Goal: Task Accomplishment & Management: Use online tool/utility

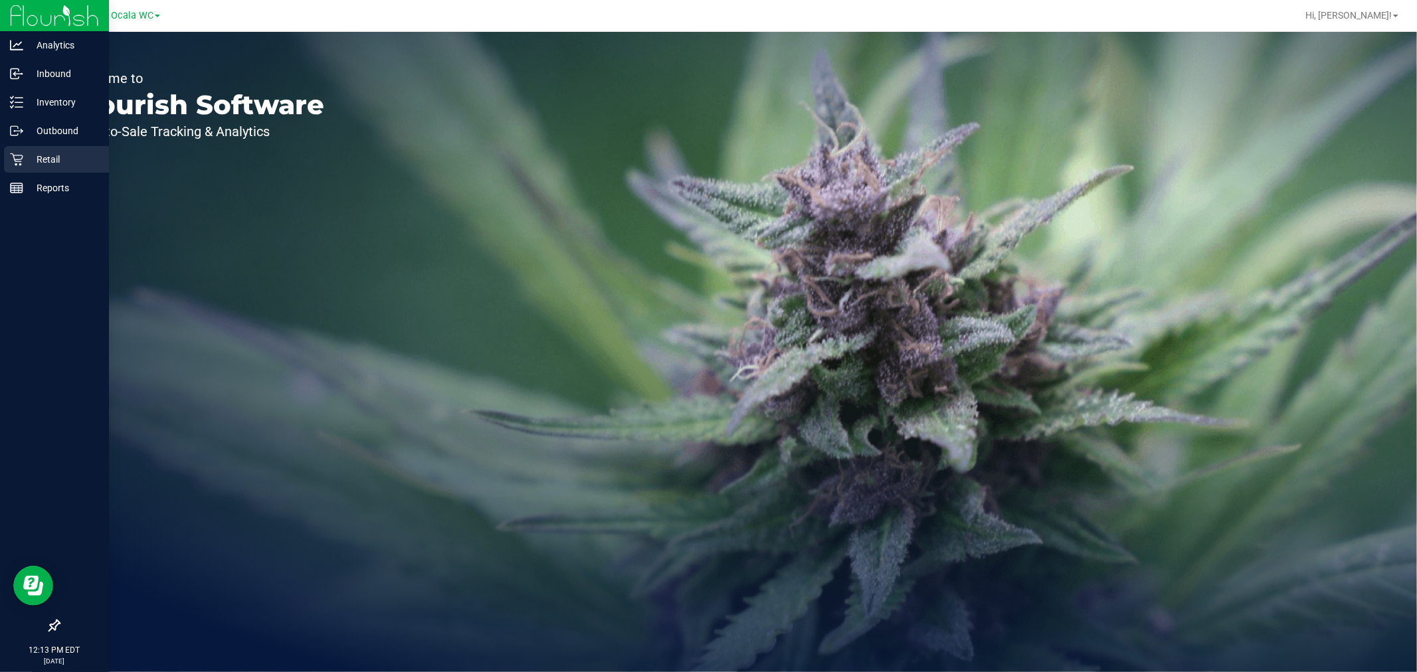
click at [25, 161] on p "Retail" at bounding box center [63, 160] width 80 height 16
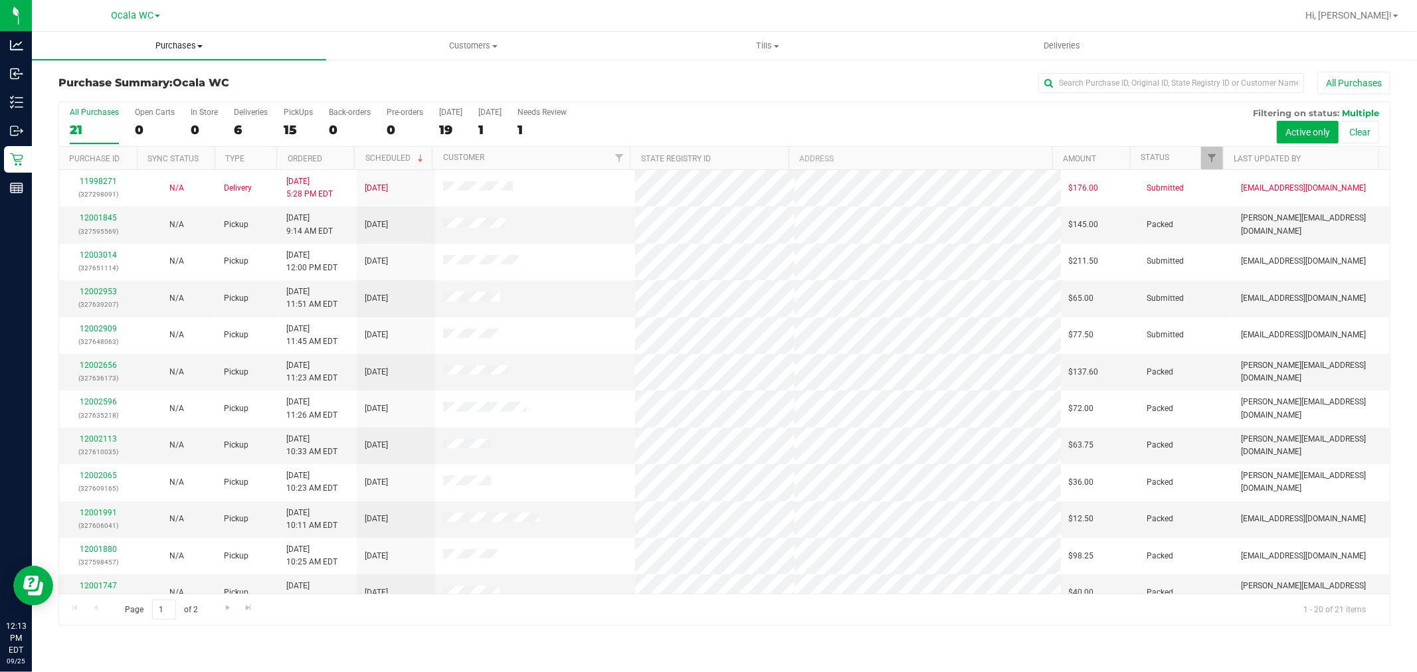
click at [181, 42] on span "Purchases" at bounding box center [179, 46] width 294 height 12
click at [74, 101] on span "Fulfillment" at bounding box center [73, 95] width 82 height 11
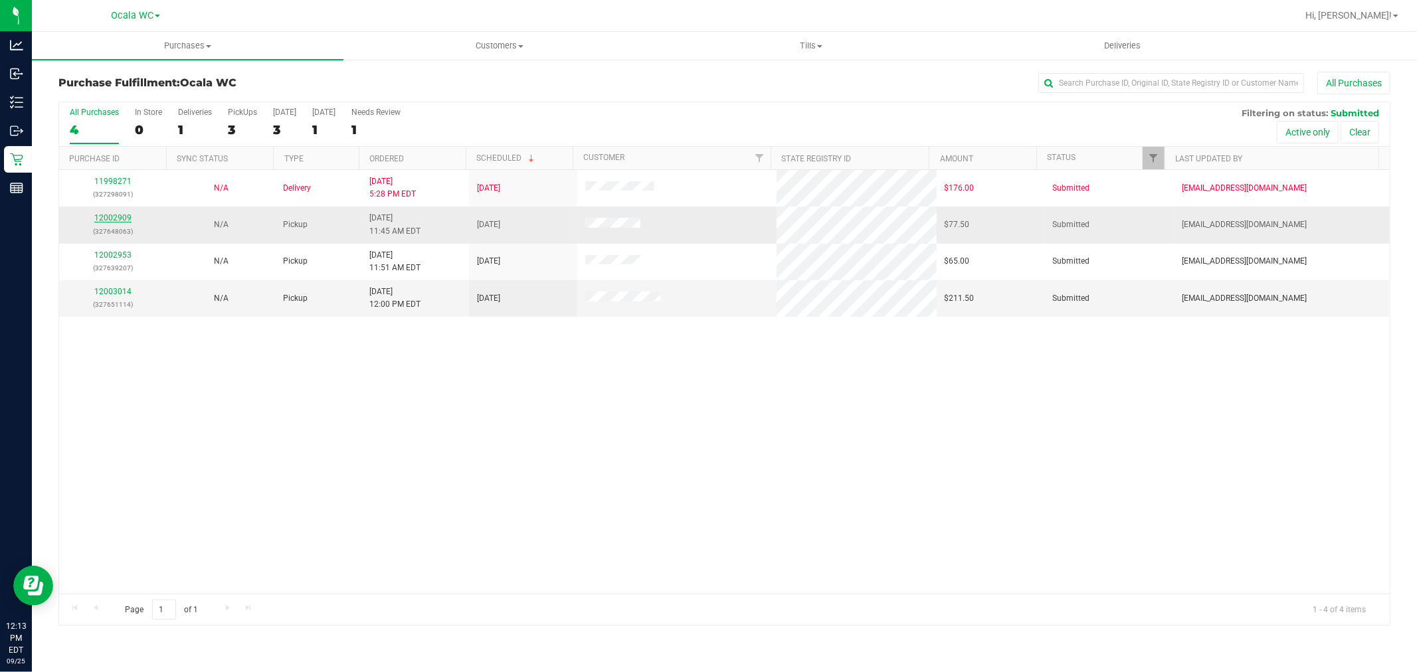
click at [108, 217] on link "12002909" at bounding box center [112, 217] width 37 height 9
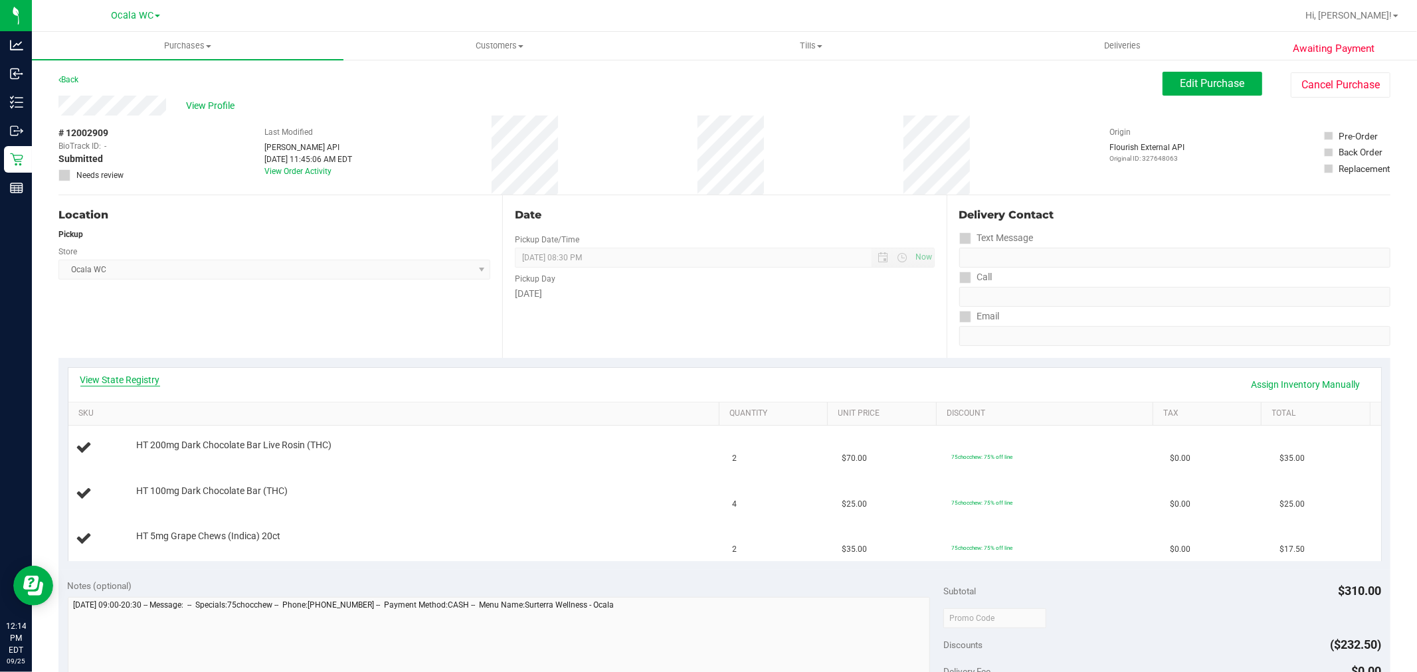
click at [150, 377] on link "View State Registry" at bounding box center [120, 379] width 80 height 13
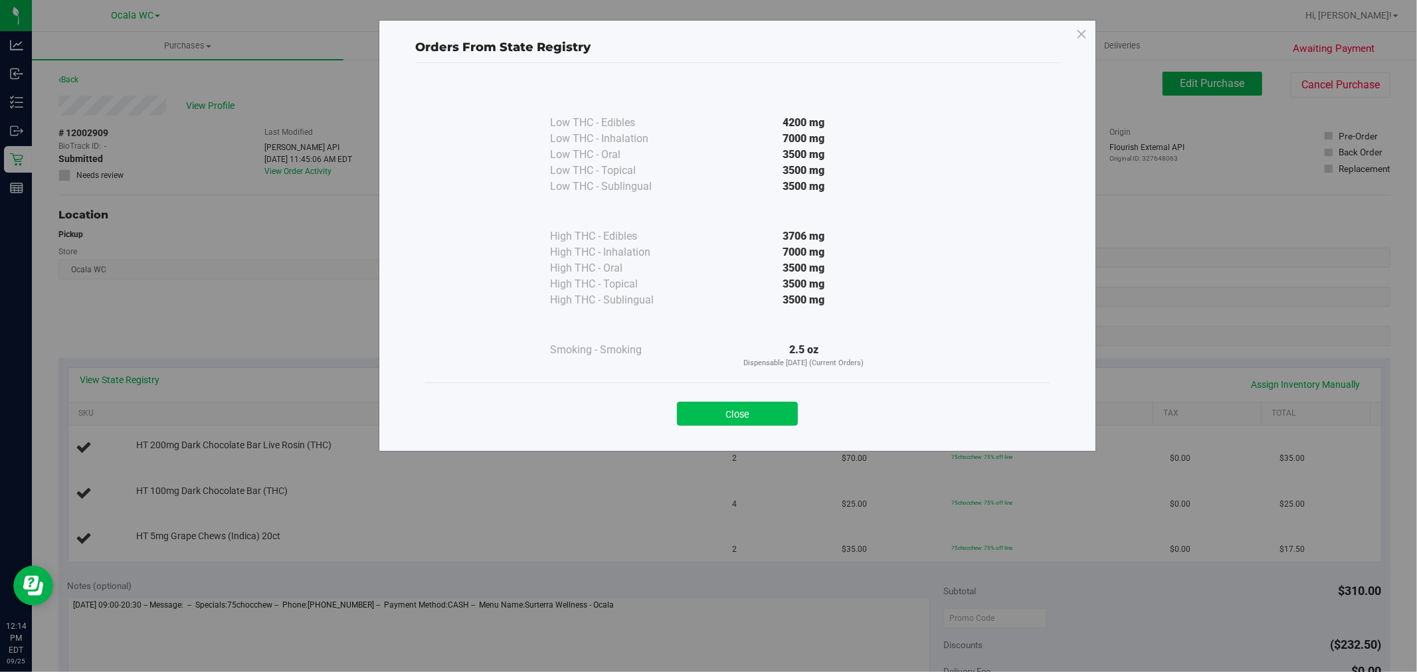
click at [760, 413] on button "Close" at bounding box center [737, 414] width 121 height 24
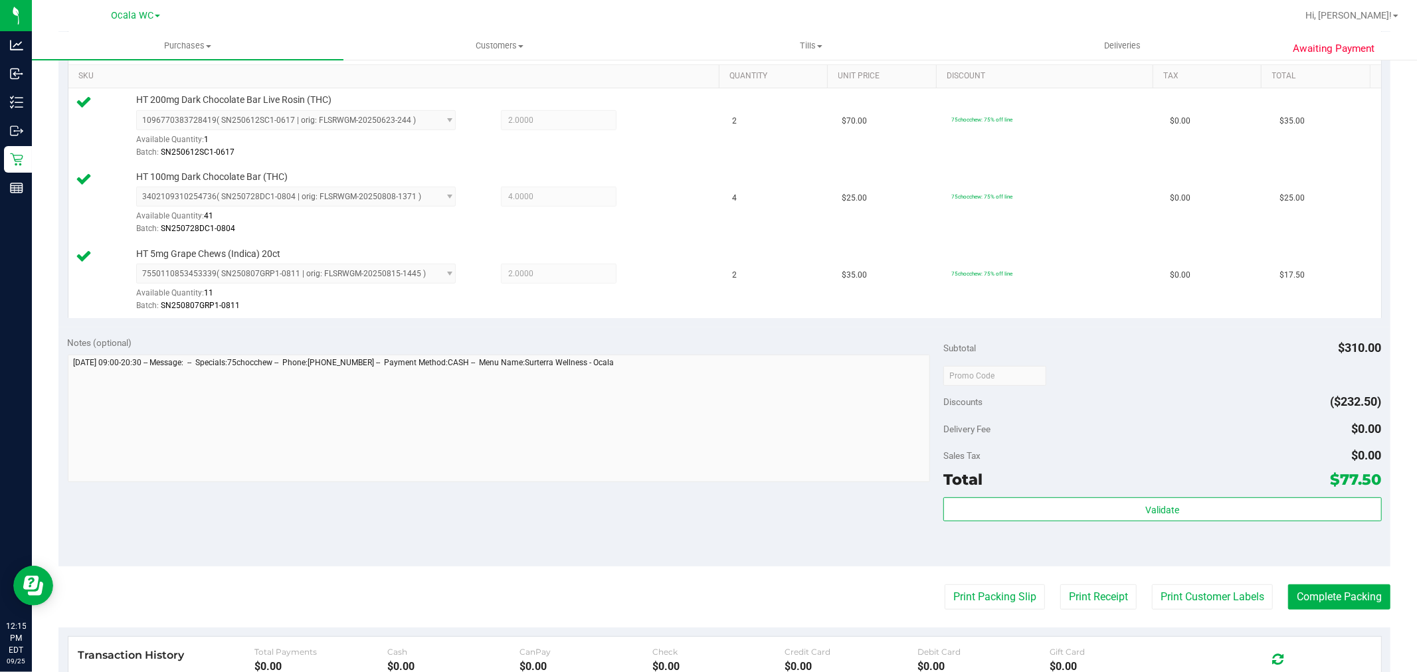
scroll to position [344, 0]
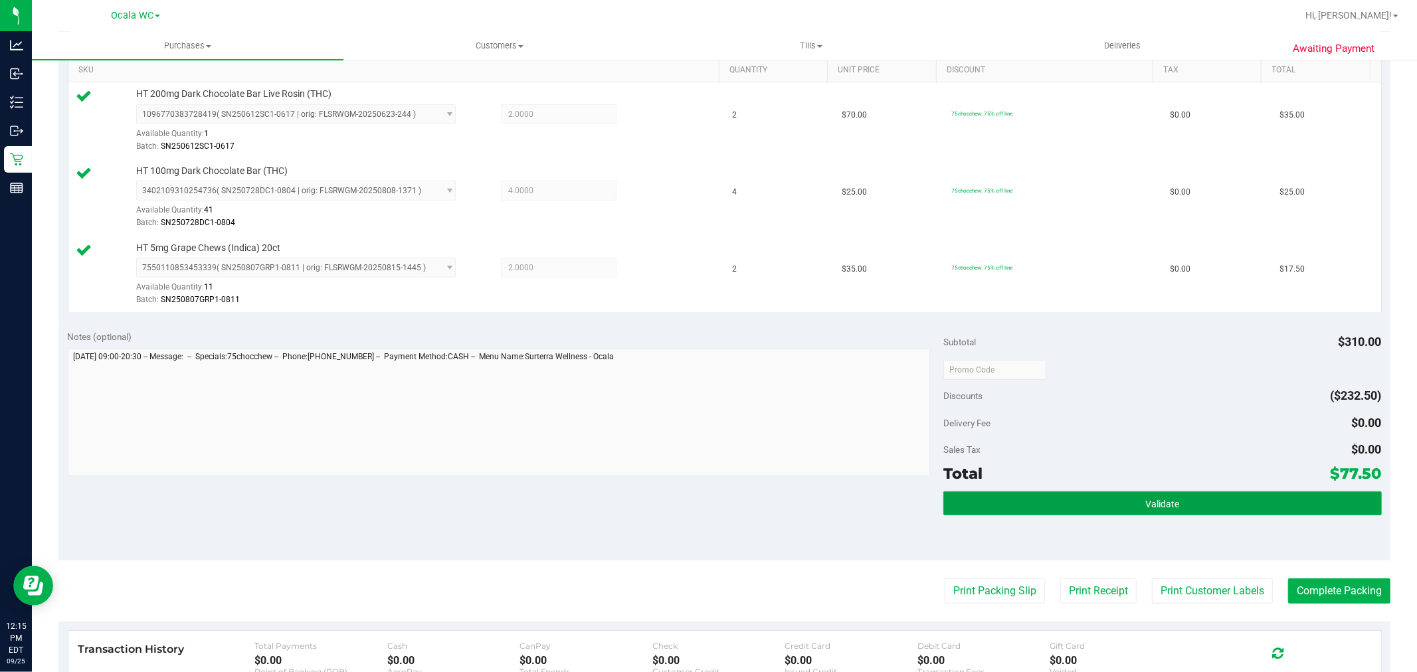
click at [1146, 499] on span "Validate" at bounding box center [1163, 504] width 34 height 11
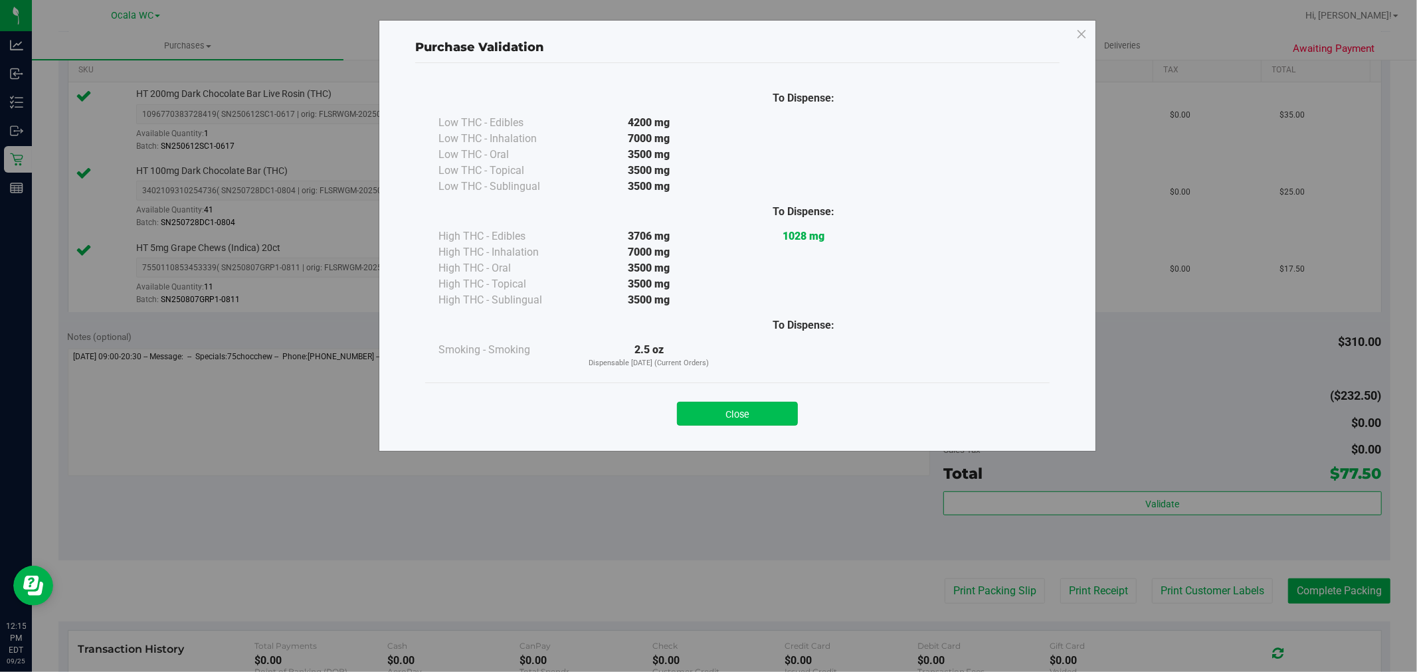
click at [752, 411] on button "Close" at bounding box center [737, 414] width 121 height 24
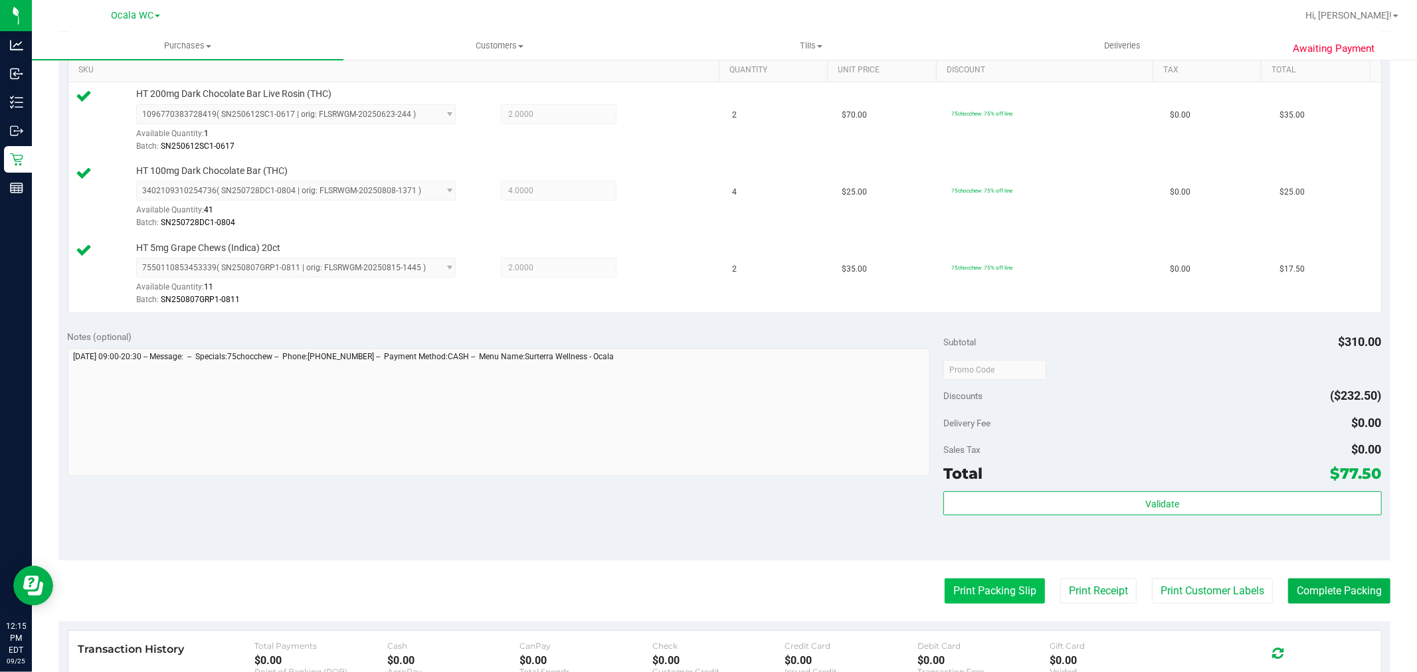
click at [975, 588] on button "Print Packing Slip" at bounding box center [995, 591] width 100 height 25
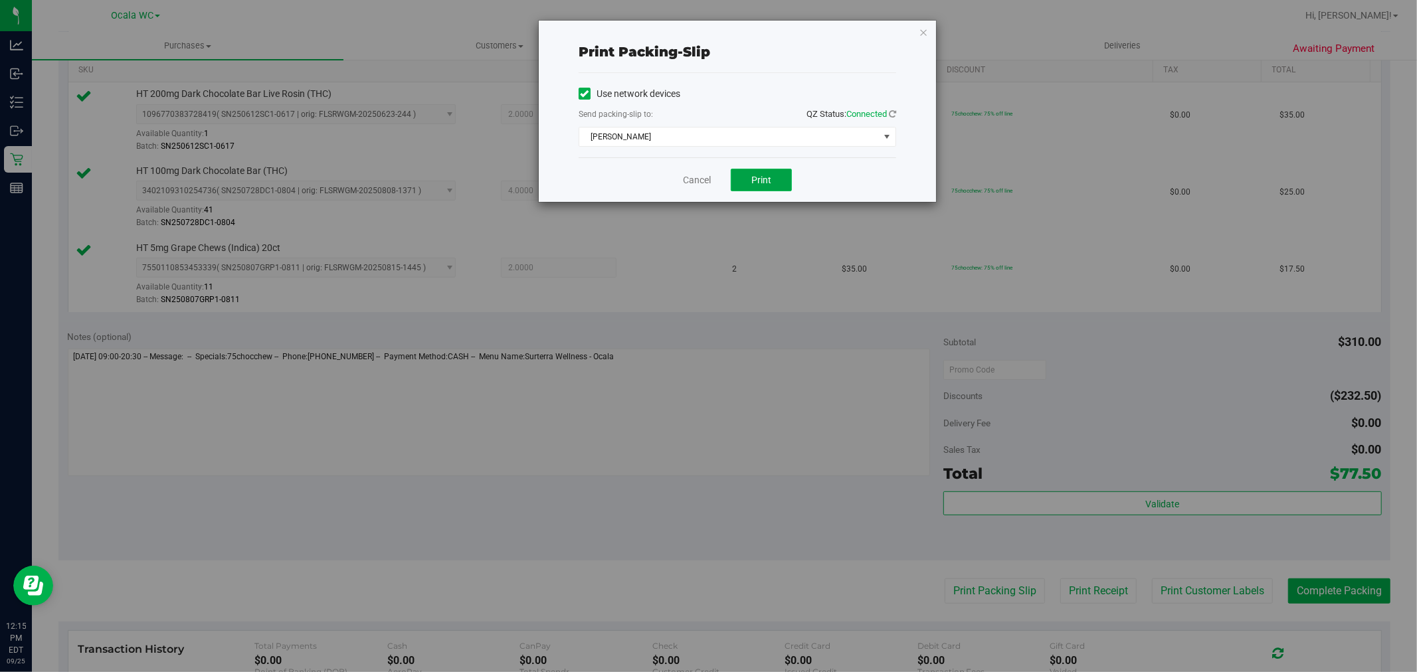
click at [769, 169] on button "Print" at bounding box center [761, 180] width 61 height 23
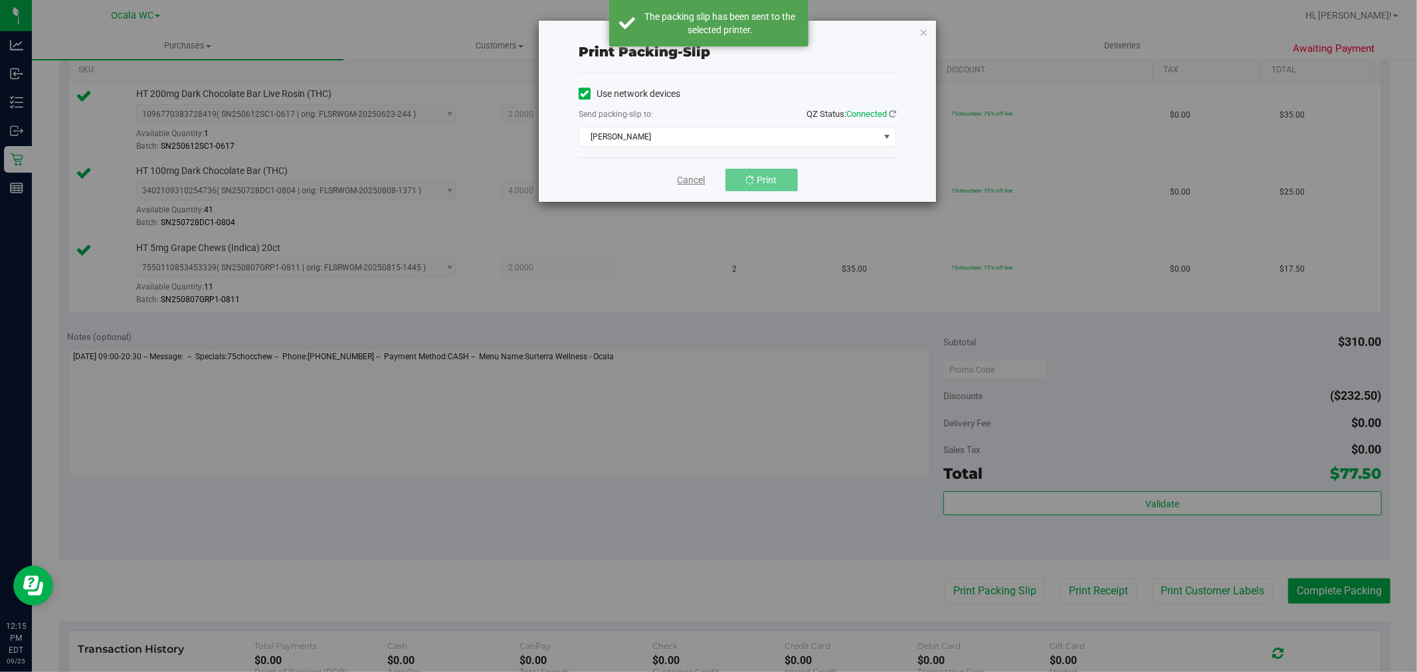
click at [700, 180] on link "Cancel" at bounding box center [692, 180] width 28 height 14
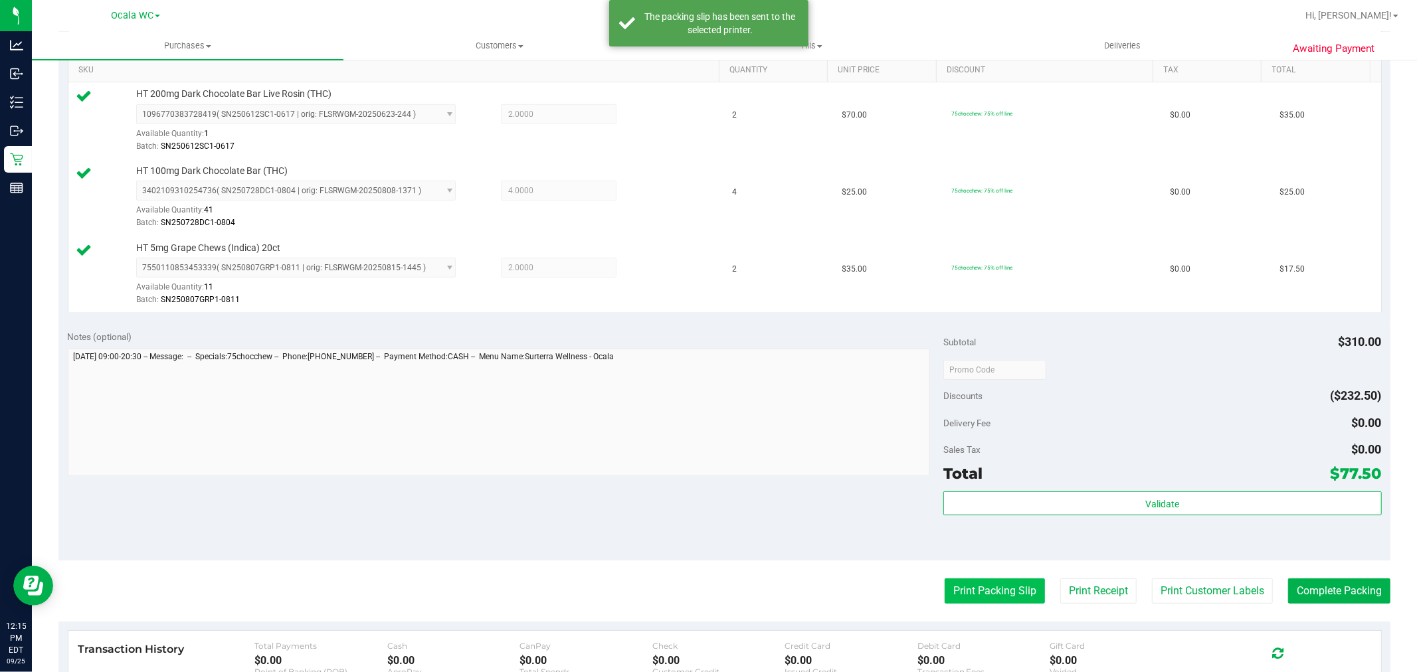
click at [968, 583] on button "Print Packing Slip" at bounding box center [995, 591] width 100 height 25
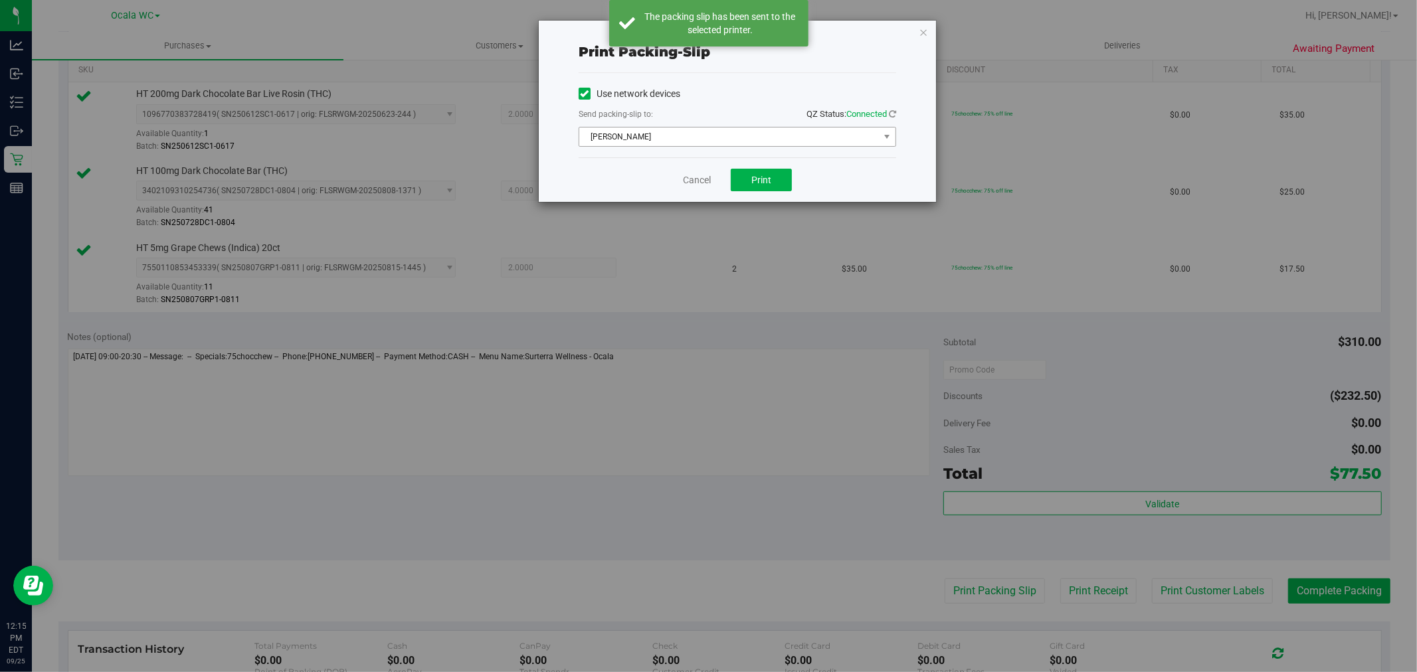
click at [630, 133] on span "[PERSON_NAME]" at bounding box center [729, 137] width 300 height 19
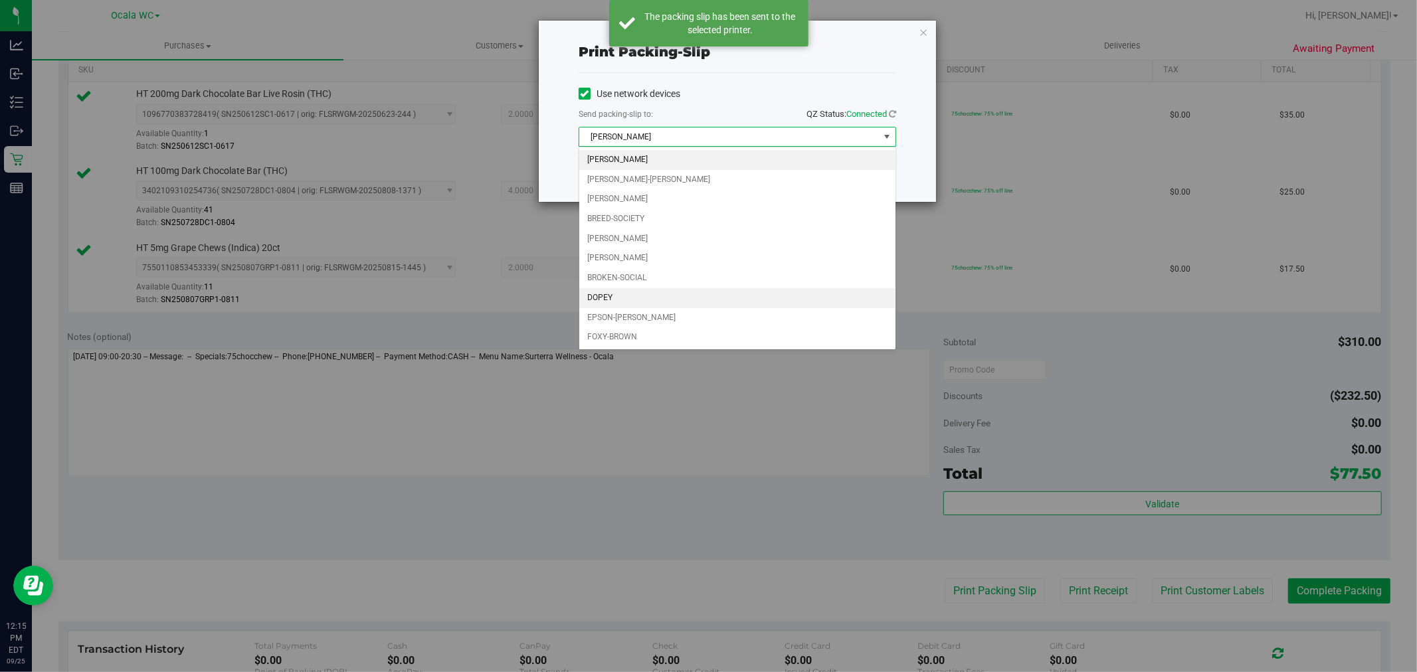
click at [602, 300] on li "DOPEY" at bounding box center [737, 298] width 316 height 20
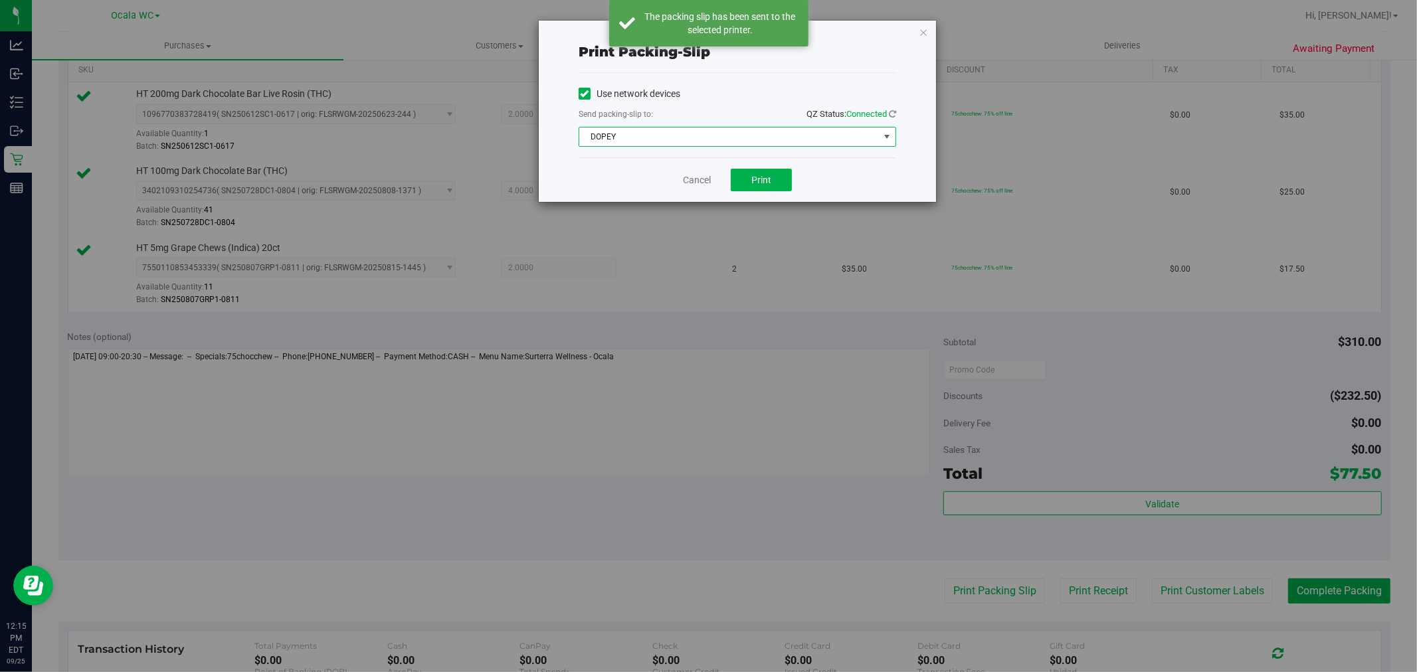
click at [602, 130] on span "DOPEY" at bounding box center [729, 137] width 300 height 19
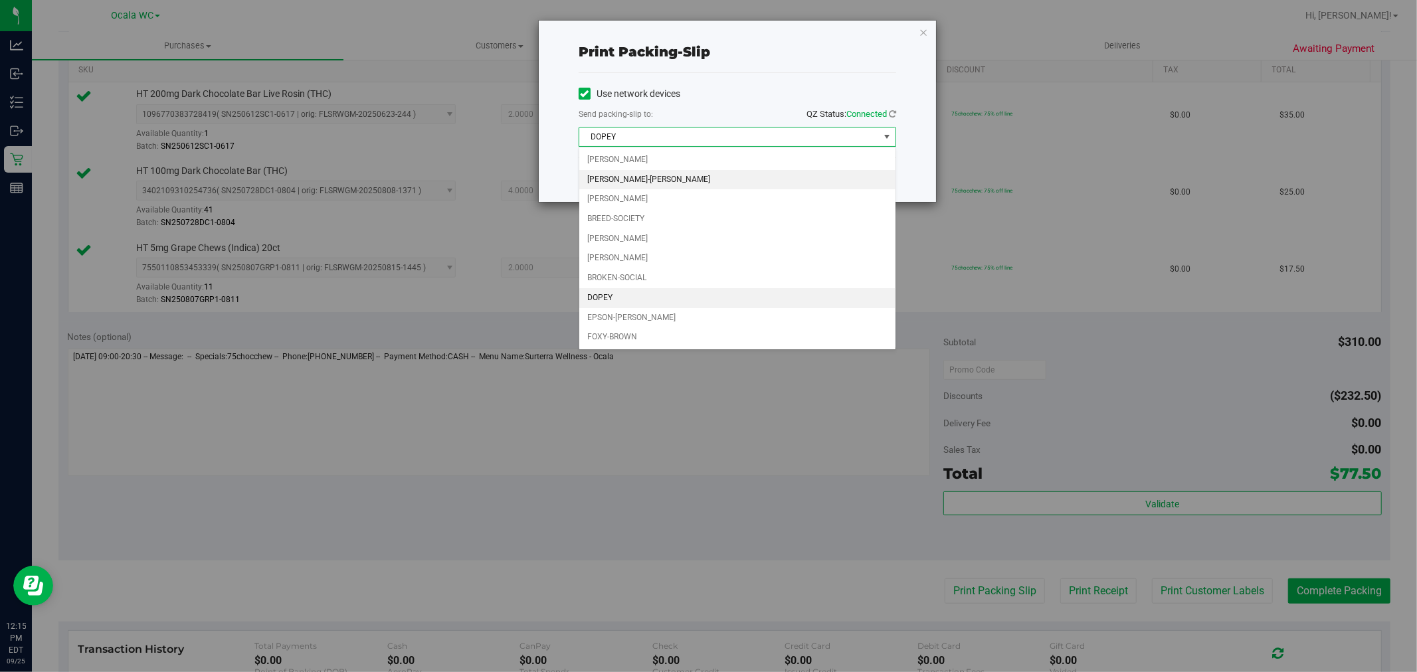
click at [636, 175] on li "[PERSON_NAME]-[PERSON_NAME]" at bounding box center [737, 180] width 316 height 20
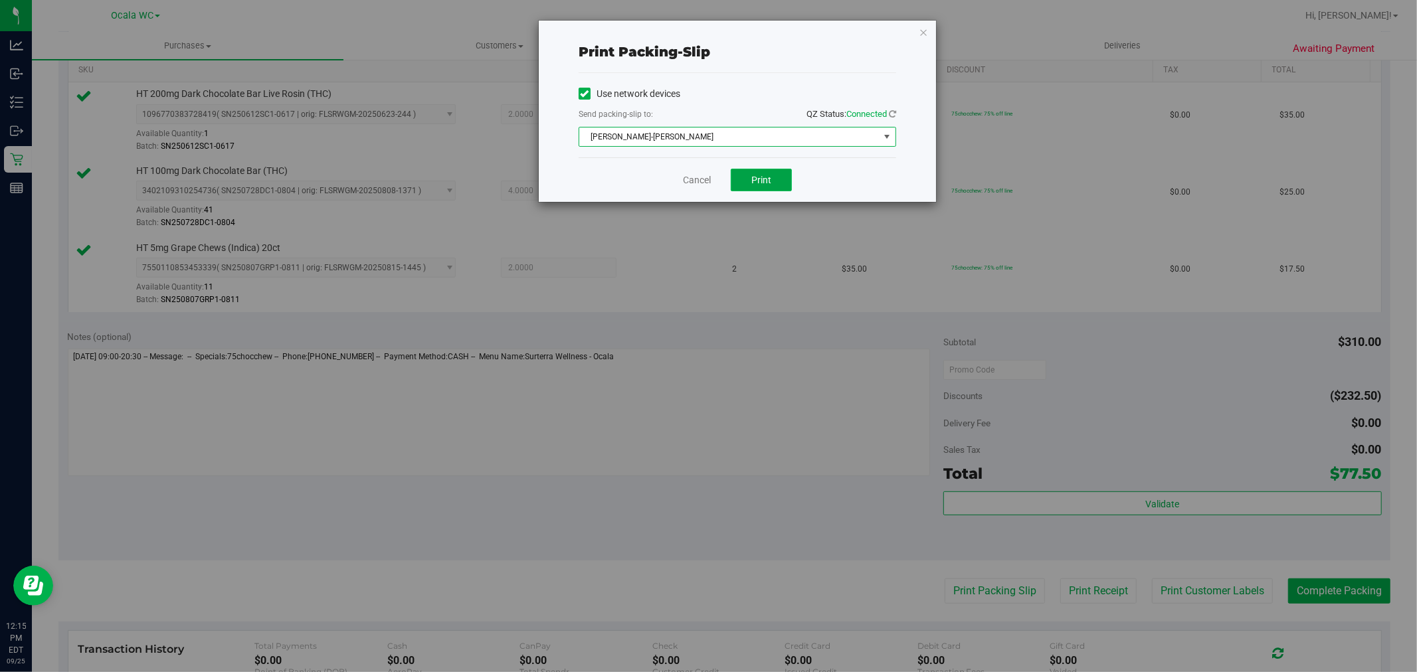
click at [762, 187] on button "Print" at bounding box center [761, 180] width 61 height 23
click at [704, 175] on link "Cancel" at bounding box center [697, 180] width 28 height 14
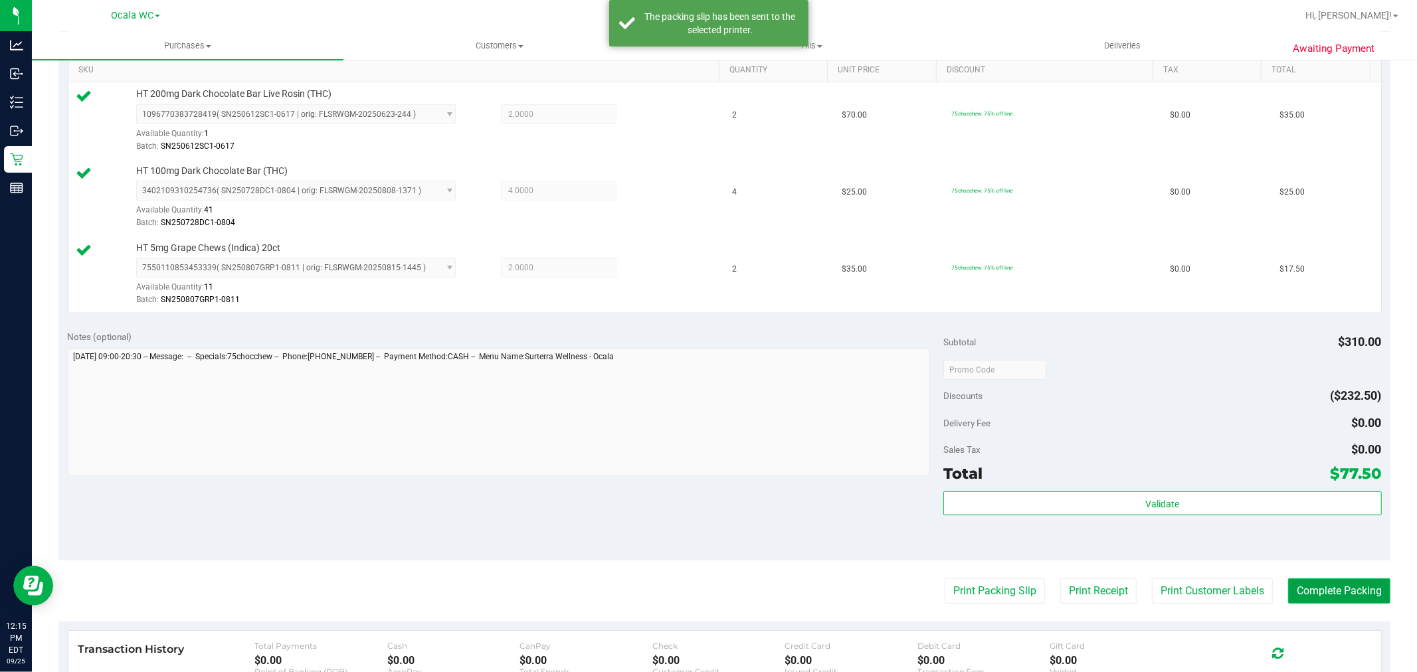
click at [1324, 586] on button "Complete Packing" at bounding box center [1339, 591] width 102 height 25
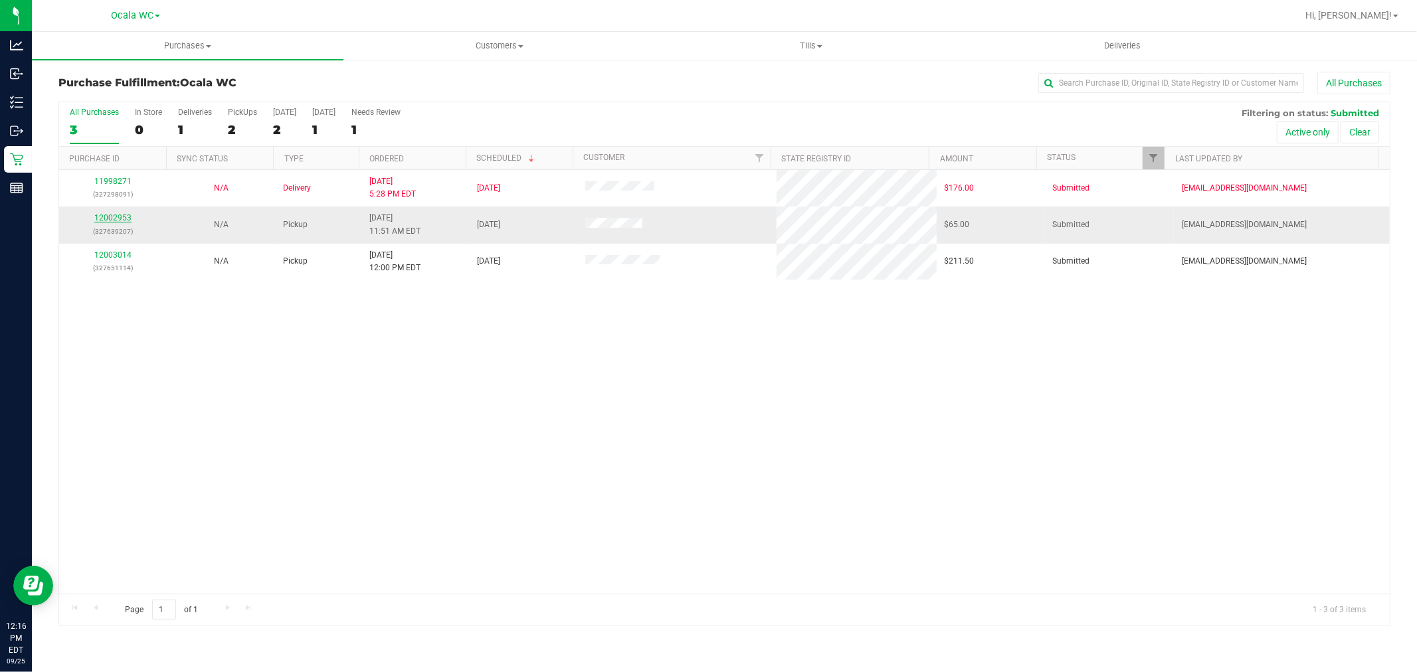
click at [122, 214] on link "12002953" at bounding box center [112, 217] width 37 height 9
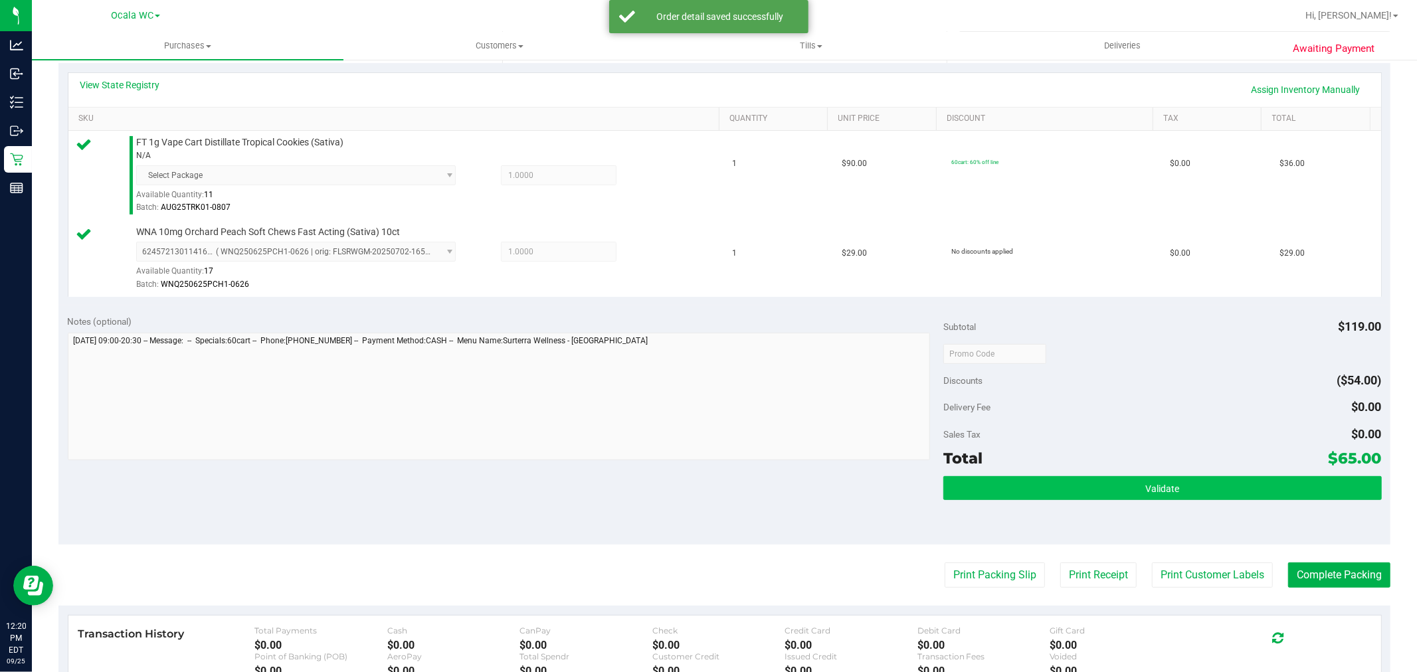
scroll to position [308, 0]
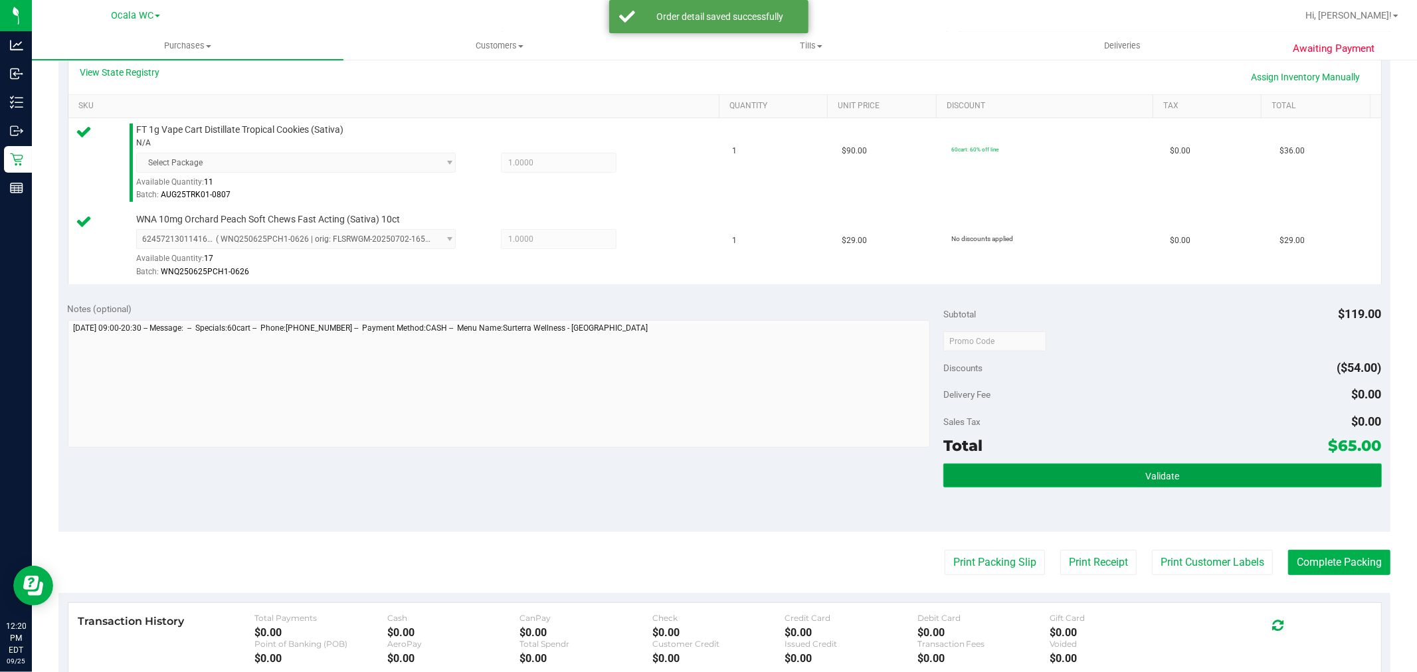
click at [1071, 472] on button "Validate" at bounding box center [1163, 476] width 438 height 24
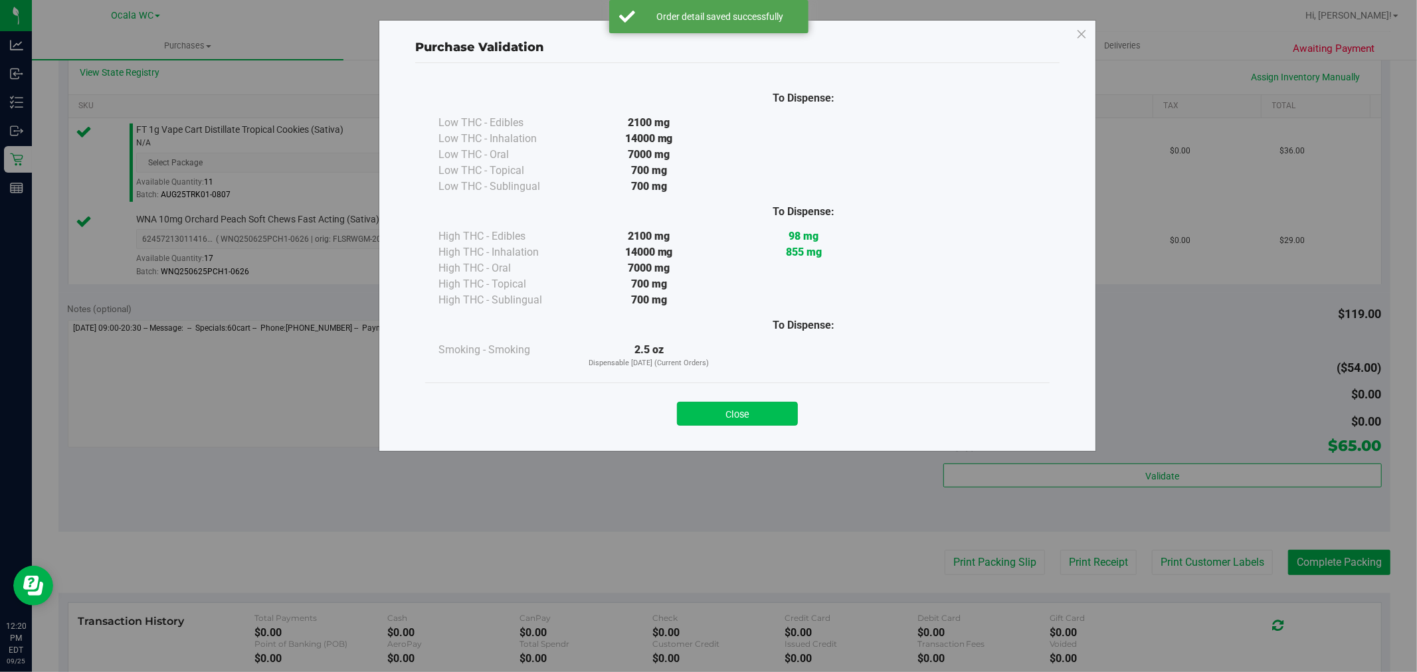
click at [738, 414] on button "Close" at bounding box center [737, 414] width 121 height 24
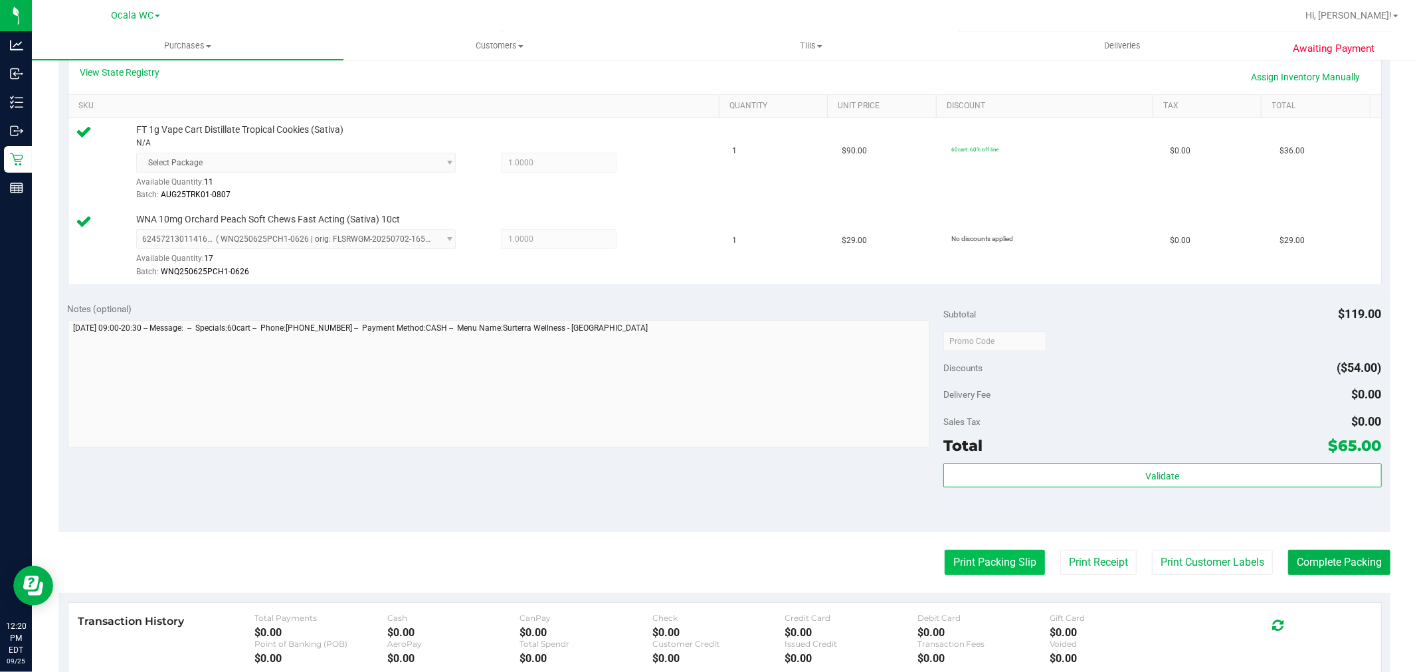
click at [992, 567] on button "Print Packing Slip" at bounding box center [995, 562] width 100 height 25
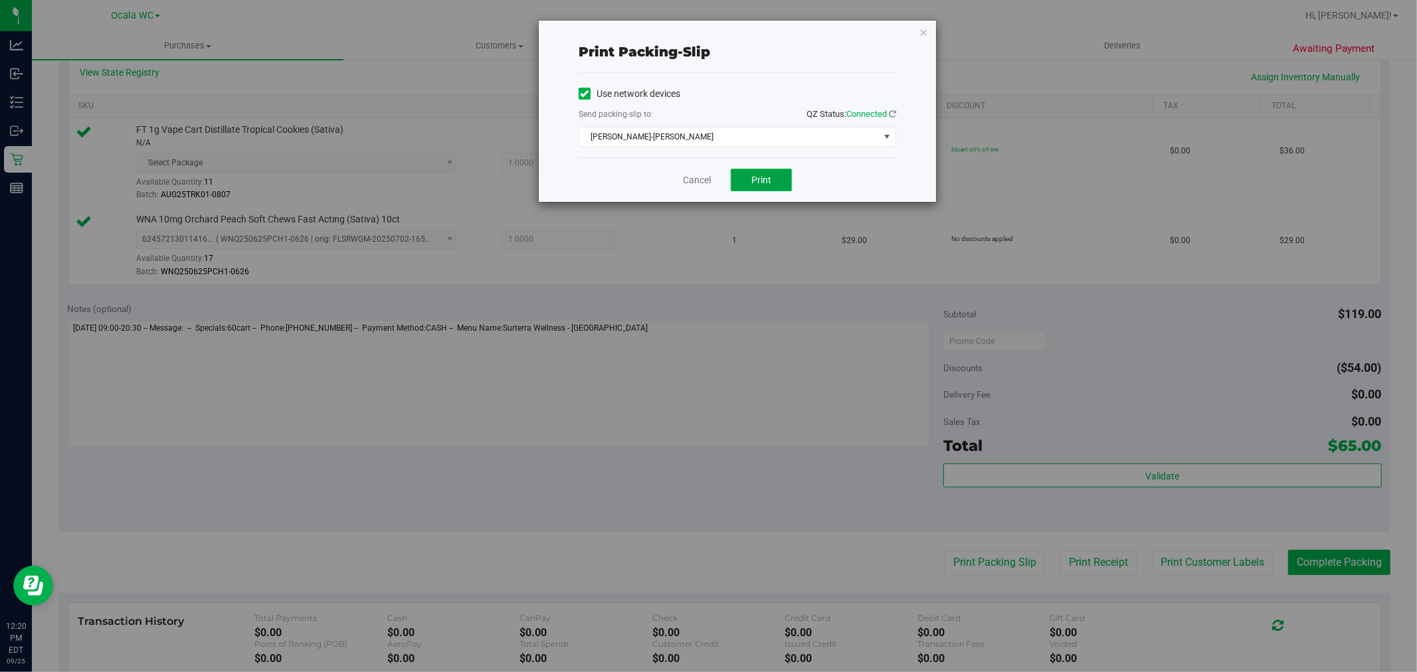
click at [761, 175] on span "Print" at bounding box center [762, 180] width 20 height 11
click at [696, 186] on link "Cancel" at bounding box center [697, 180] width 28 height 14
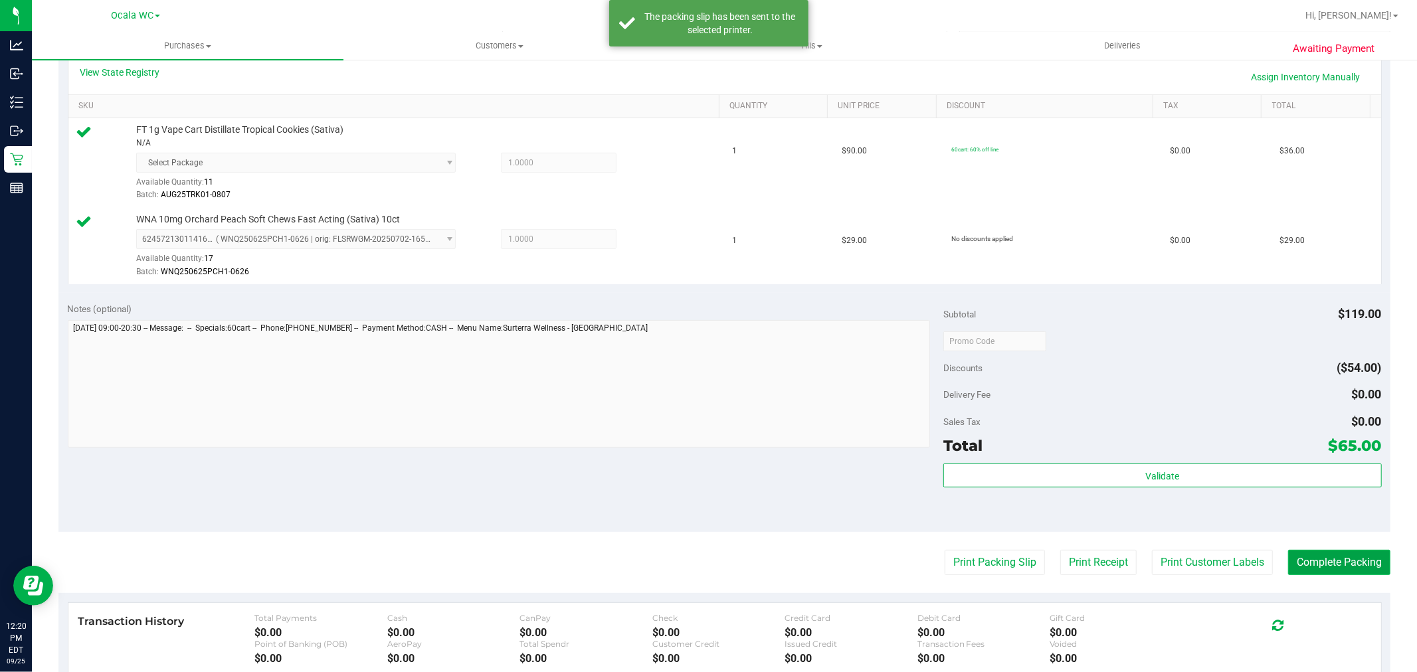
click at [1321, 562] on button "Complete Packing" at bounding box center [1339, 562] width 102 height 25
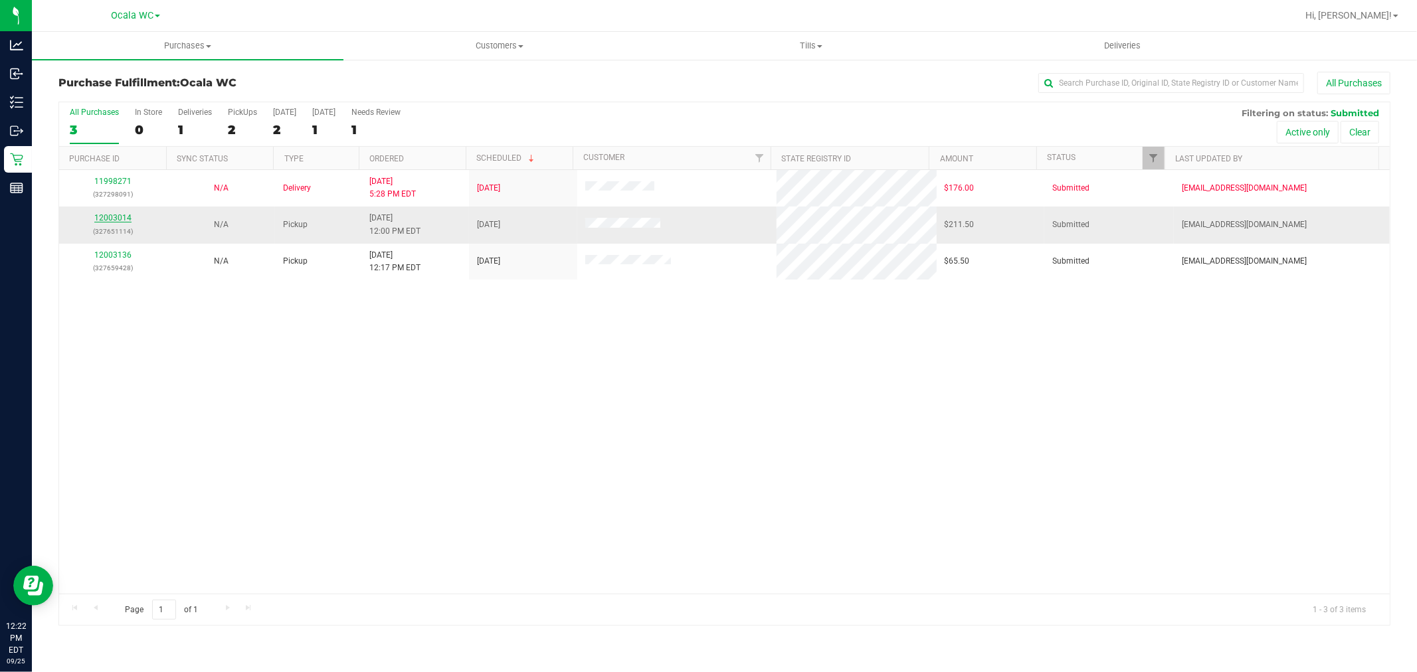
click at [105, 218] on link "12003014" at bounding box center [112, 217] width 37 height 9
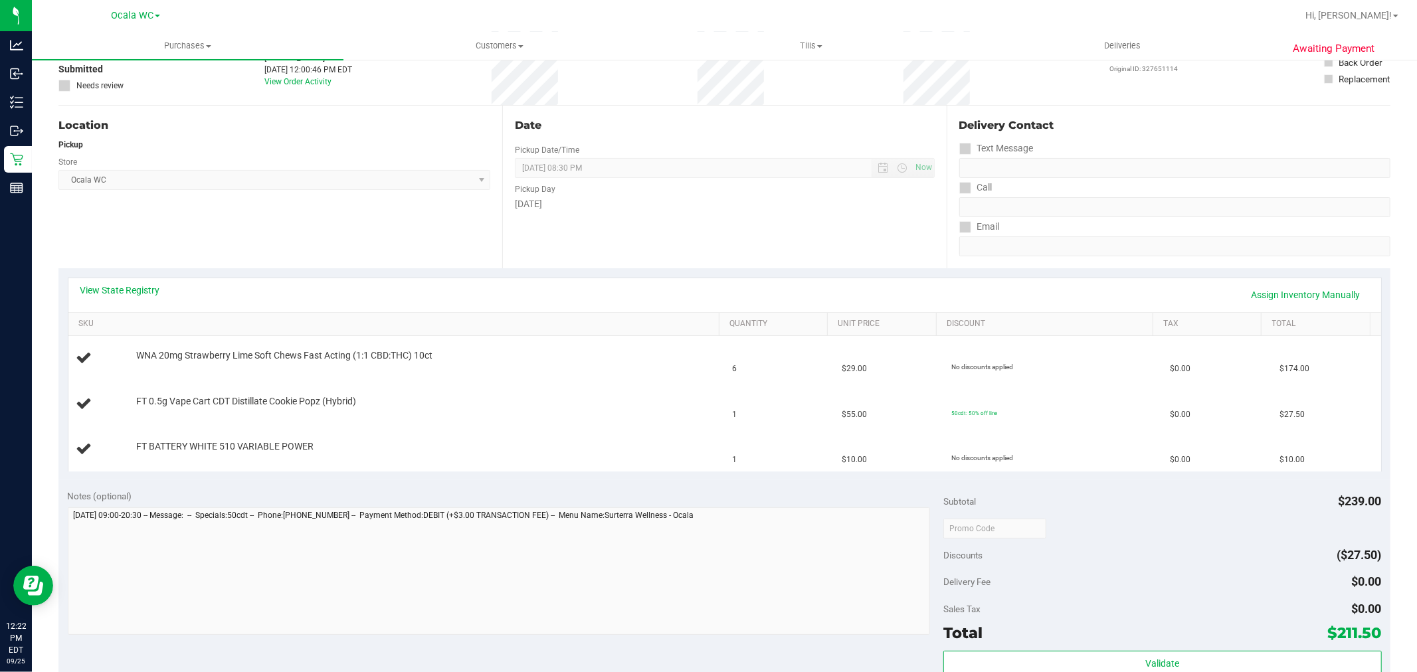
scroll to position [100, 0]
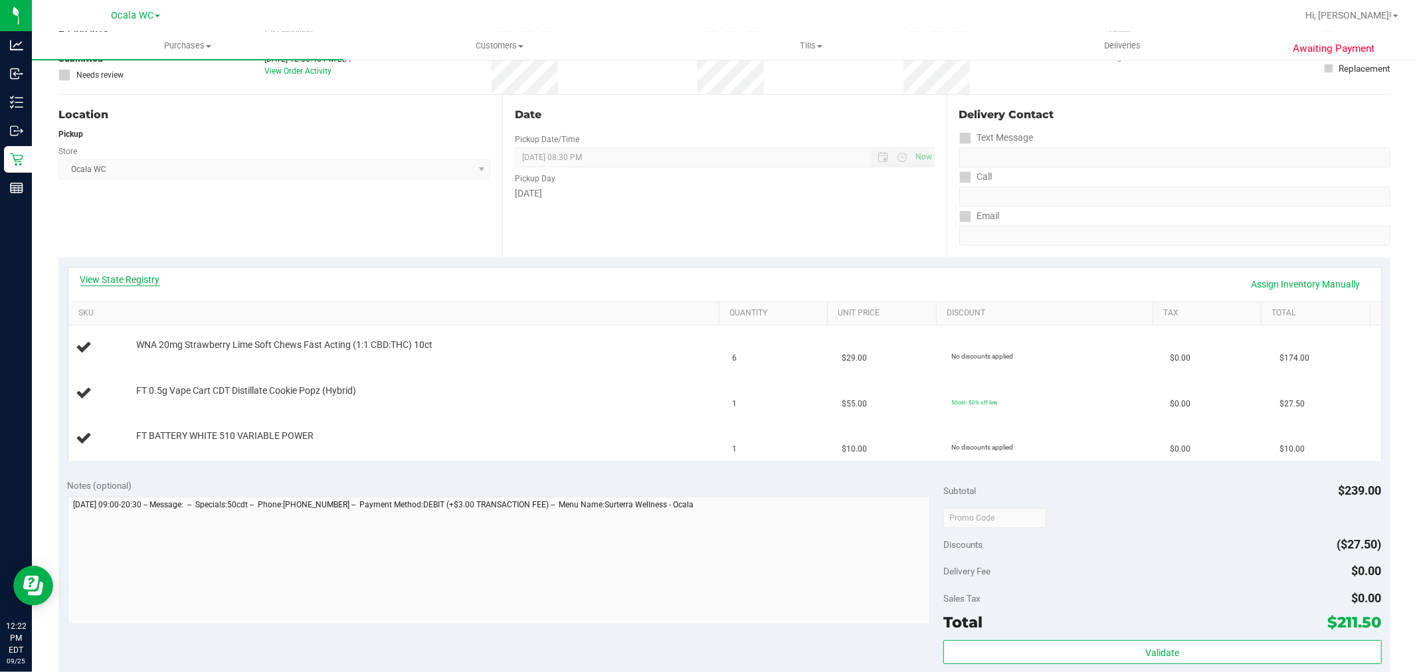
click at [90, 282] on link "View State Registry" at bounding box center [120, 279] width 80 height 13
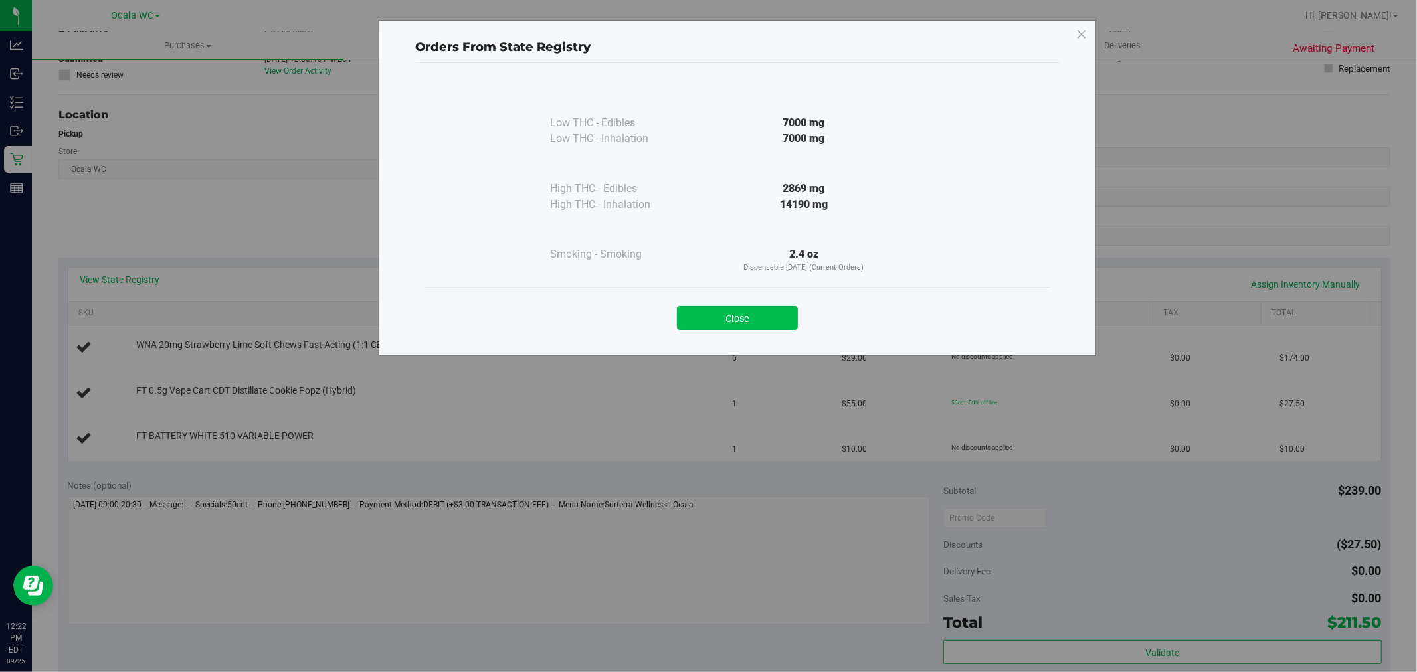
click at [723, 316] on button "Close" at bounding box center [737, 318] width 121 height 24
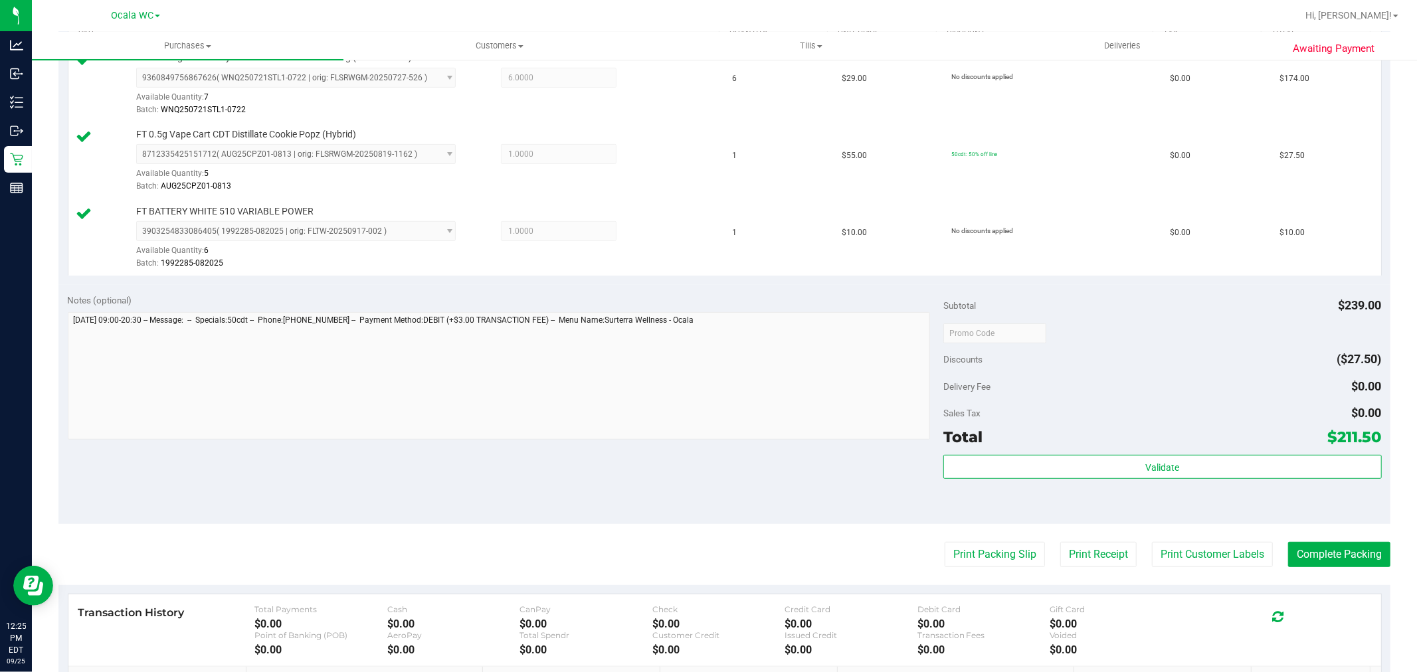
scroll to position [397, 0]
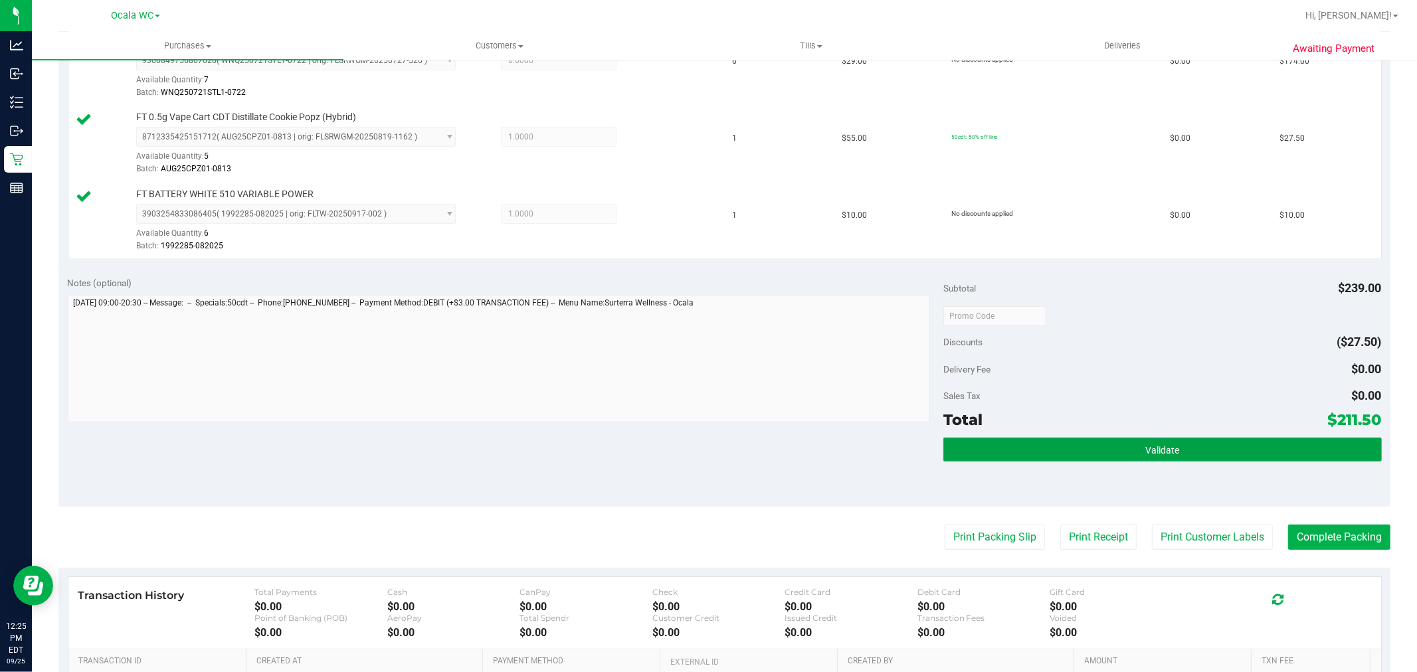
click at [1146, 454] on span "Validate" at bounding box center [1163, 450] width 34 height 11
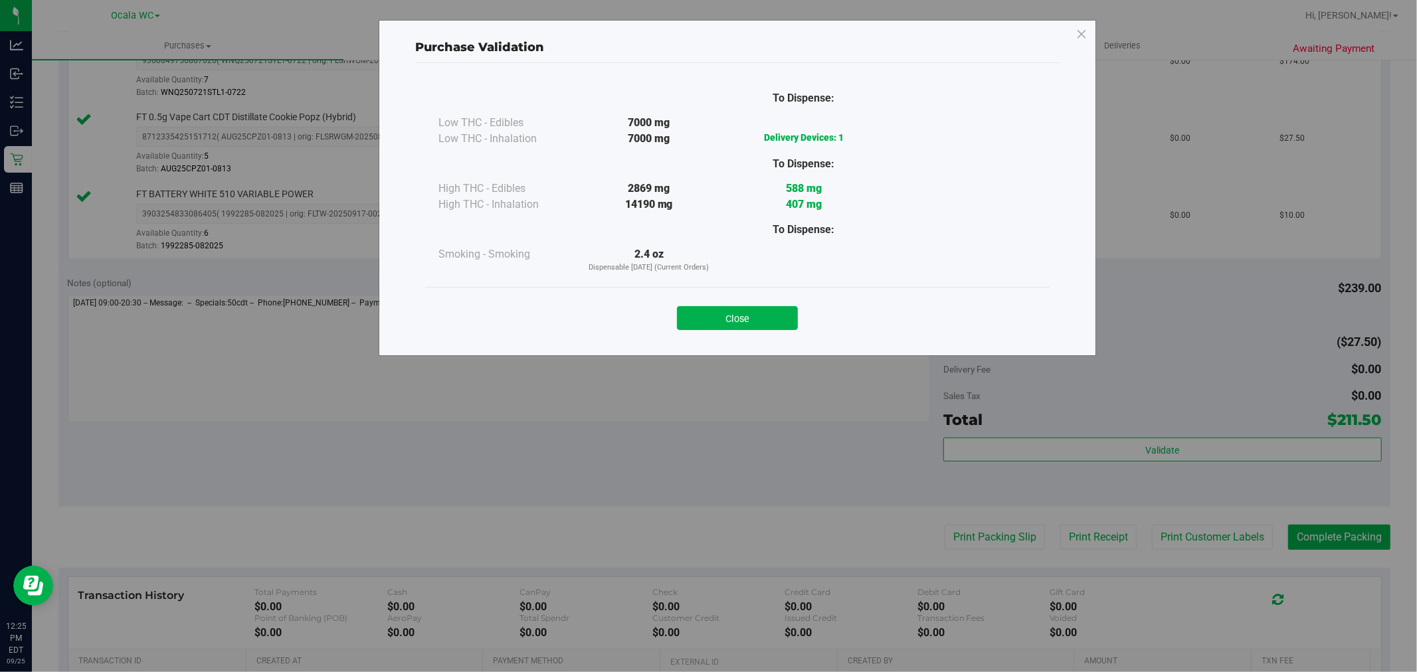
click at [979, 543] on div "Purchase Validation To Dispense: Low THC - Edibles 7000 mg" at bounding box center [713, 336] width 1427 height 672
click at [722, 314] on button "Close" at bounding box center [737, 318] width 121 height 24
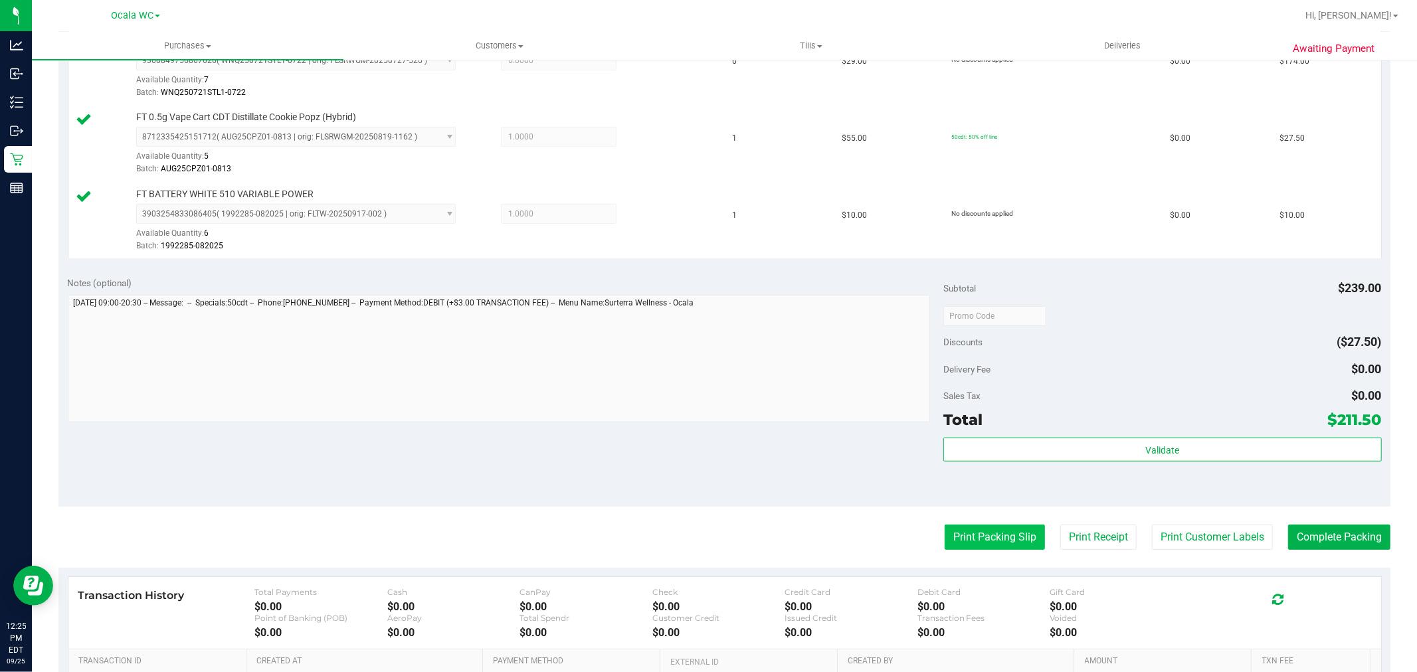
click at [968, 543] on button "Print Packing Slip" at bounding box center [995, 537] width 100 height 25
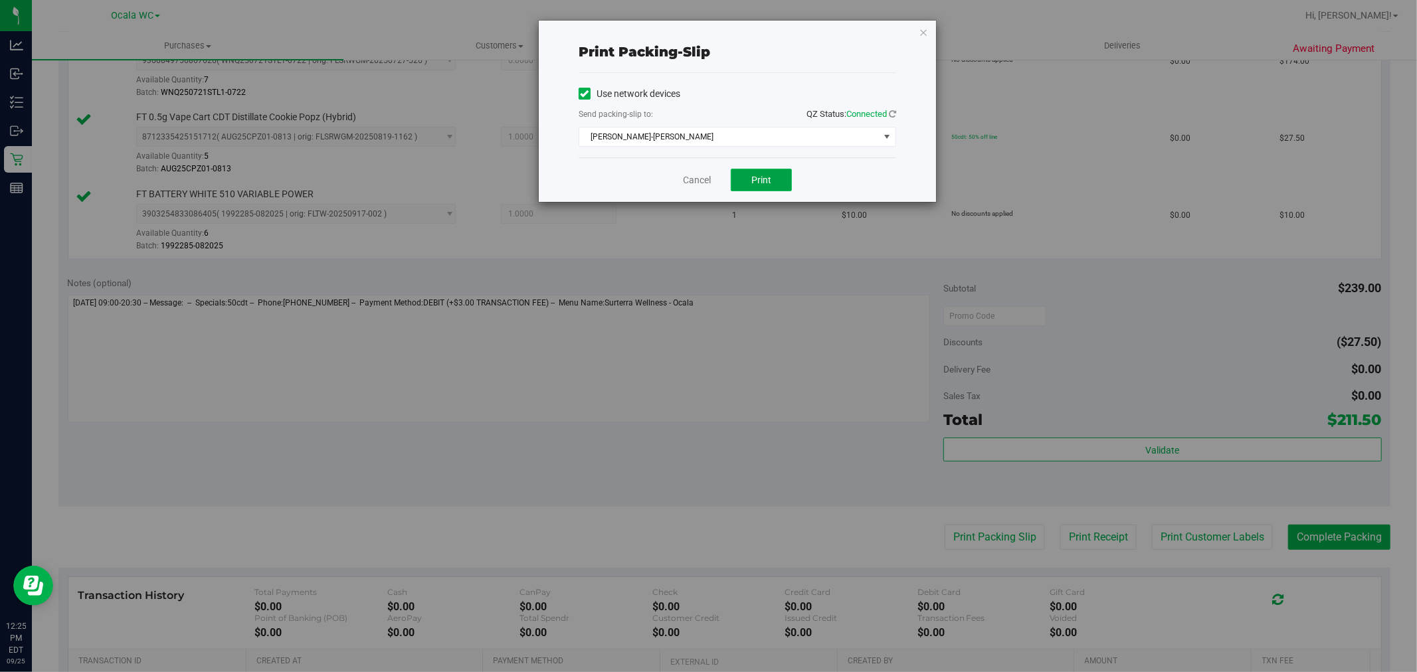
click at [762, 191] on button "Print" at bounding box center [761, 180] width 61 height 23
click at [693, 183] on link "Cancel" at bounding box center [697, 180] width 28 height 14
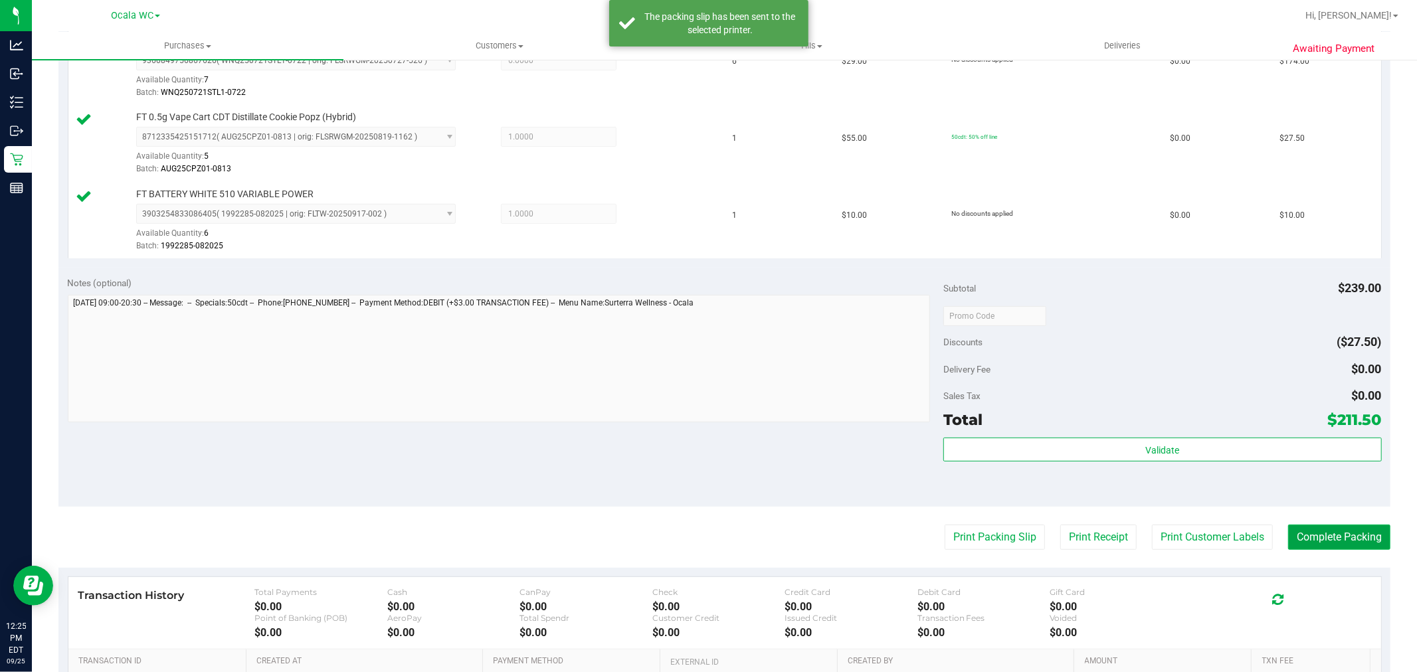
click at [1320, 532] on button "Complete Packing" at bounding box center [1339, 537] width 102 height 25
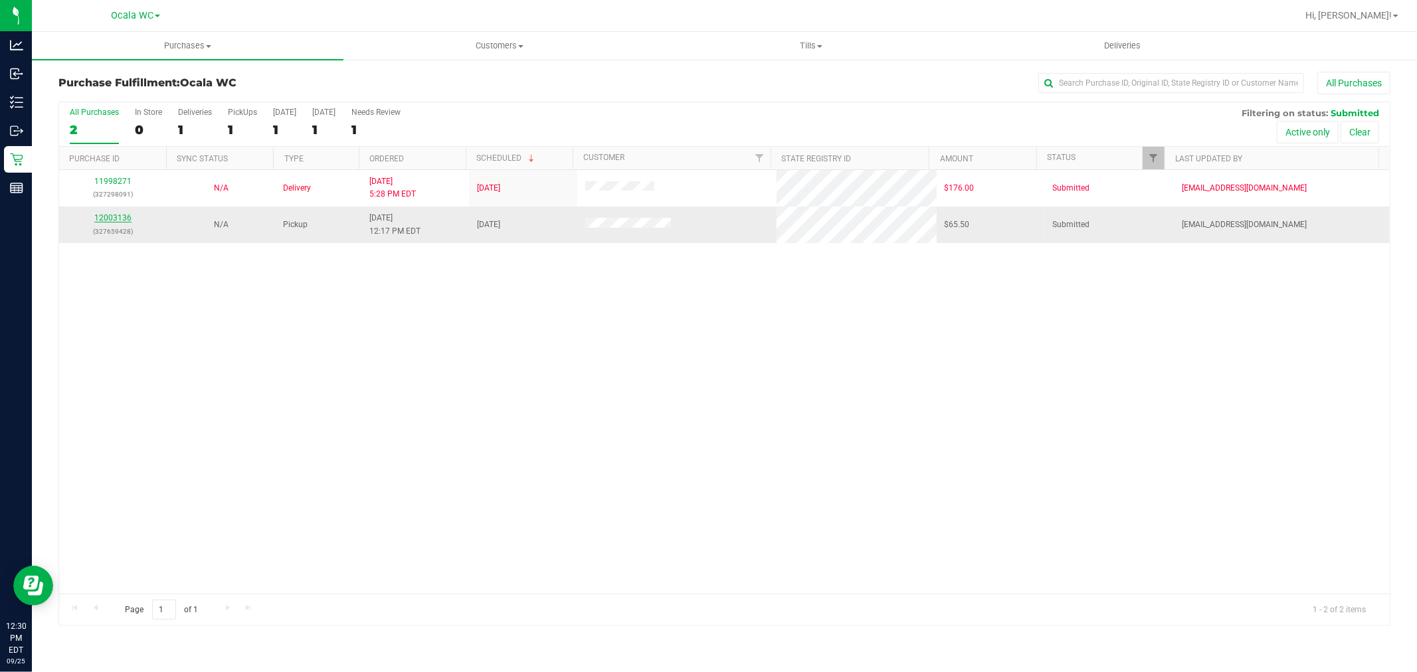
click at [108, 217] on link "12003136" at bounding box center [112, 217] width 37 height 9
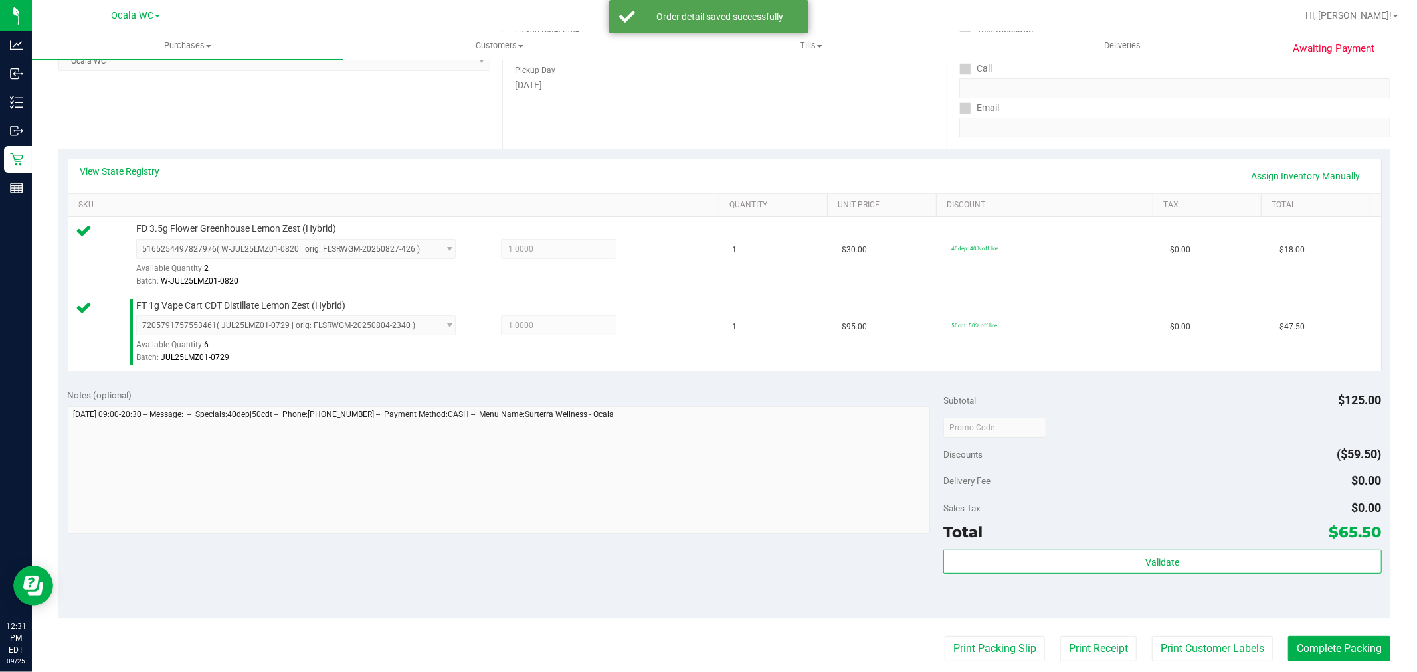
scroll to position [316, 0]
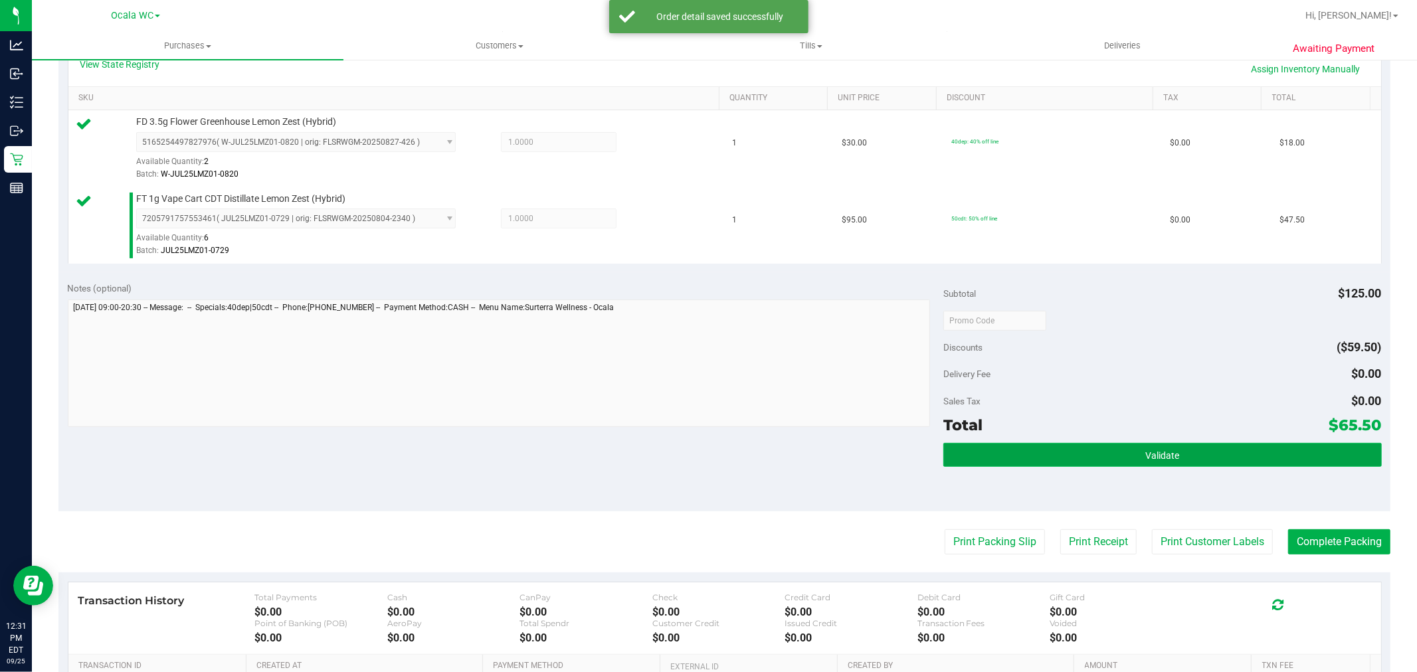
click at [1134, 460] on button "Validate" at bounding box center [1163, 455] width 438 height 24
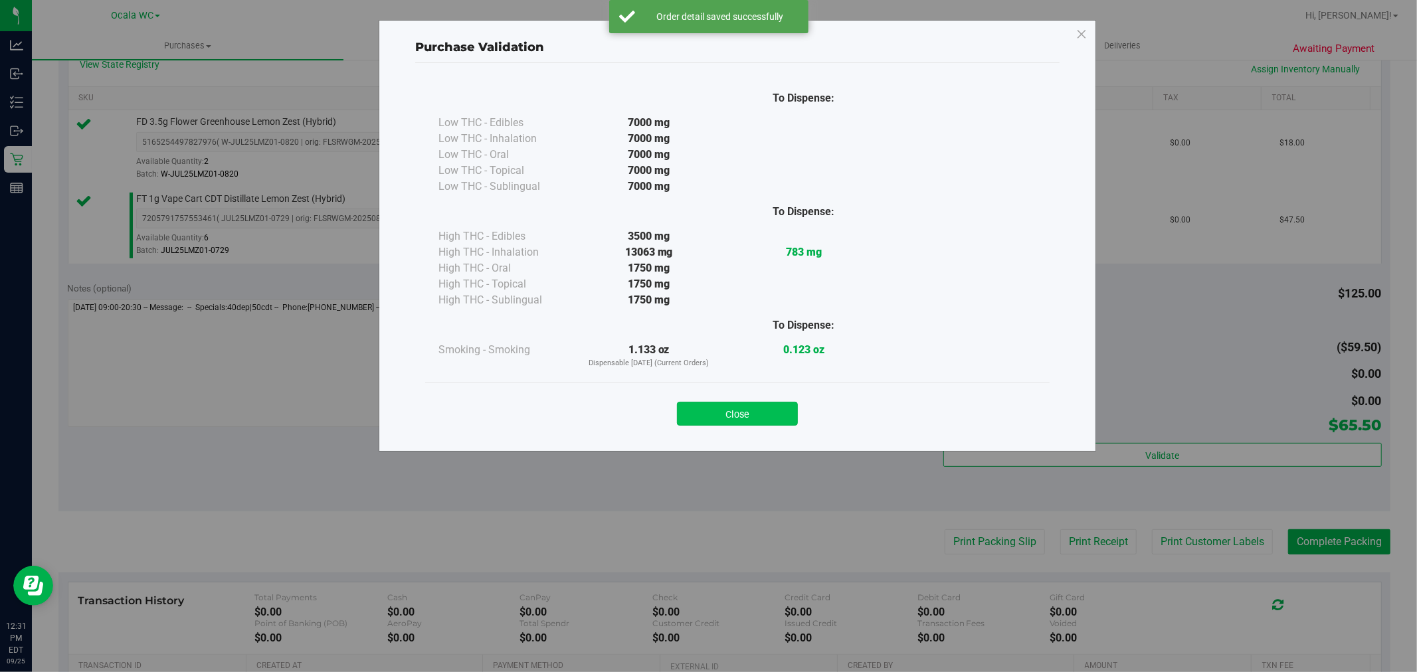
click at [719, 409] on button "Close" at bounding box center [737, 414] width 121 height 24
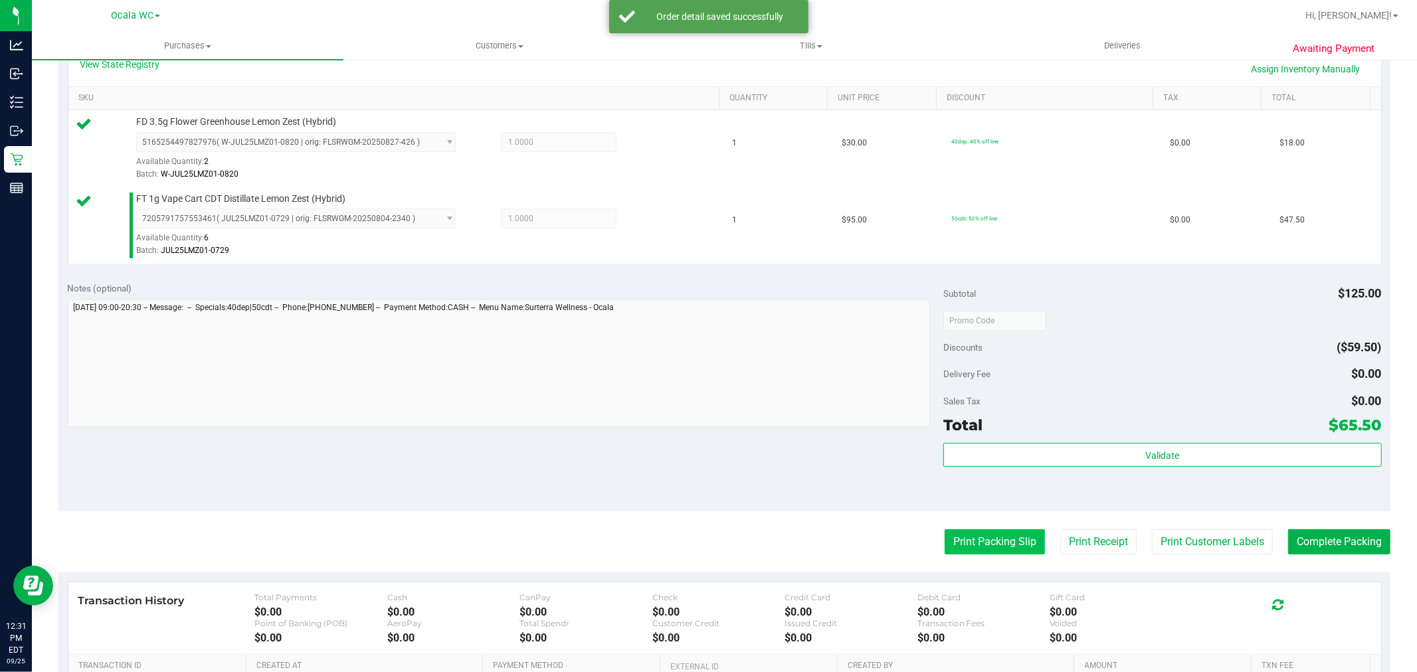
click at [977, 546] on button "Print Packing Slip" at bounding box center [995, 542] width 100 height 25
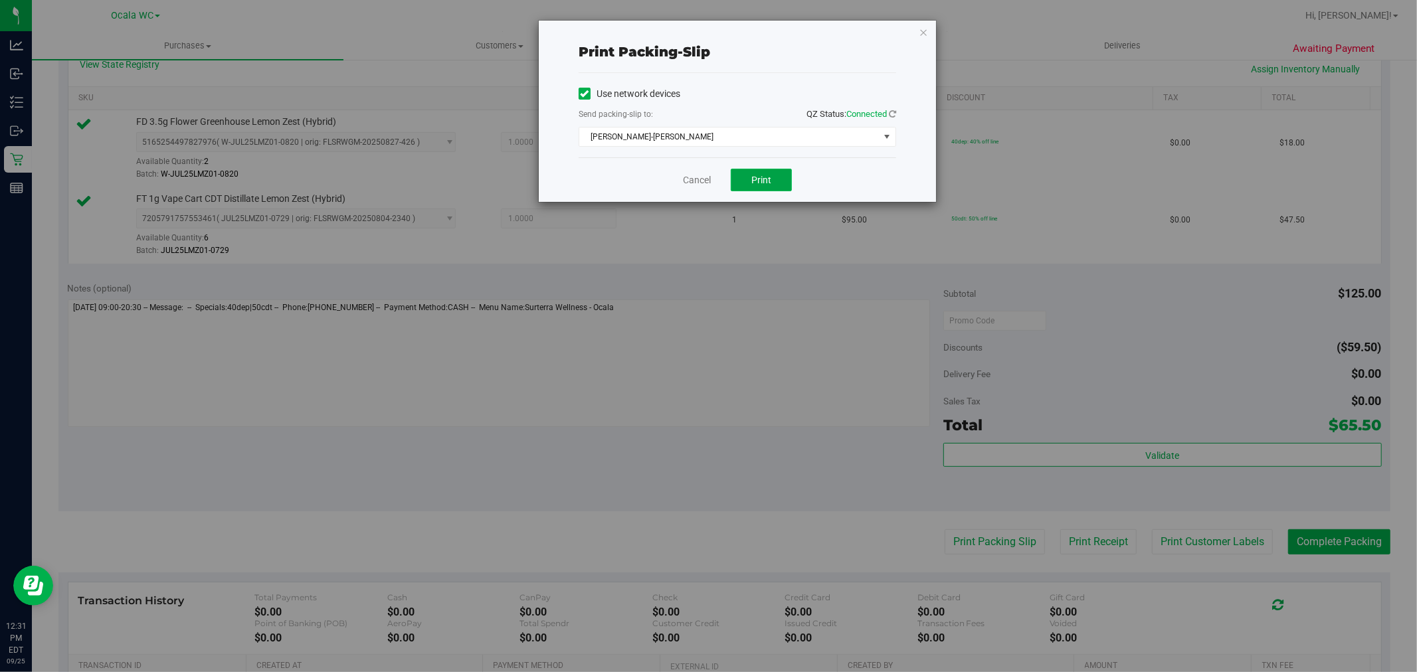
click at [761, 177] on span "Print" at bounding box center [762, 180] width 20 height 11
click at [1329, 530] on div "Print packing-slip Use network devices Send packing-slip to: QZ Status: Connect…" at bounding box center [713, 336] width 1427 height 672
click at [686, 180] on link "Cancel" at bounding box center [697, 180] width 28 height 14
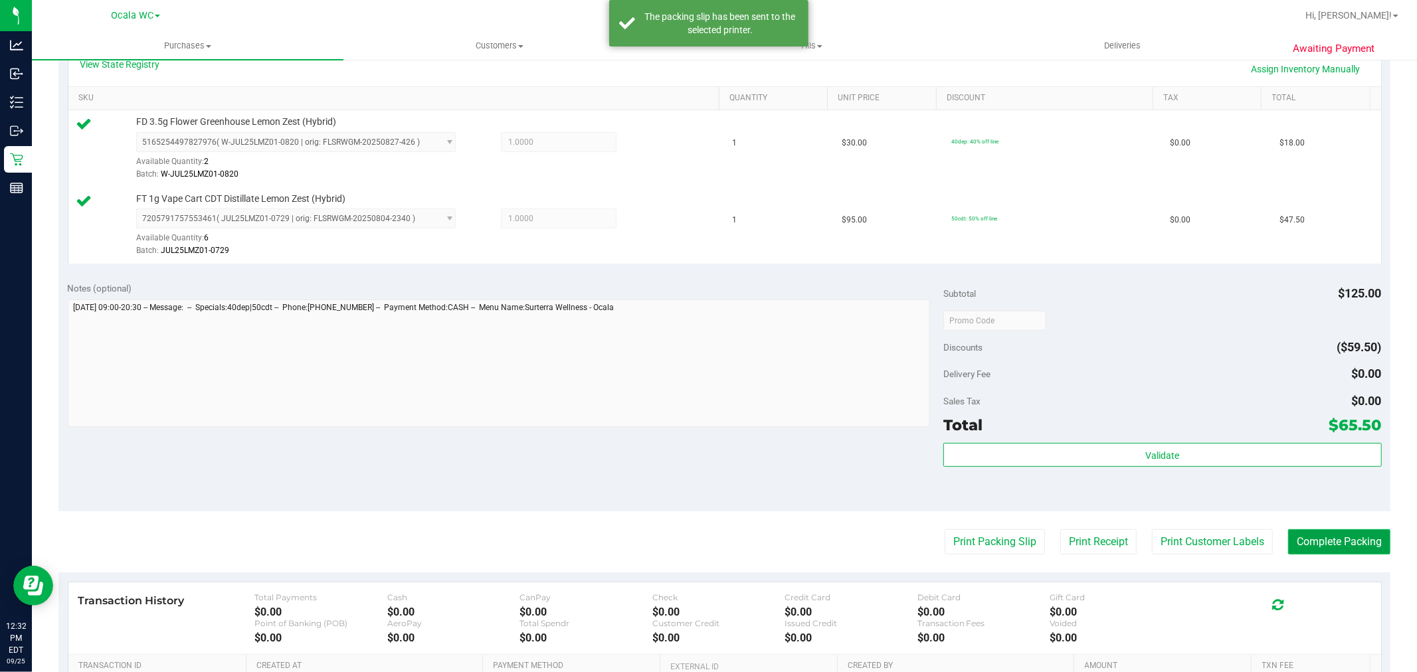
click at [1341, 544] on button "Complete Packing" at bounding box center [1339, 542] width 102 height 25
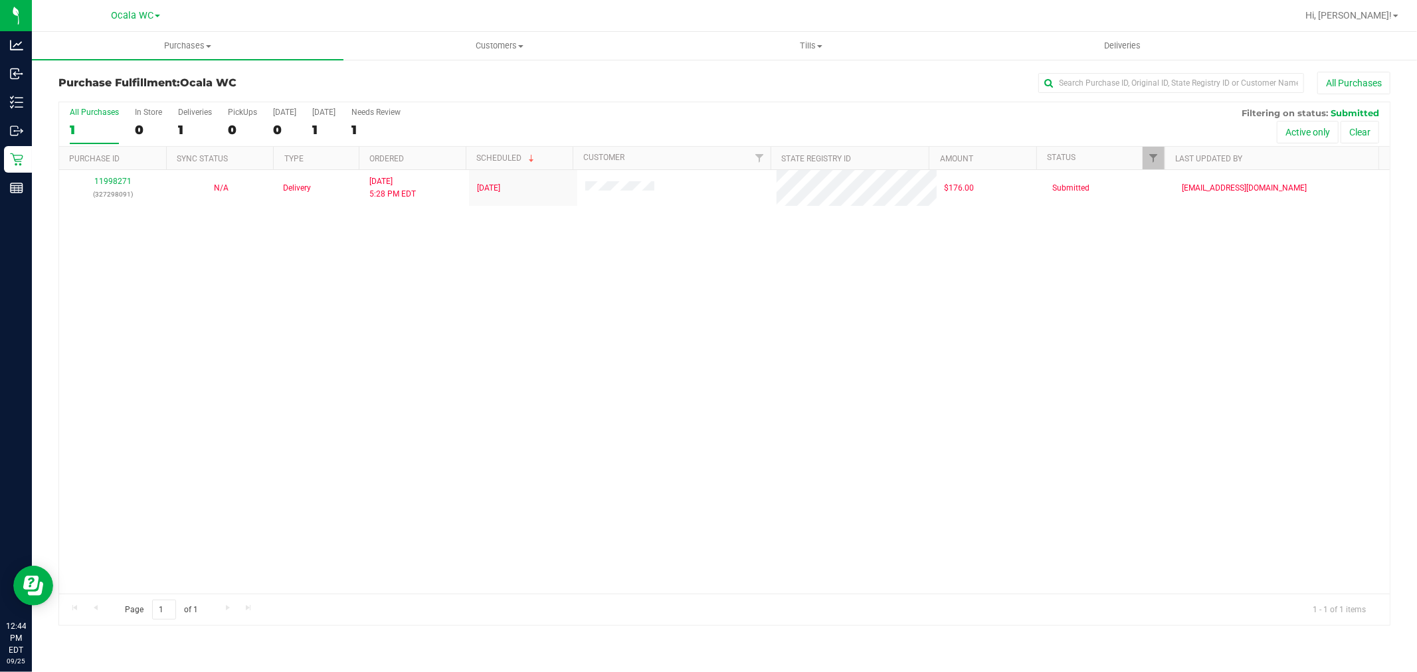
click at [300, 453] on div "11998271 (327298091) N/A Delivery [DATE] 5:28 PM EDT 9/26/2025 $176.00 Submitte…" at bounding box center [724, 382] width 1331 height 424
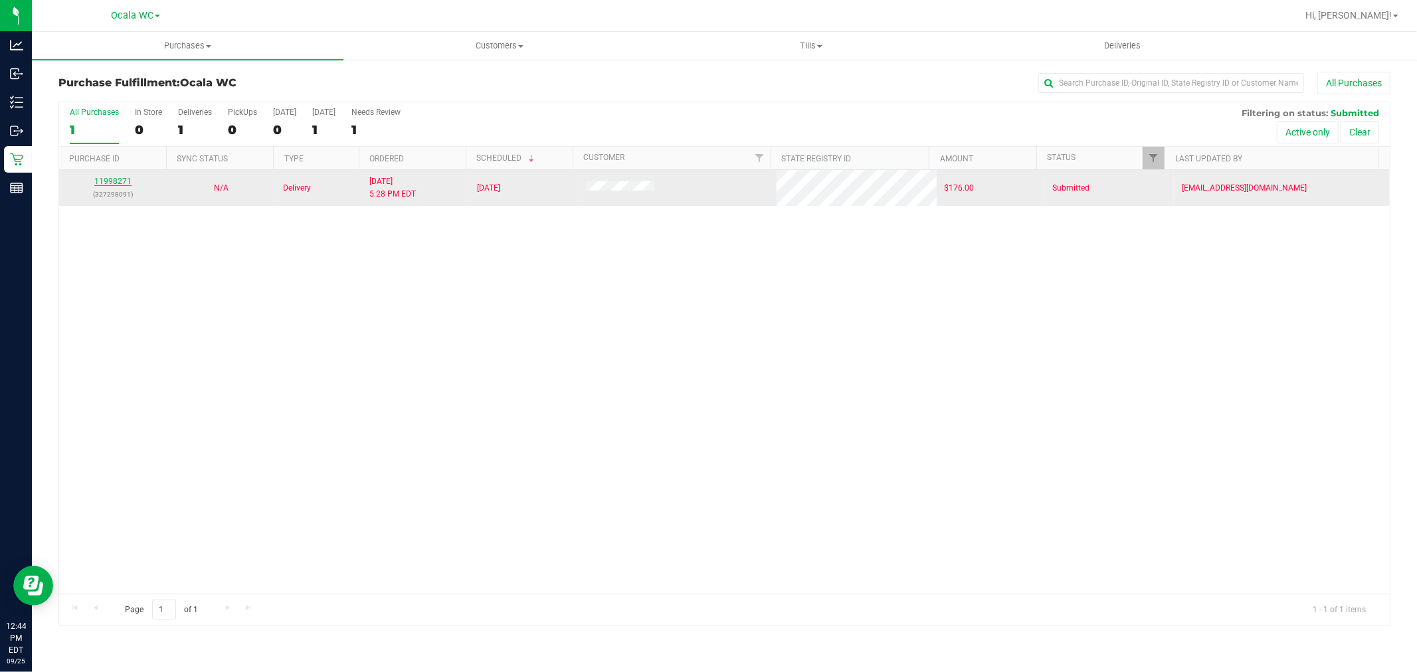
click at [108, 181] on link "11998271" at bounding box center [112, 181] width 37 height 9
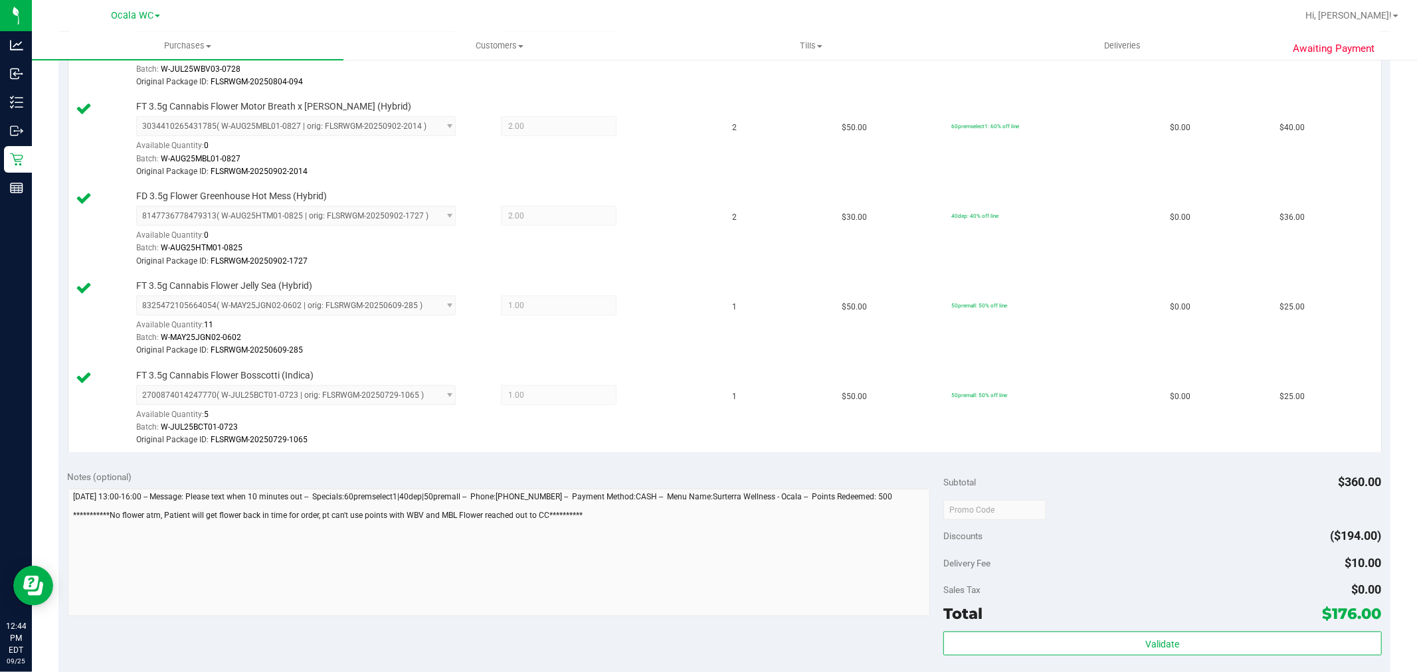
scroll to position [461, 0]
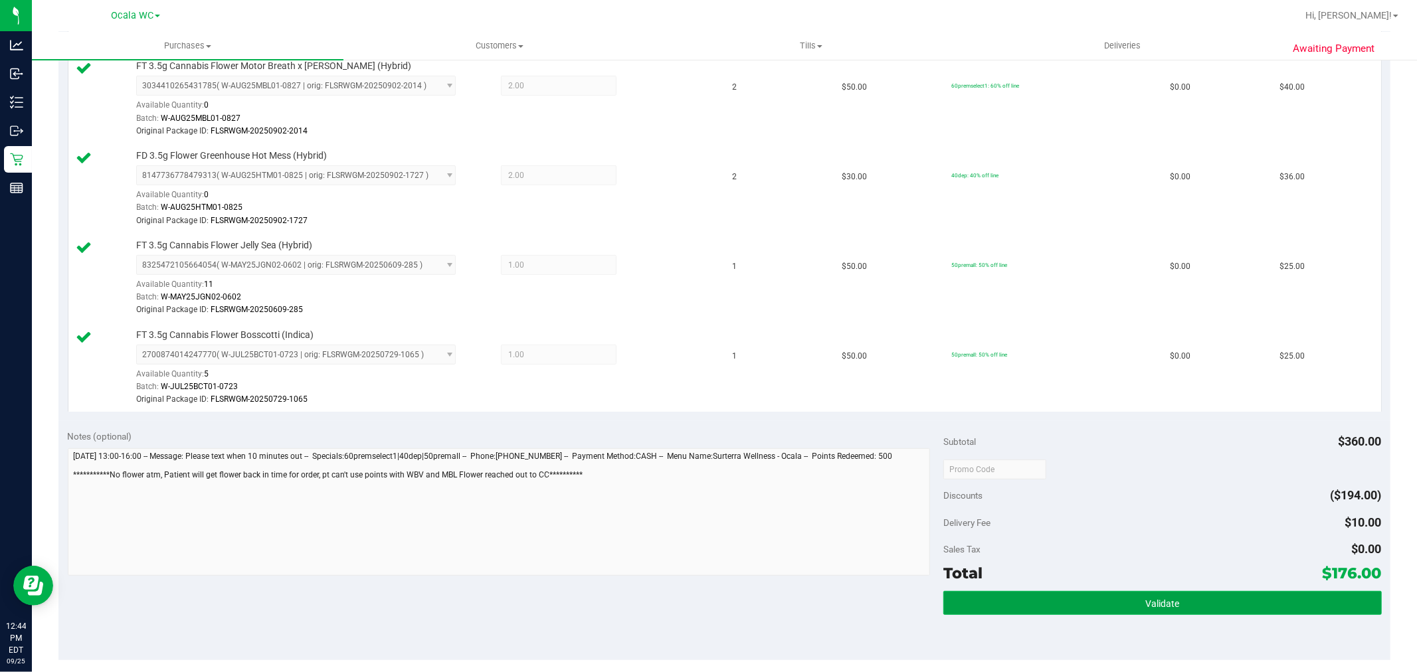
click at [1075, 603] on button "Validate" at bounding box center [1163, 603] width 438 height 24
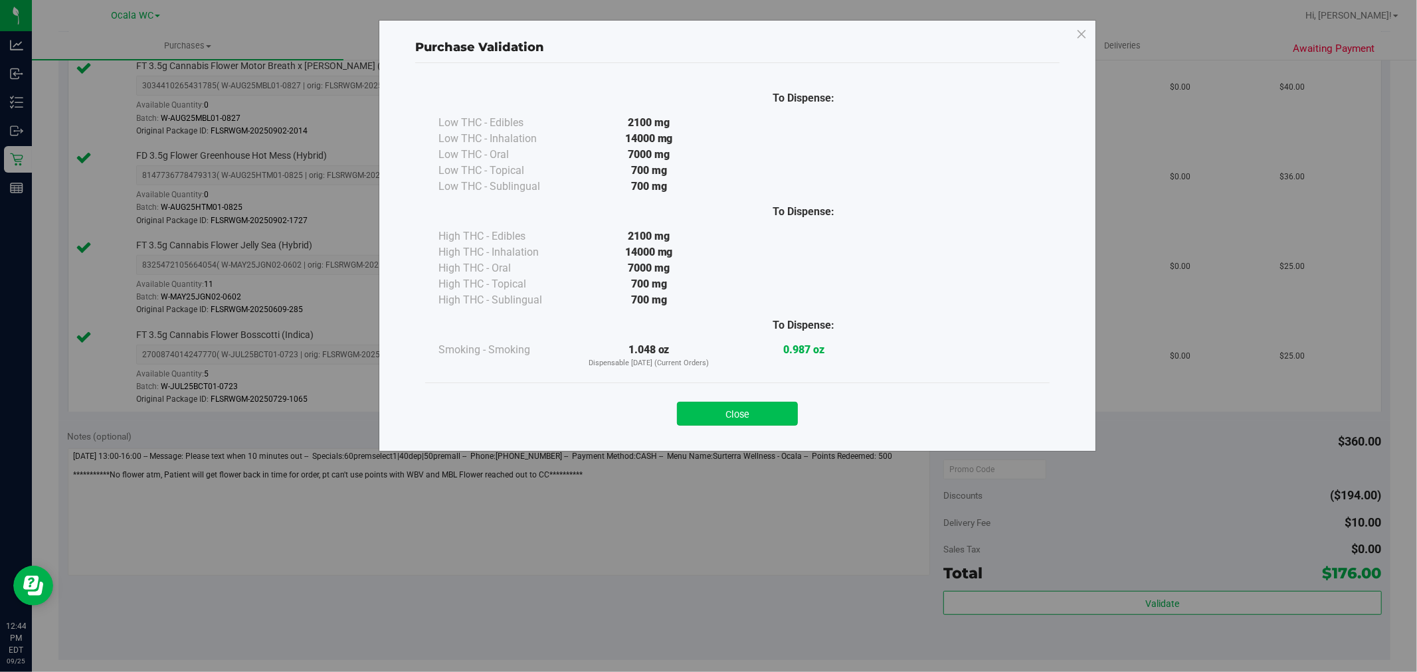
click at [733, 413] on button "Close" at bounding box center [737, 414] width 121 height 24
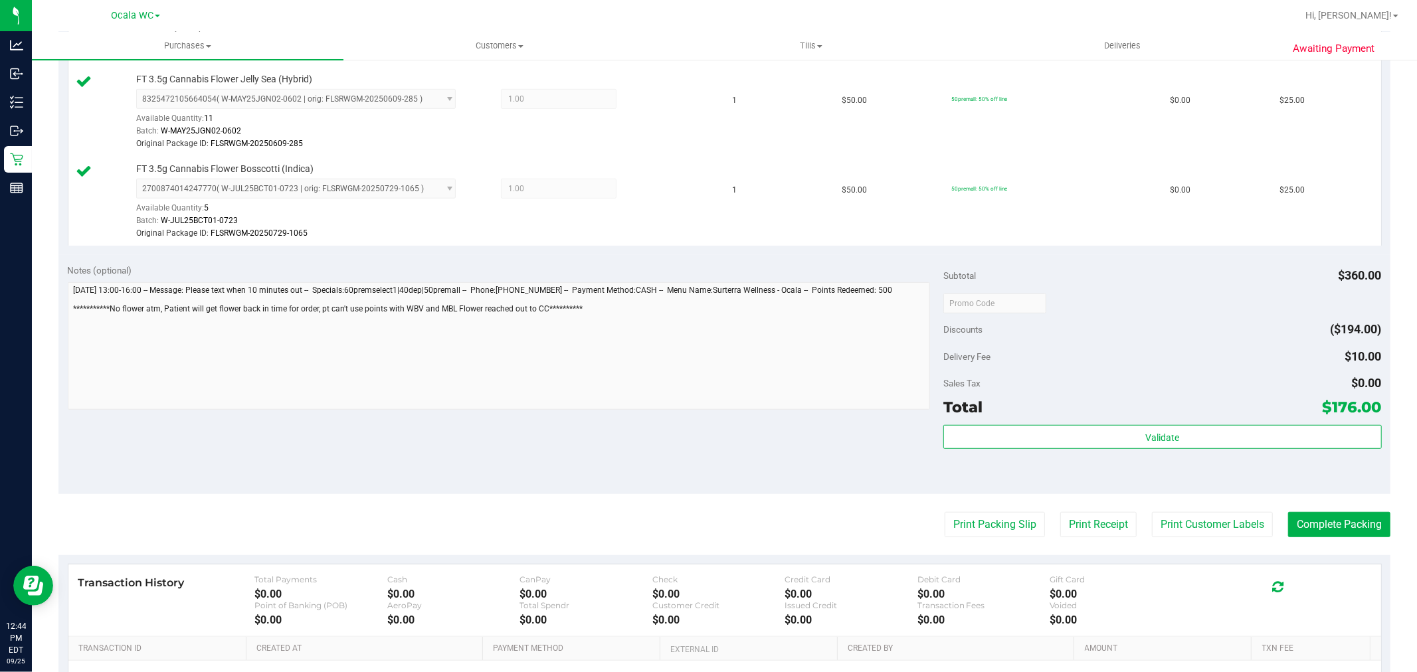
scroll to position [682, 0]
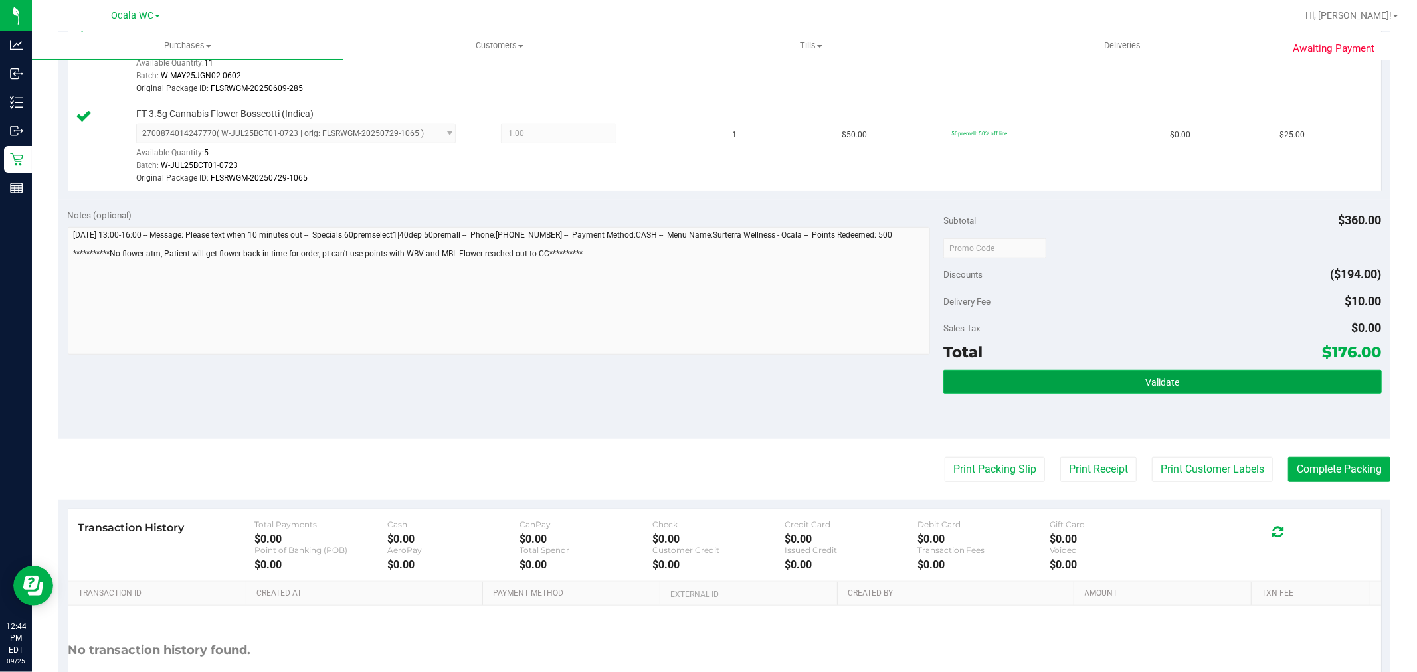
click at [1146, 387] on span "Validate" at bounding box center [1163, 382] width 34 height 11
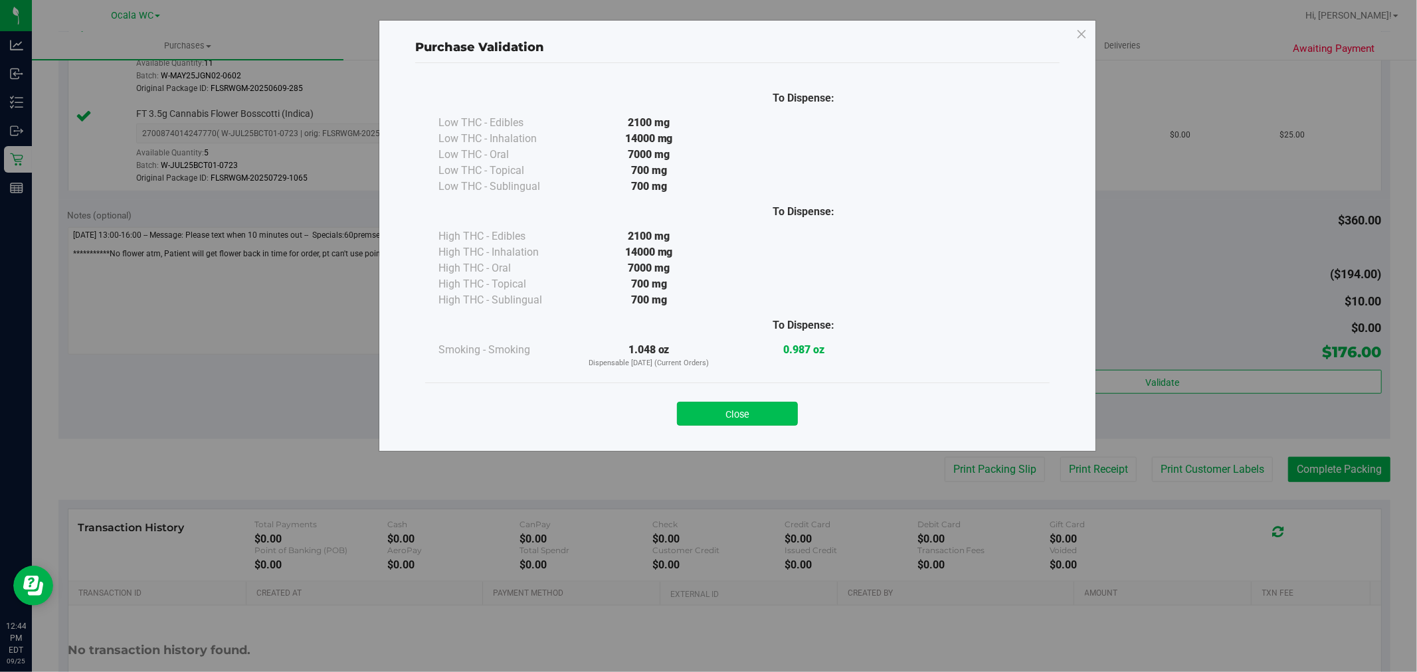
click at [753, 419] on button "Close" at bounding box center [737, 414] width 121 height 24
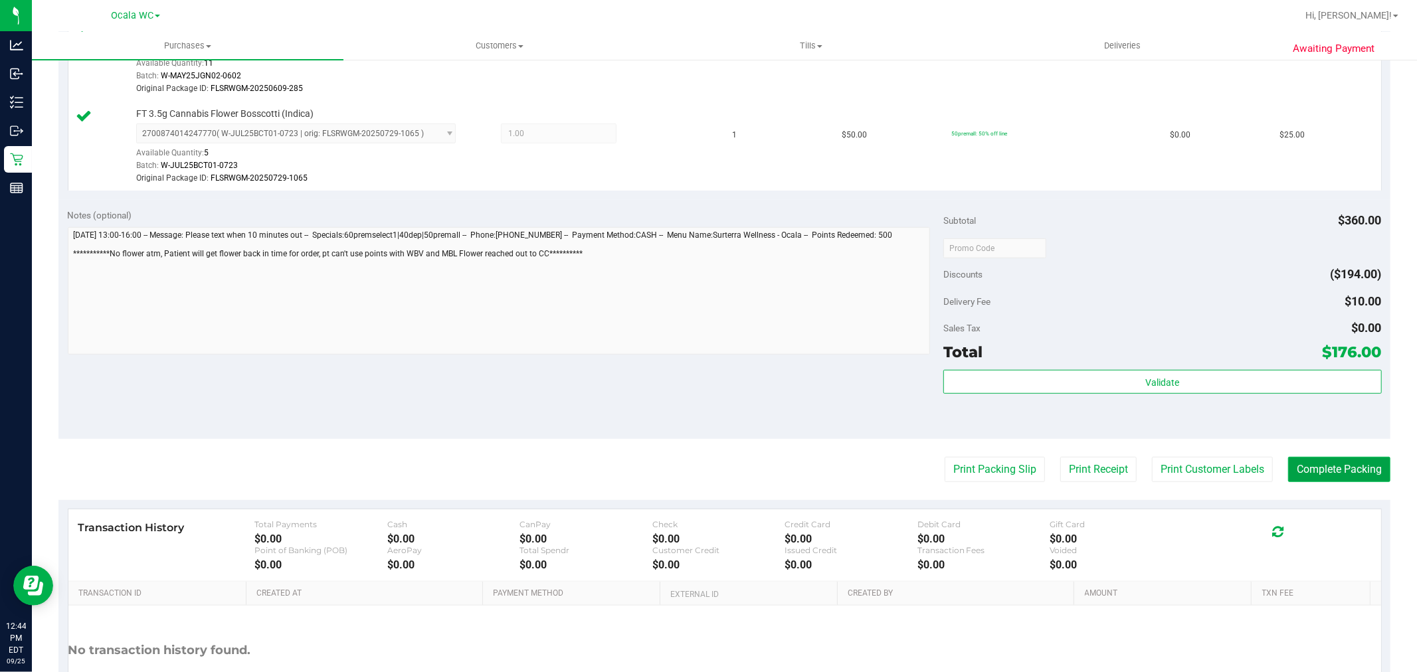
click at [1338, 475] on button "Complete Packing" at bounding box center [1339, 469] width 102 height 25
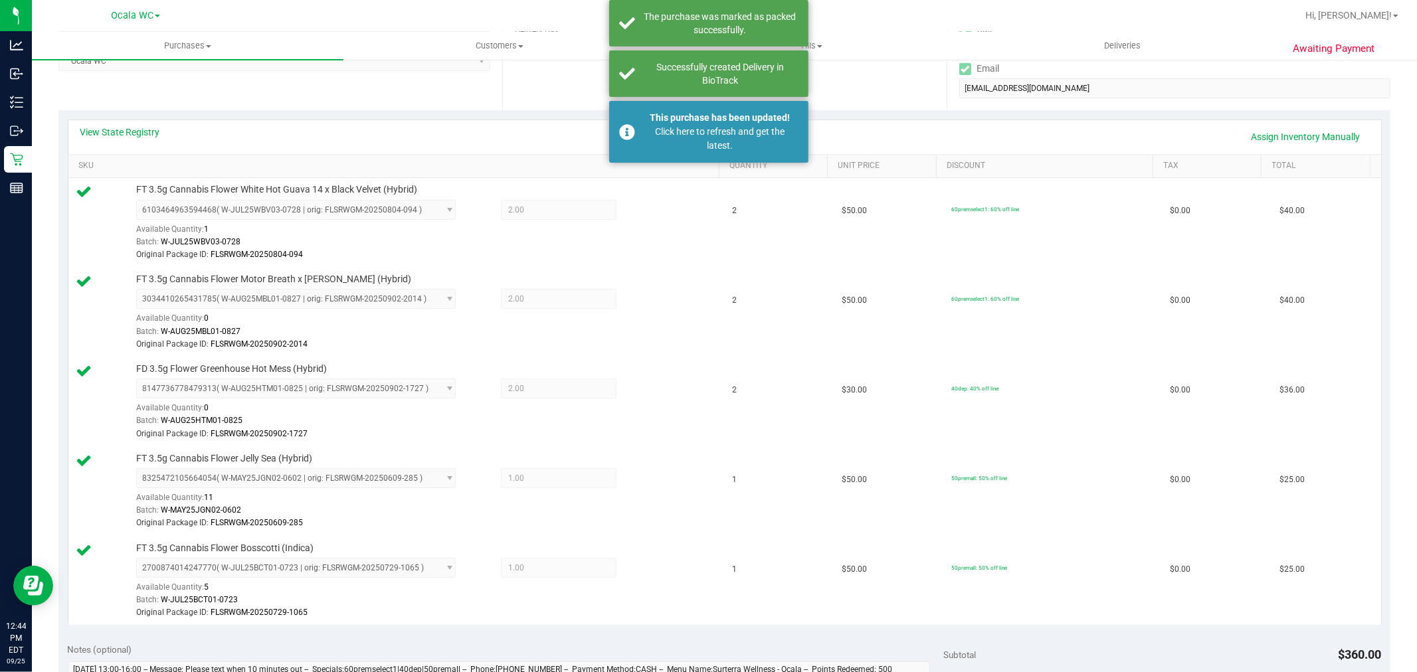
scroll to position [314, 0]
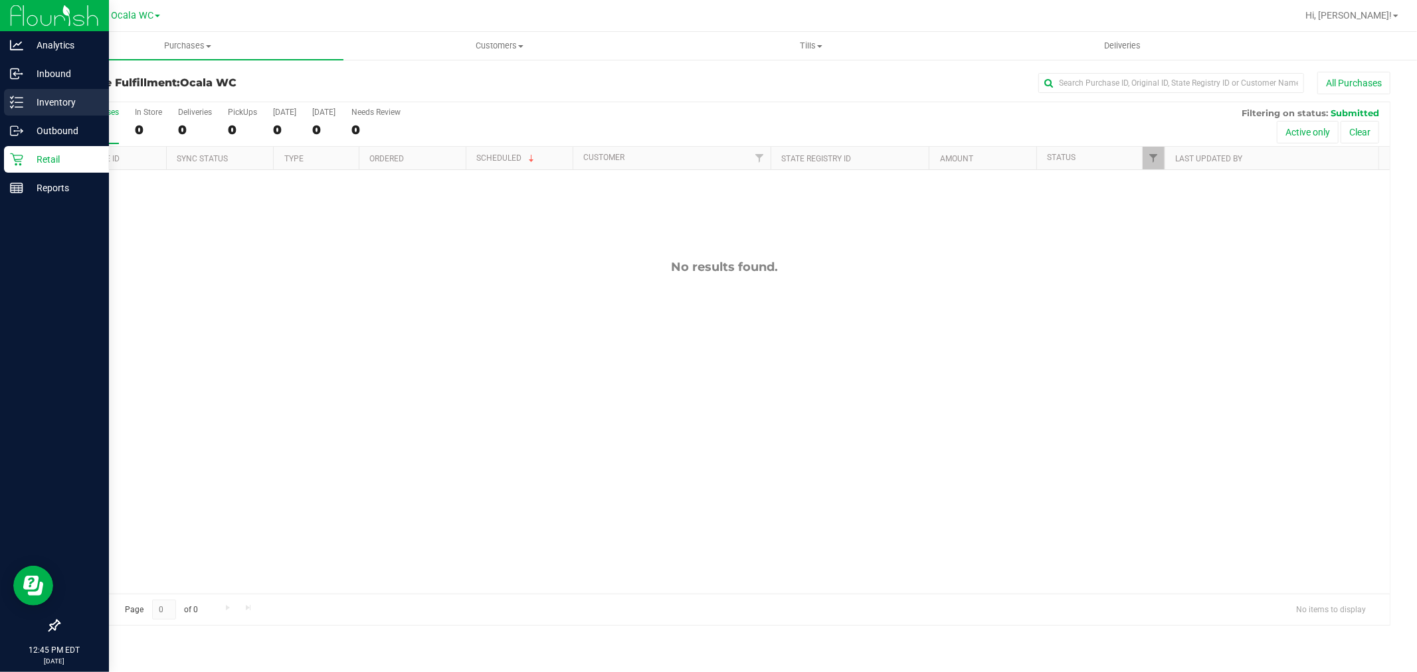
click at [63, 102] on p "Inventory" at bounding box center [63, 102] width 80 height 16
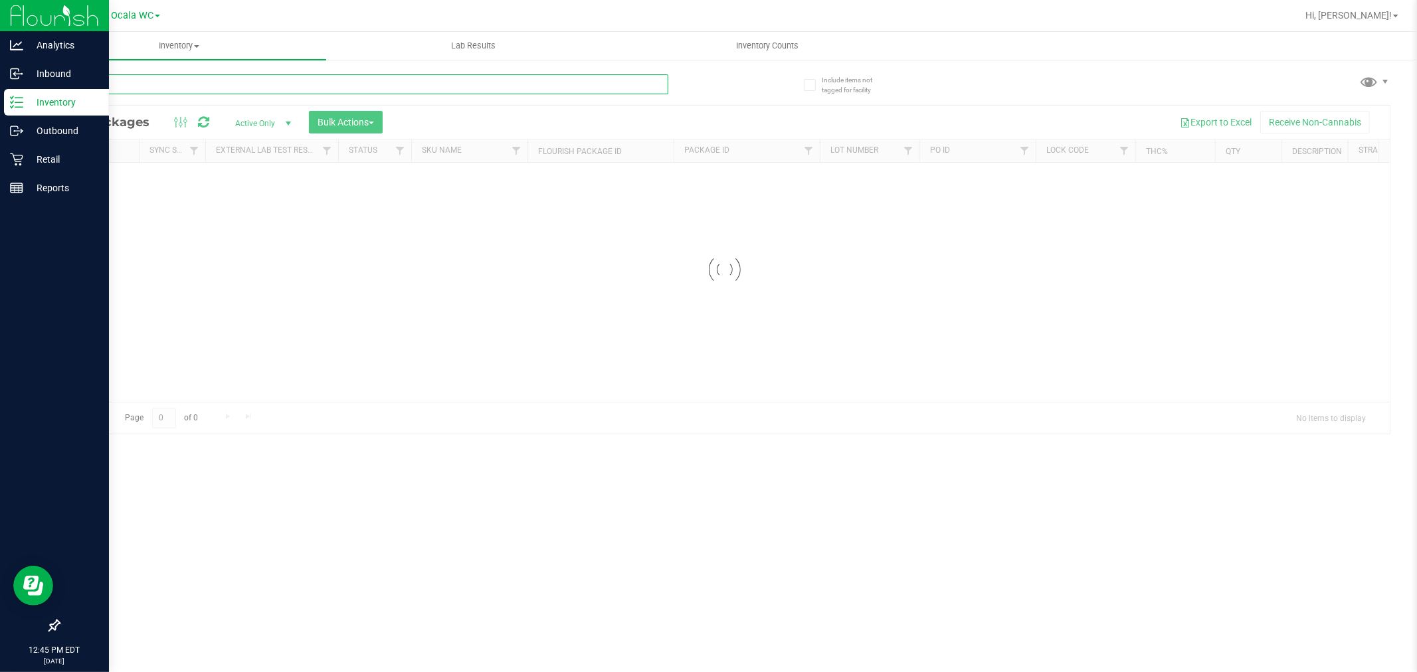
click at [141, 78] on input "text" at bounding box center [363, 84] width 610 height 20
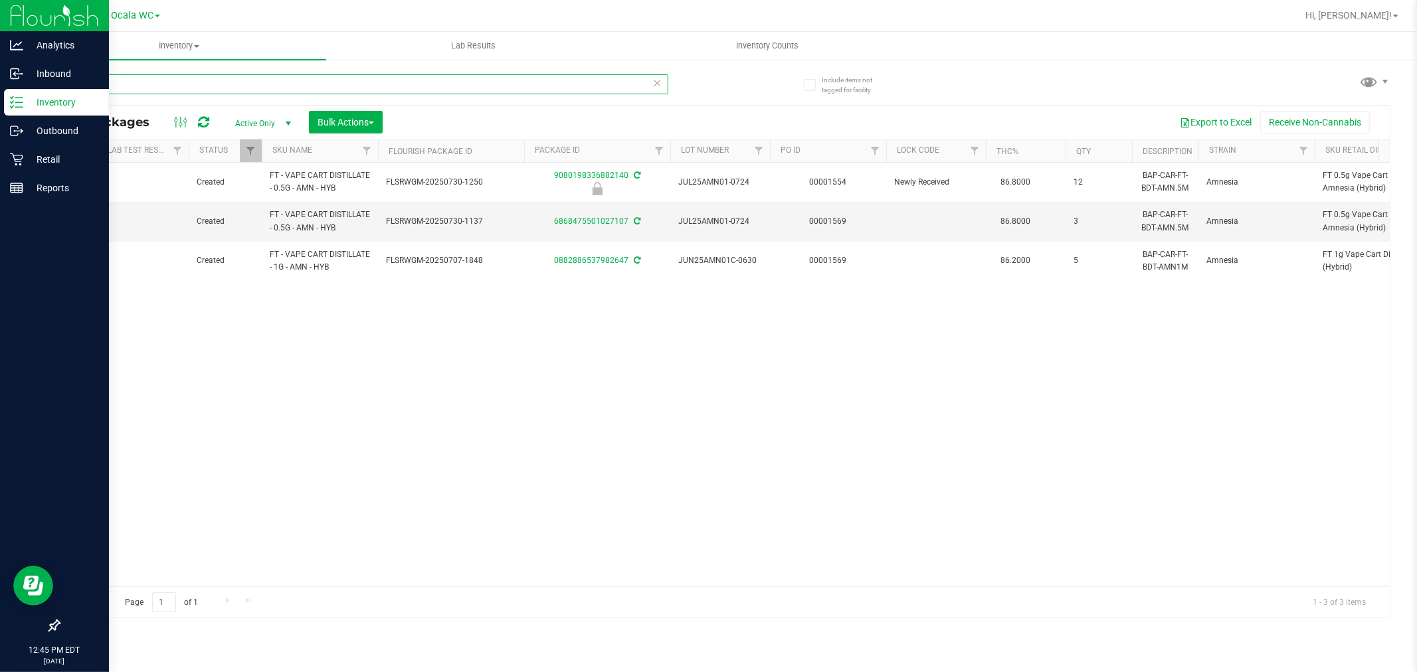
scroll to position [0, 321]
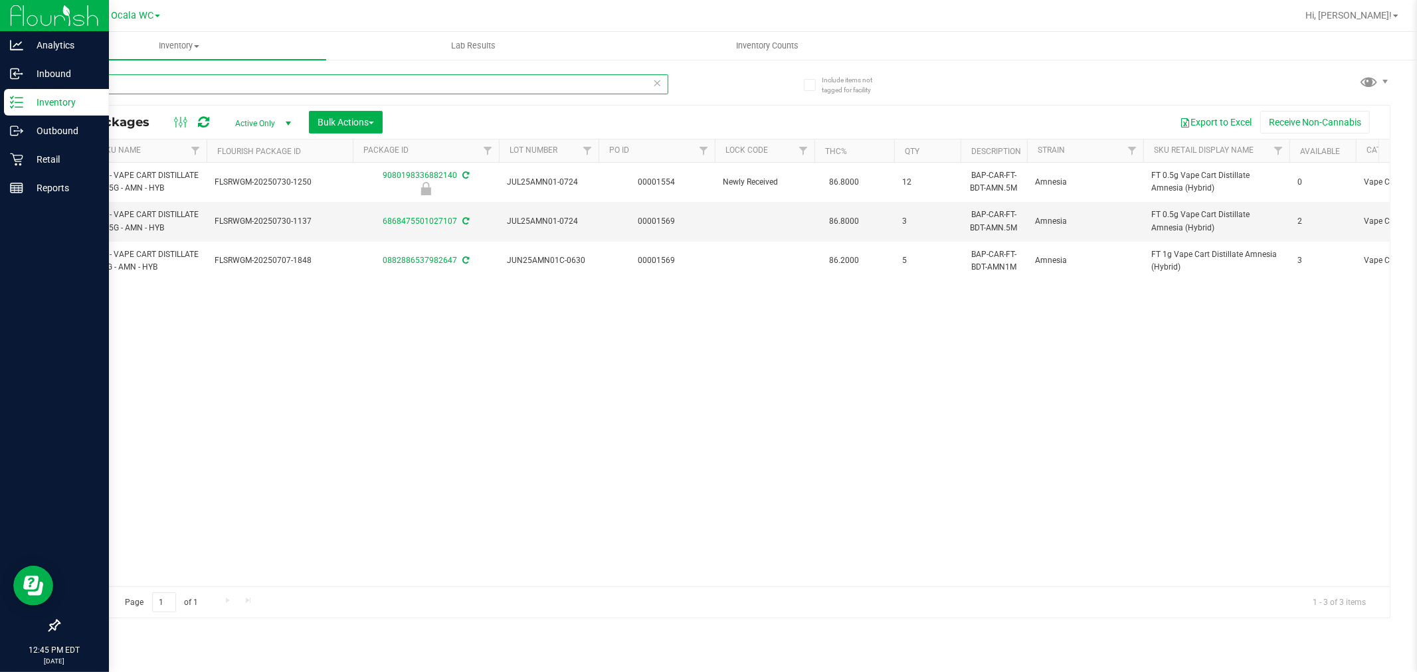
type input "amn"
click at [407, 400] on div "Action Action Edit attributes Global inventory Locate package Package audit log…" at bounding box center [724, 375] width 1331 height 424
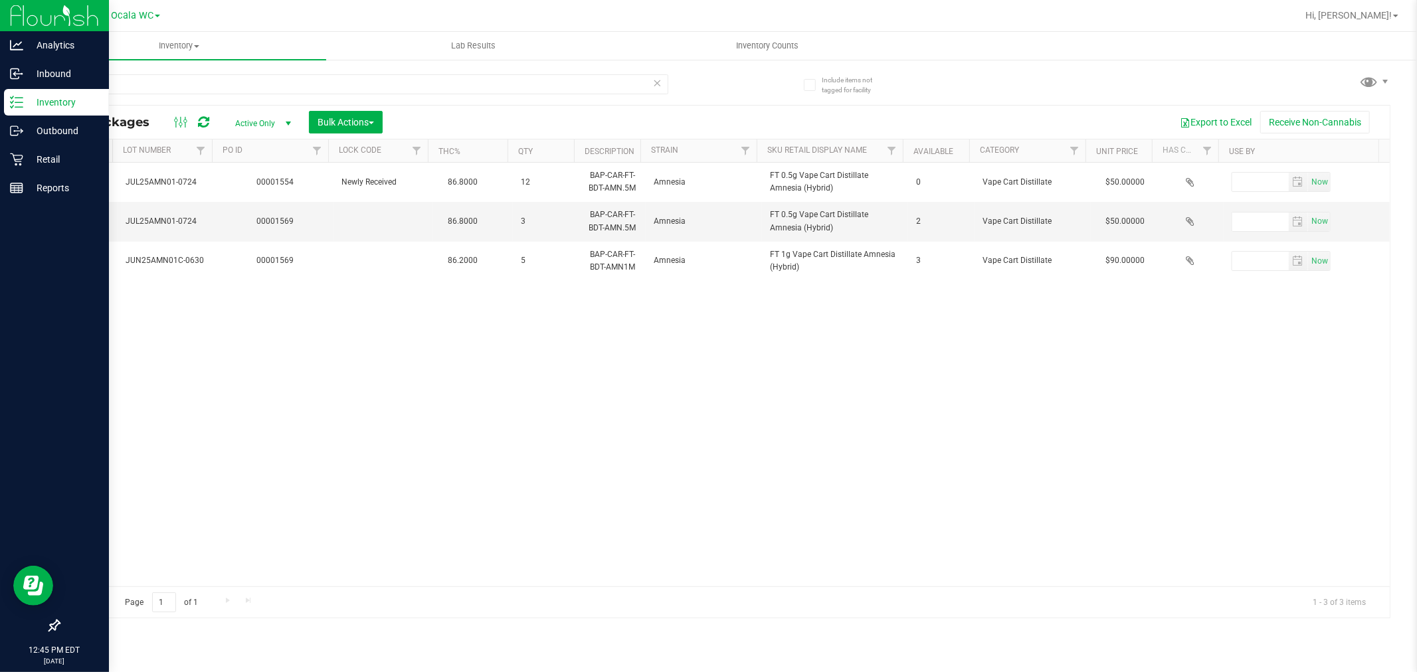
scroll to position [0, 707]
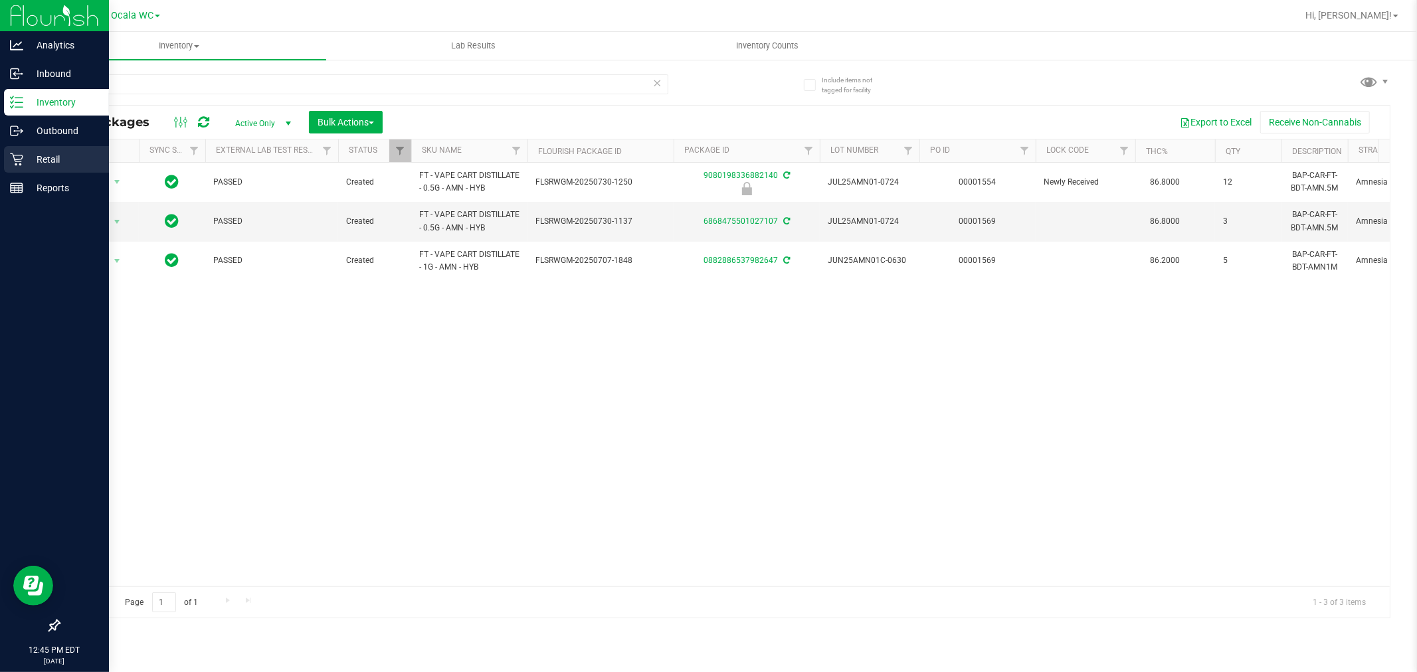
click at [11, 158] on icon at bounding box center [16, 159] width 13 height 13
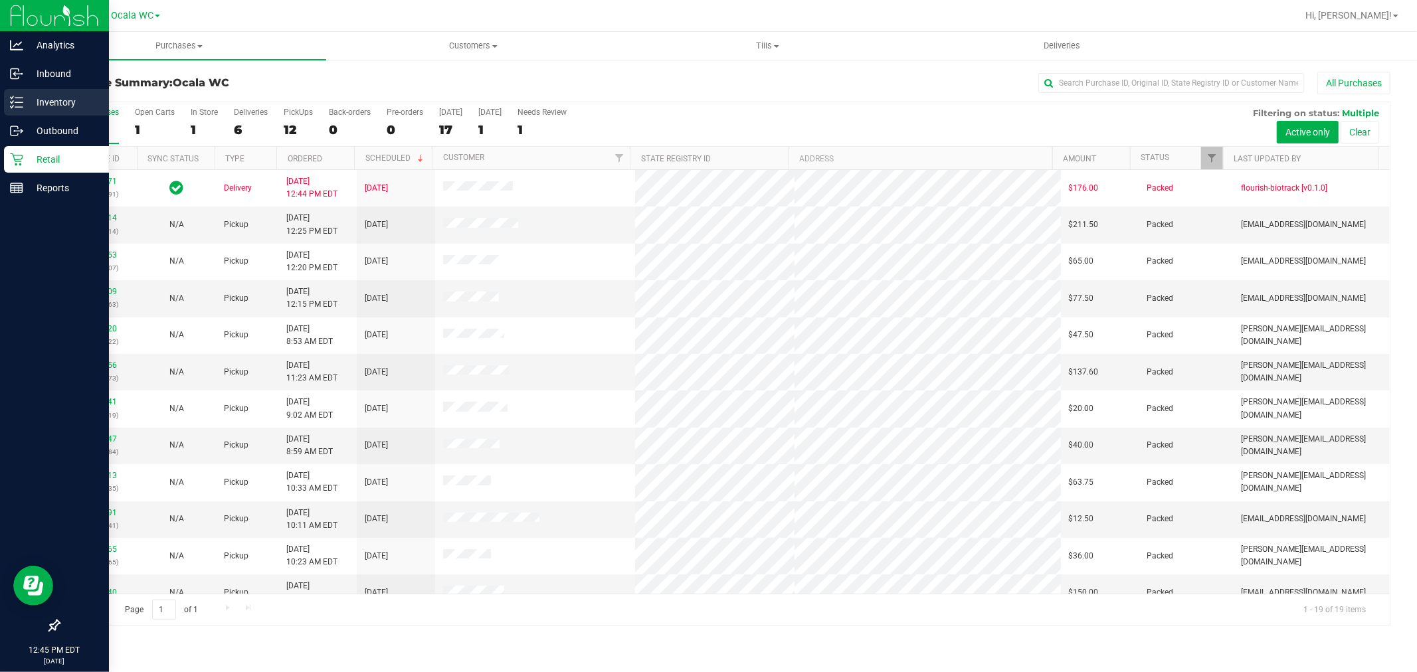
click at [43, 104] on p "Inventory" at bounding box center [63, 102] width 80 height 16
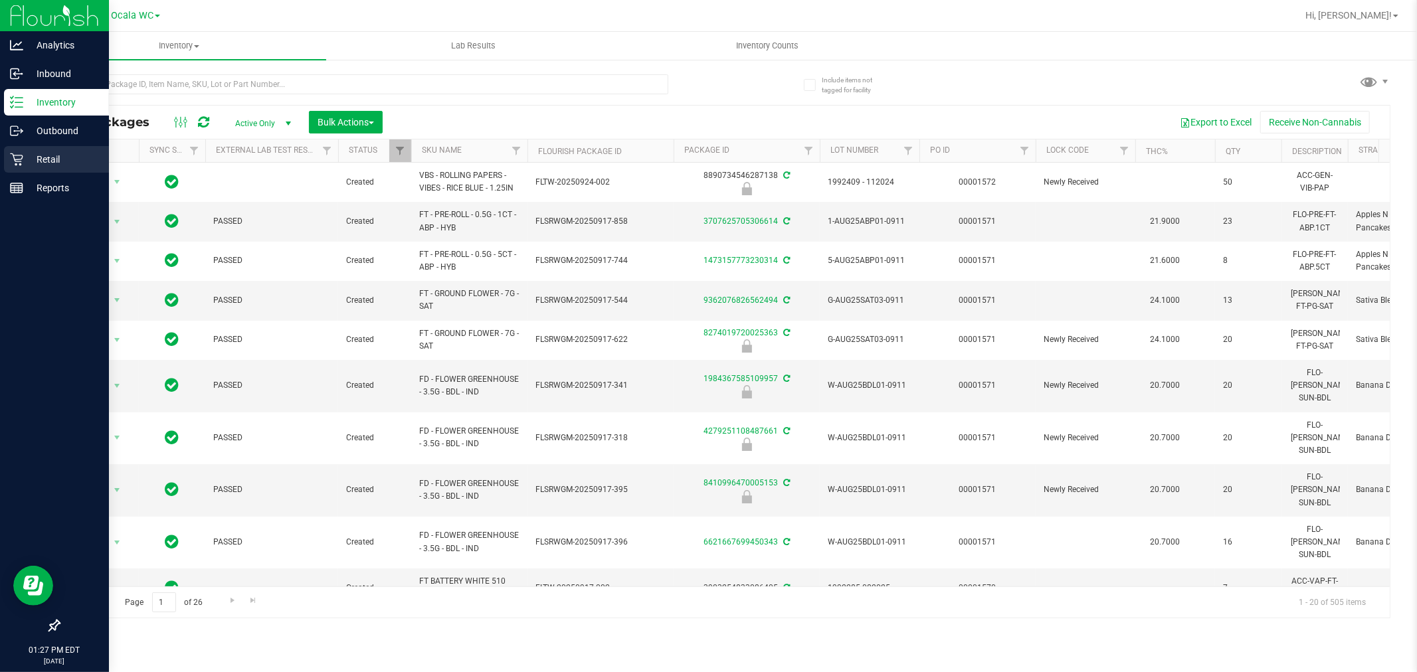
click at [31, 156] on p "Retail" at bounding box center [63, 160] width 80 height 16
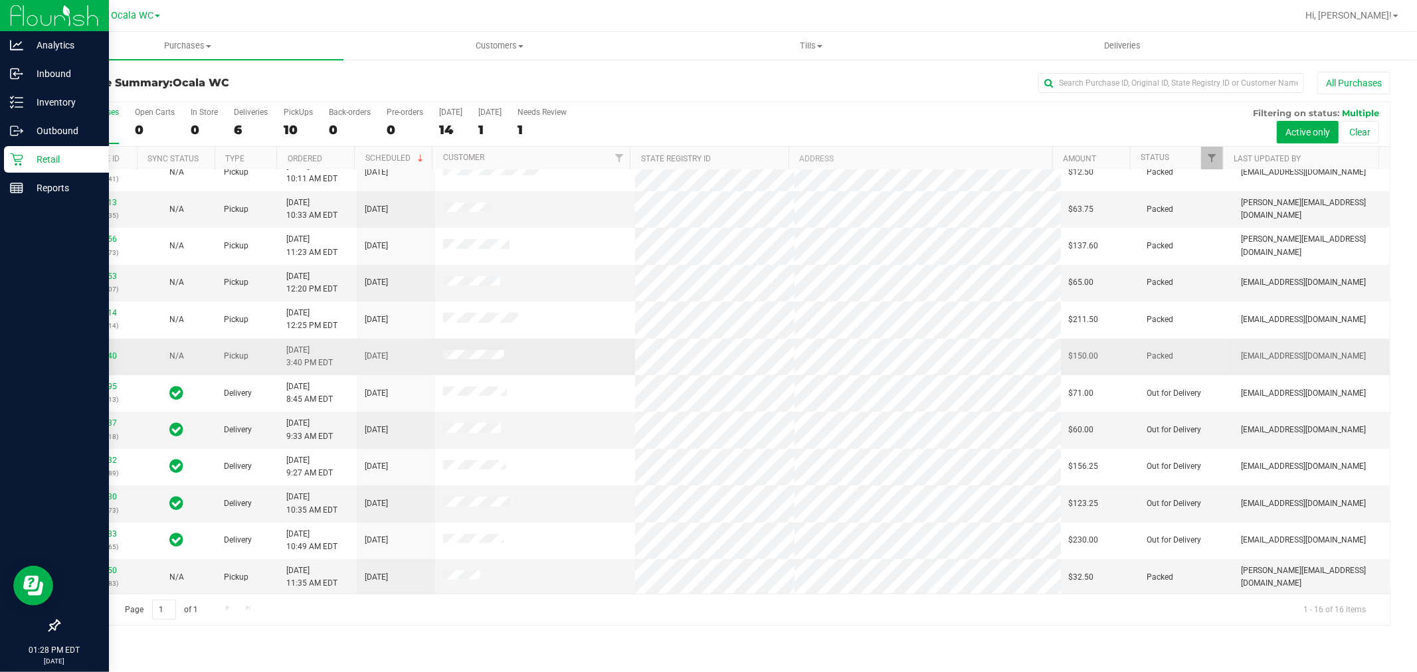
scroll to position [165, 0]
click at [57, 94] on p "Inventory" at bounding box center [63, 102] width 80 height 16
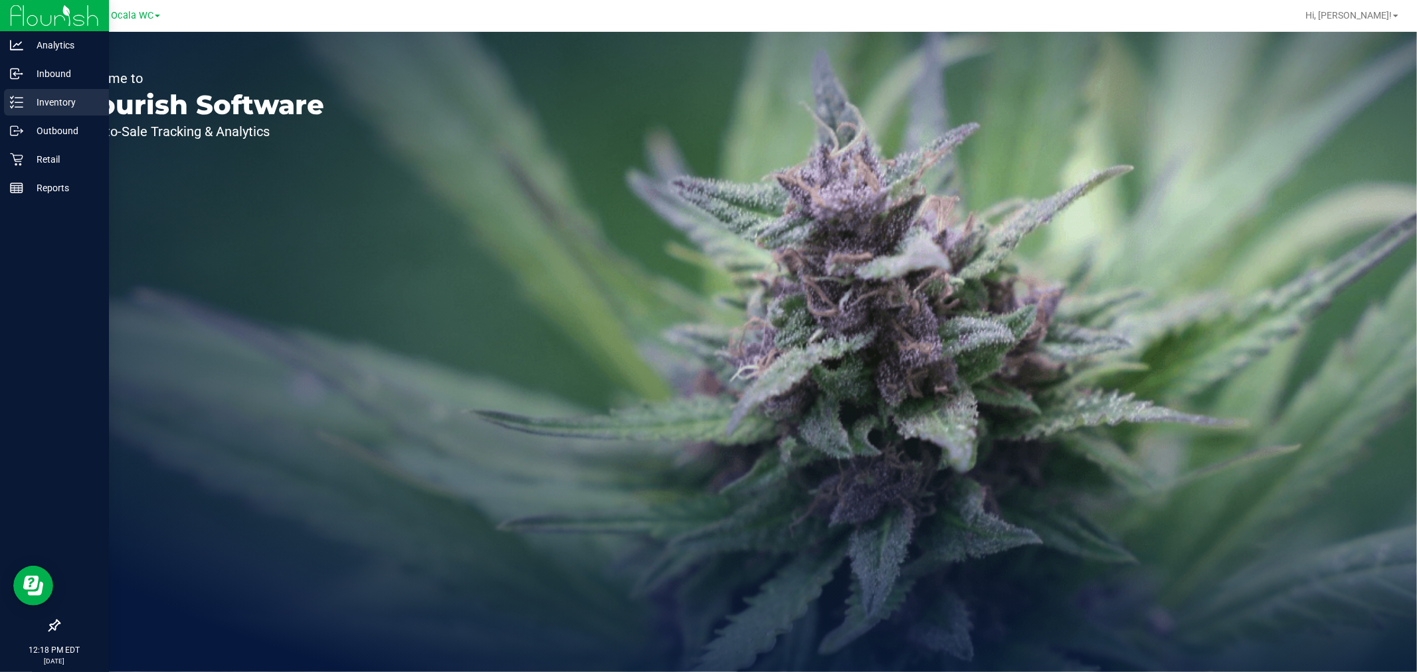
click at [37, 108] on p "Inventory" at bounding box center [63, 102] width 80 height 16
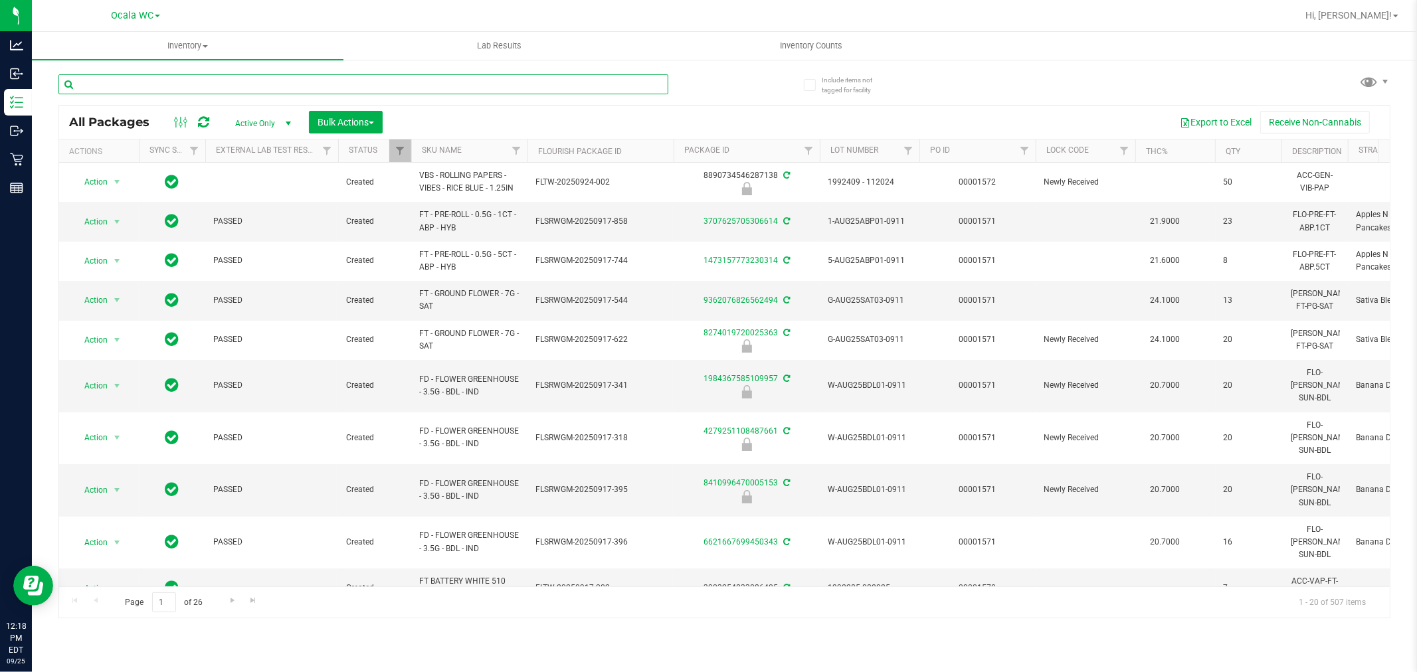
click at [191, 80] on input "text" at bounding box center [363, 84] width 610 height 20
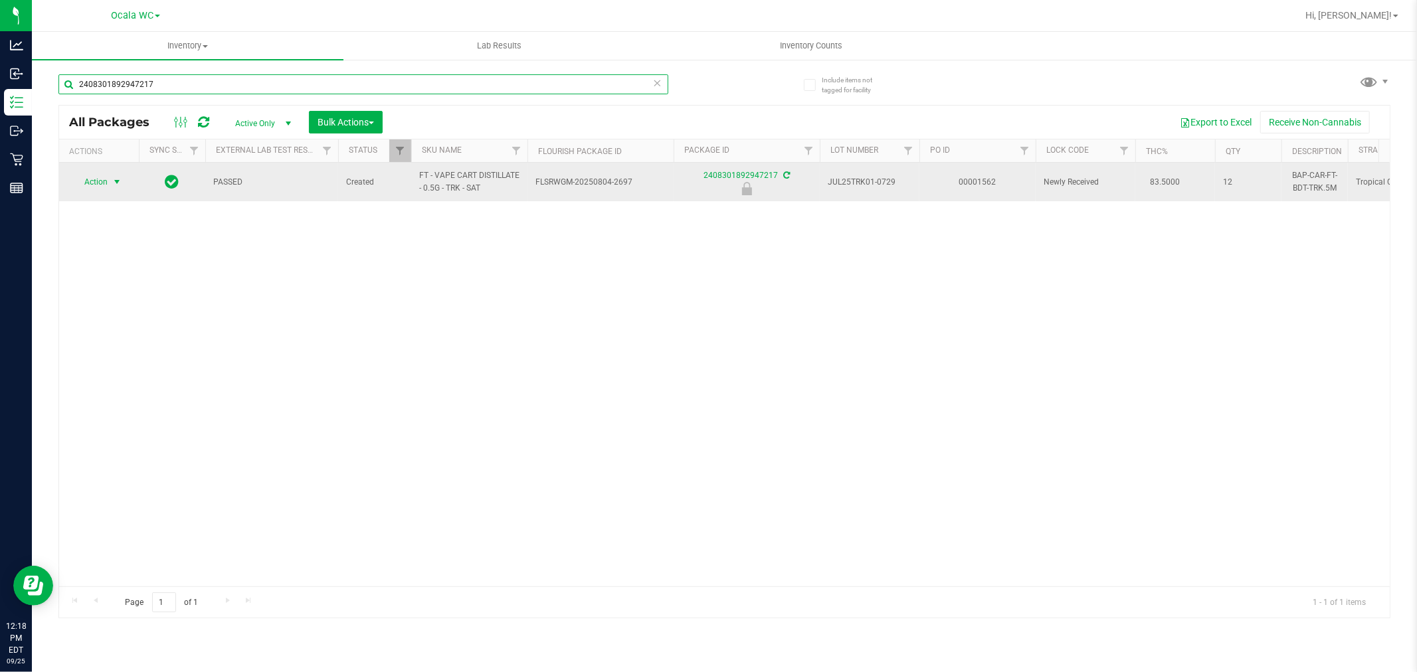
type input "2408301892947217"
click at [104, 186] on span "Action" at bounding box center [90, 182] width 36 height 19
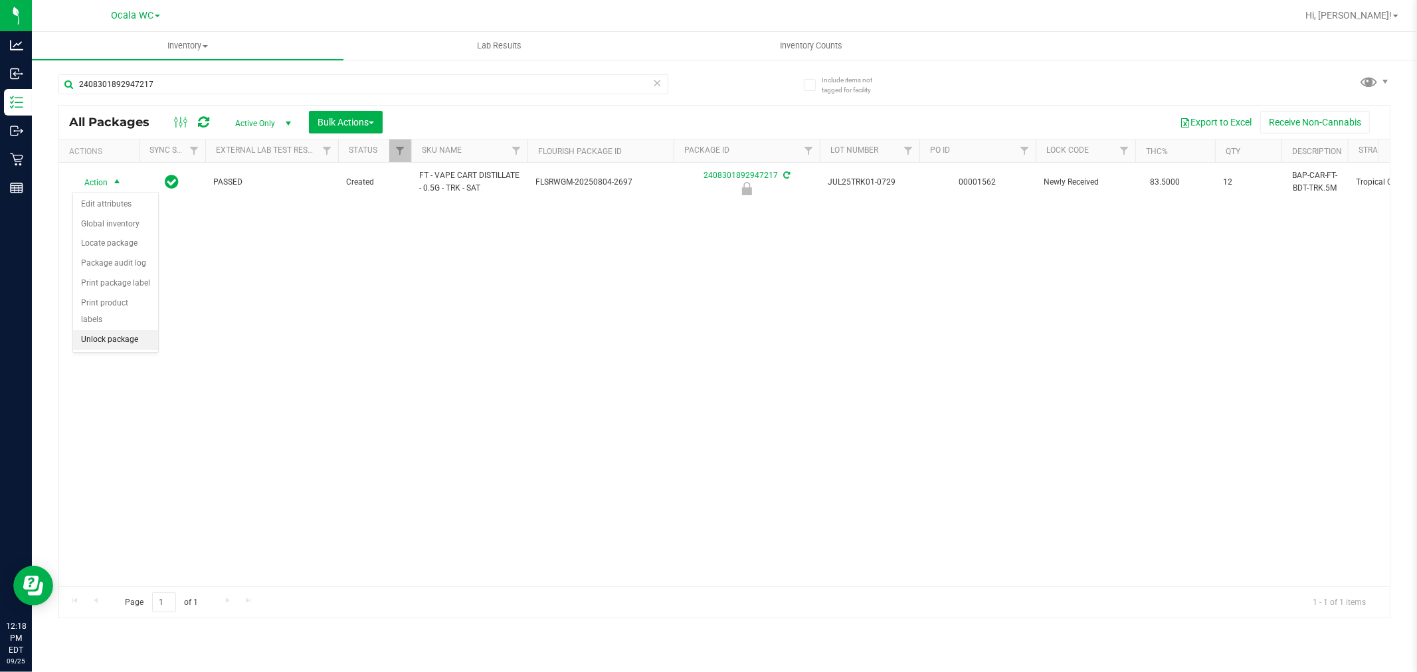
click at [111, 346] on li "Unlock package" at bounding box center [115, 340] width 85 height 20
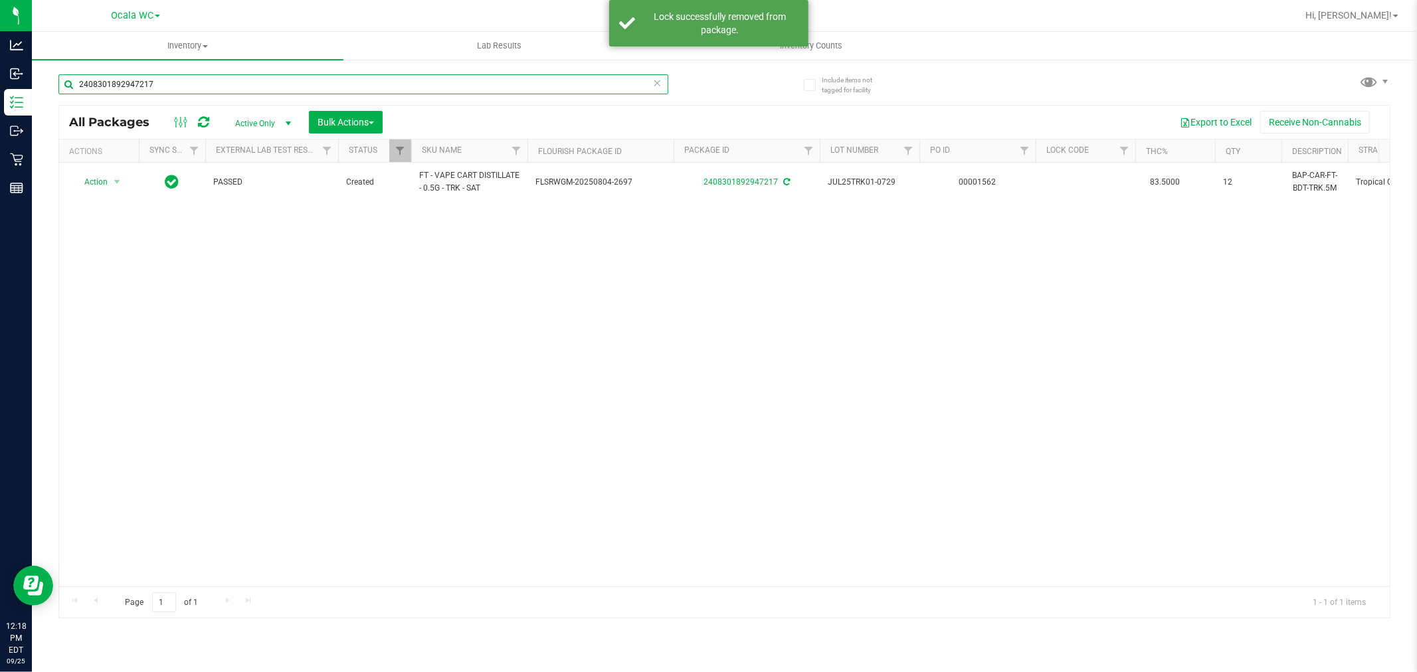
click at [182, 86] on input "2408301892947217" at bounding box center [363, 84] width 610 height 20
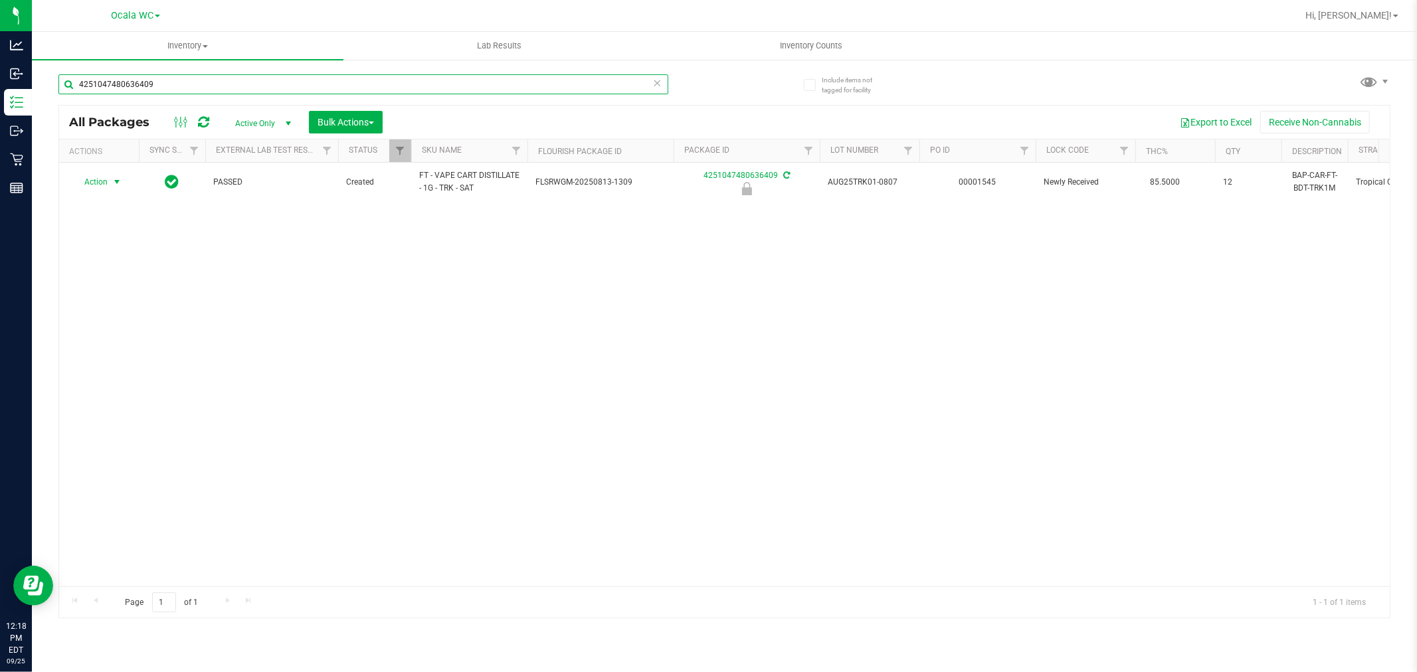
type input "4251047480636409"
click at [116, 181] on span "select" at bounding box center [117, 182] width 11 height 11
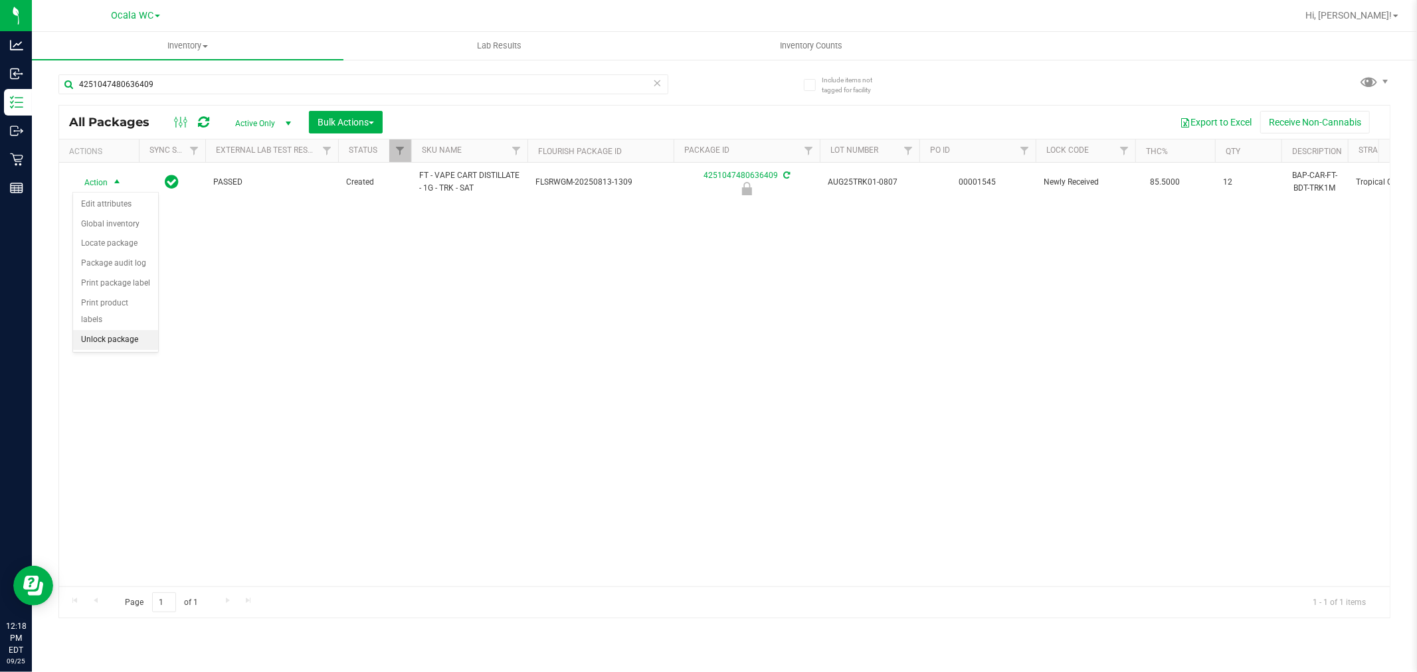
click at [111, 340] on li "Unlock package" at bounding box center [115, 340] width 85 height 20
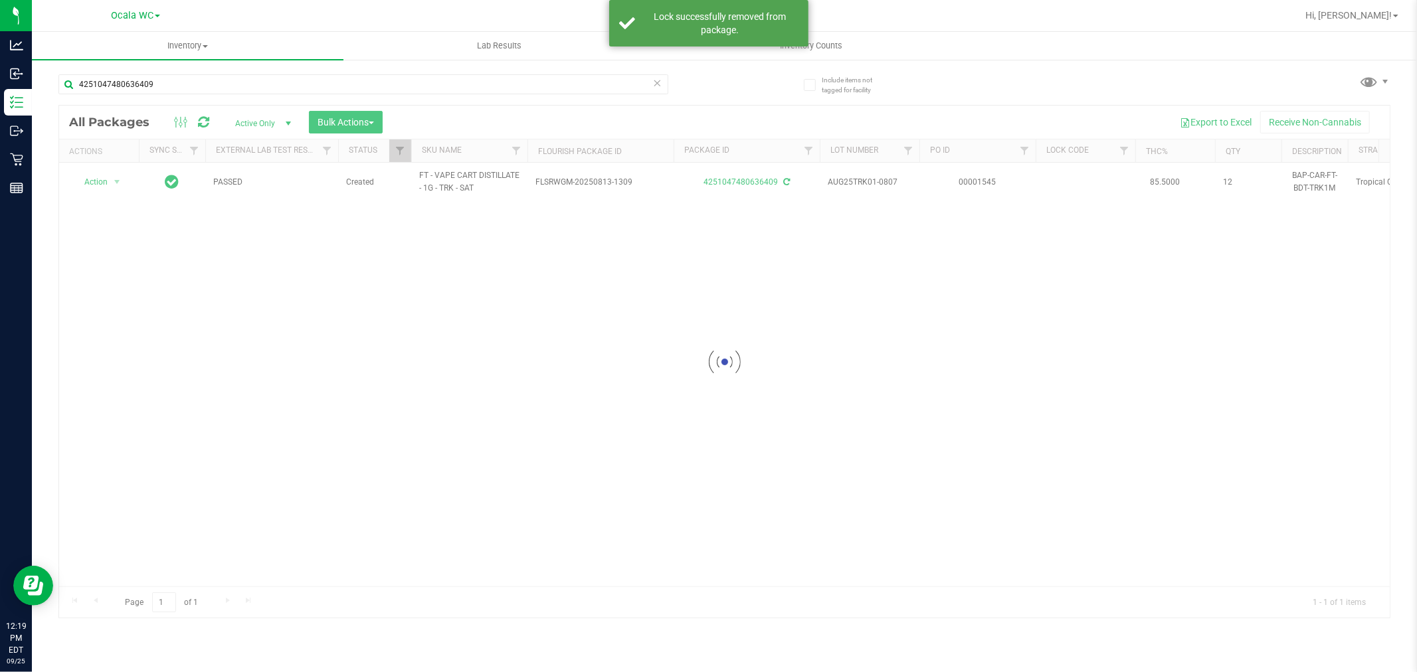
click at [100, 181] on div at bounding box center [724, 362] width 1331 height 513
click at [100, 181] on span "Action" at bounding box center [90, 182] width 36 height 19
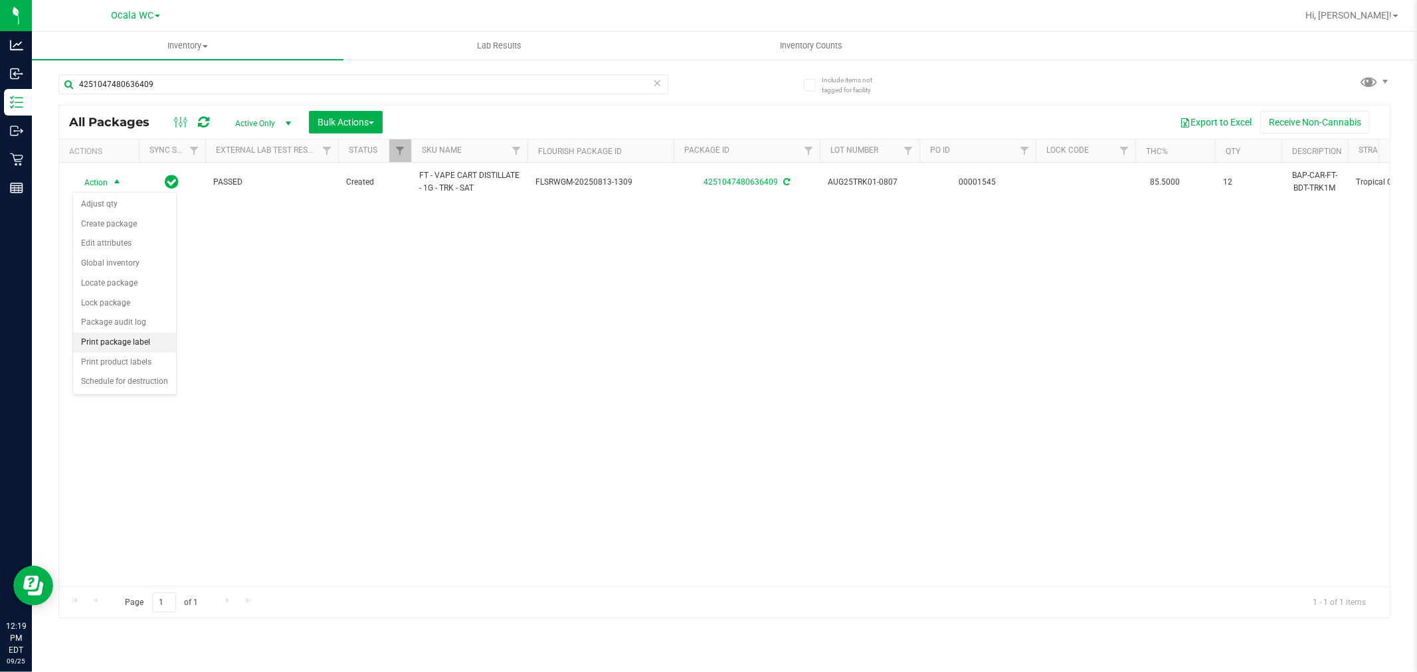
click at [136, 344] on li "Print package label" at bounding box center [124, 343] width 103 height 20
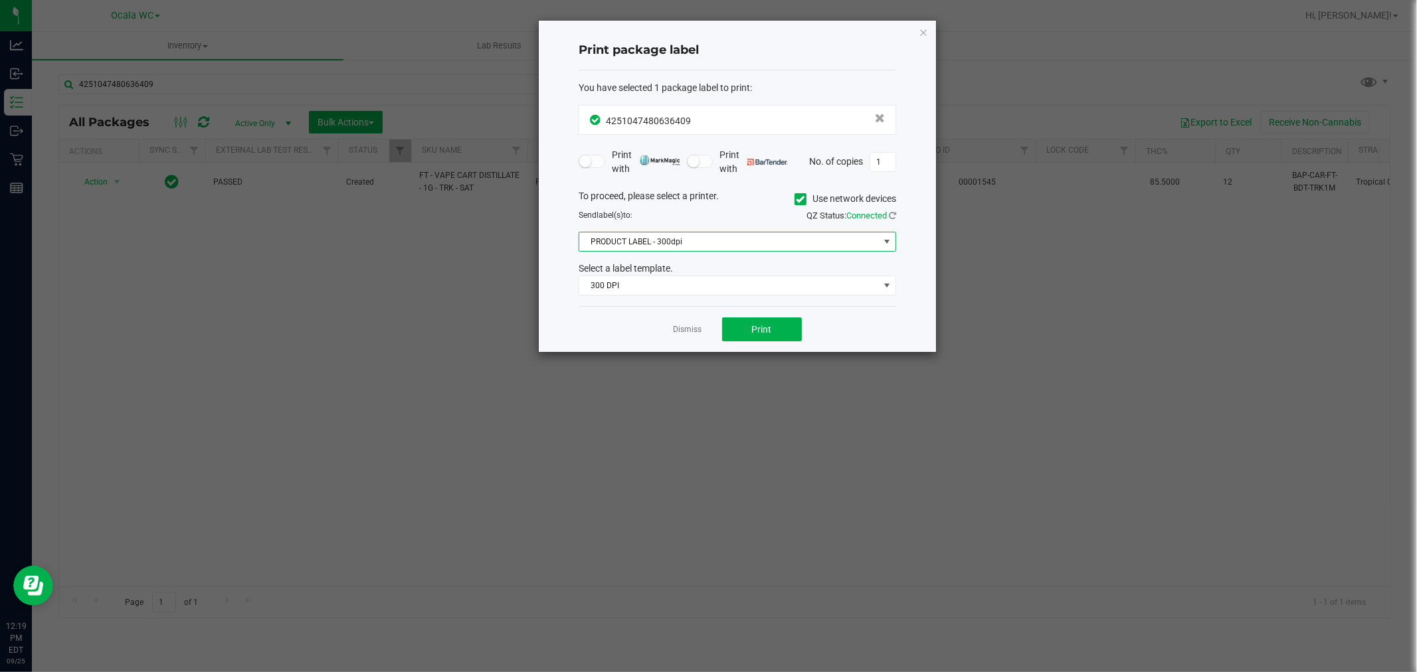
click at [645, 242] on span "PRODUCT LABEL - 300dpi" at bounding box center [729, 242] width 300 height 19
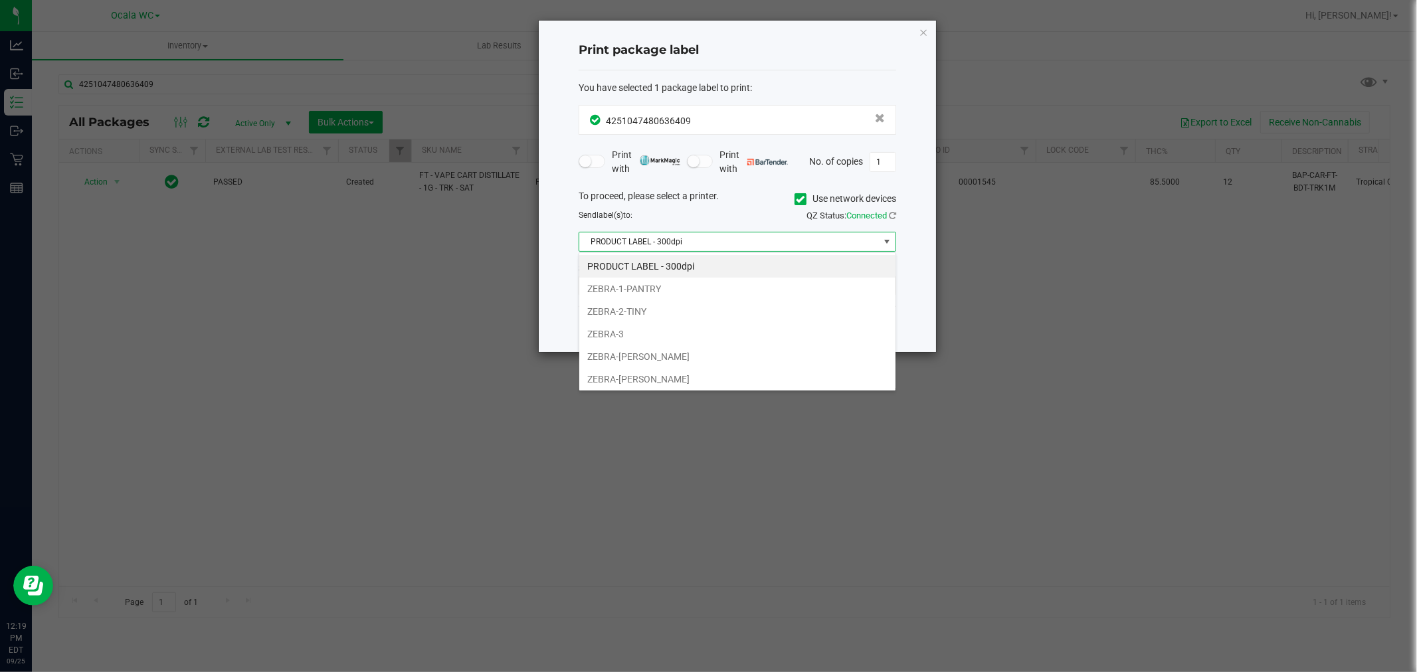
scroll to position [20, 317]
click at [649, 350] on li "ZEBRA-BRANDY-CLARK" at bounding box center [737, 357] width 316 height 23
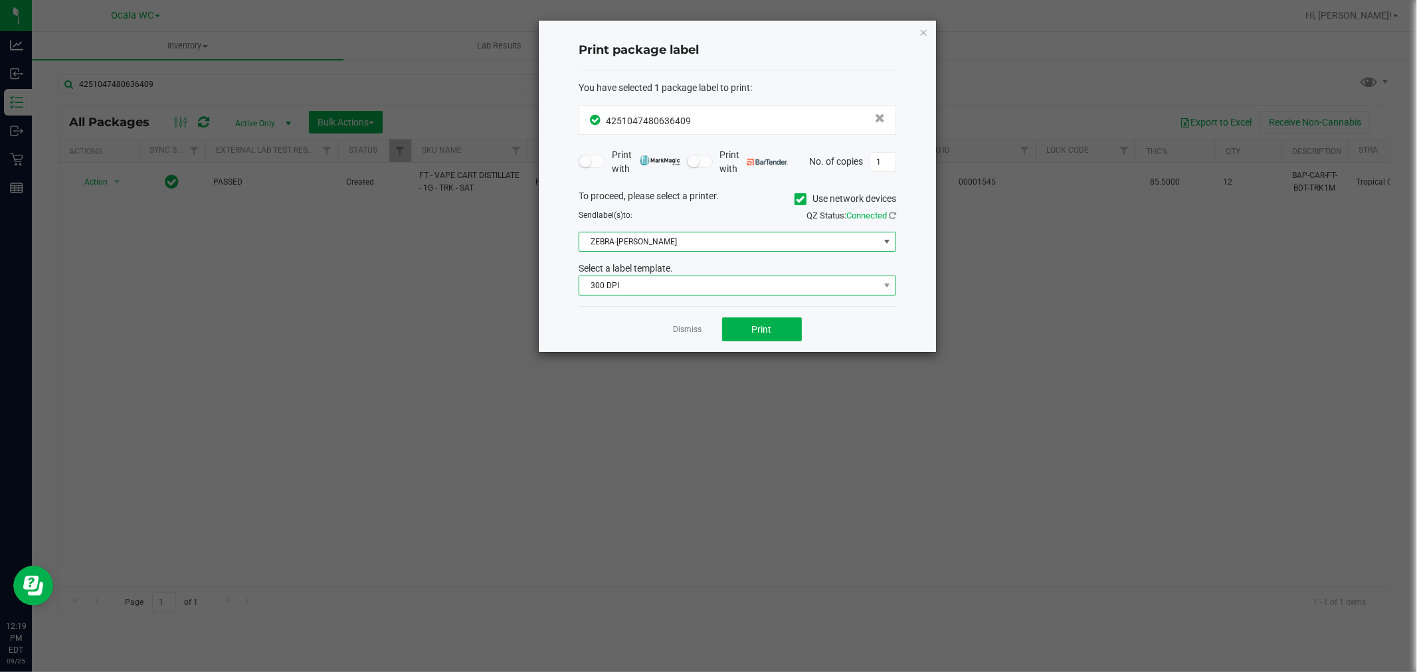
click at [661, 278] on span "300 DPI" at bounding box center [729, 285] width 300 height 19
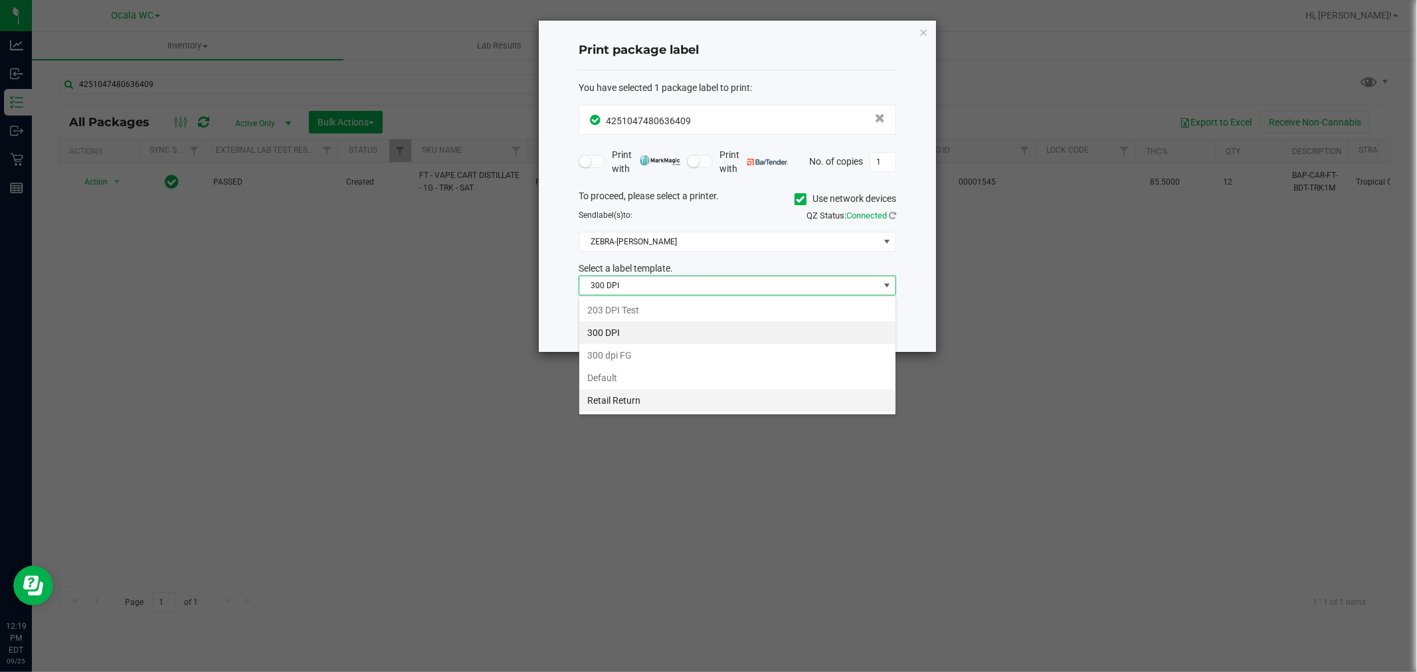
click at [614, 392] on li "Retail Return" at bounding box center [737, 400] width 316 height 23
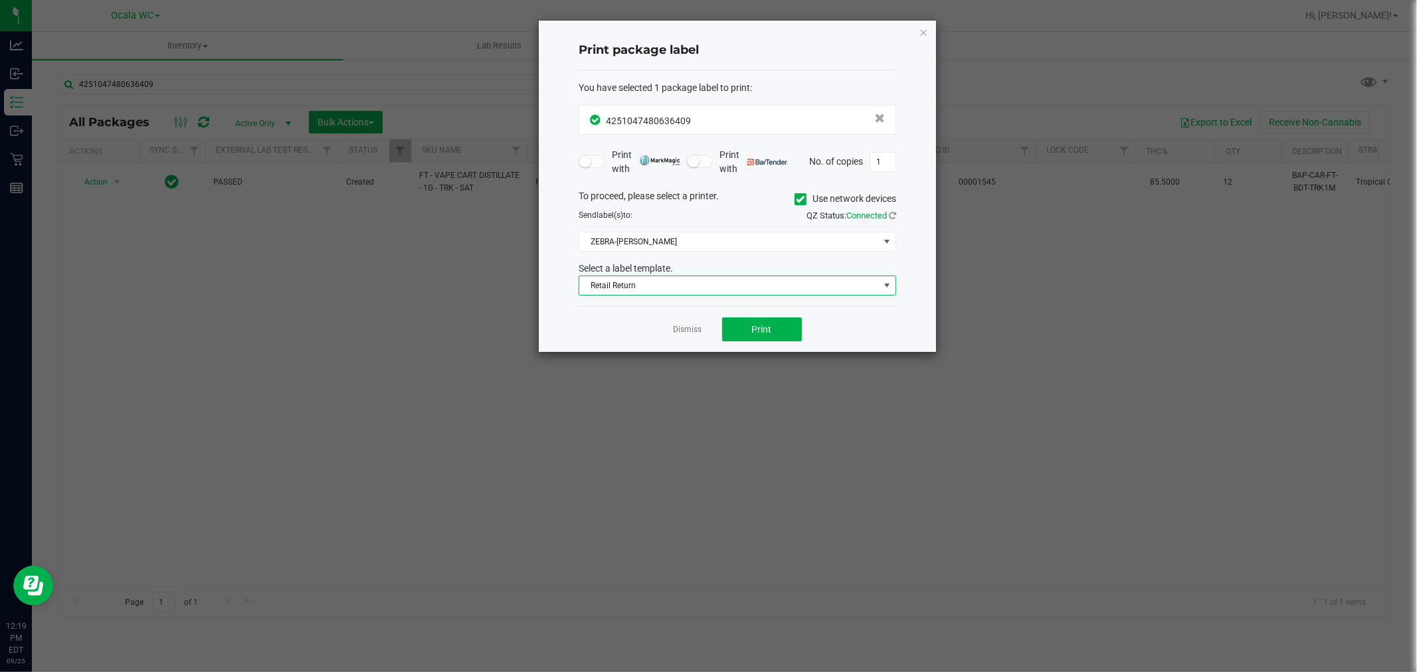
click at [665, 276] on span "Retail Return" at bounding box center [738, 286] width 318 height 20
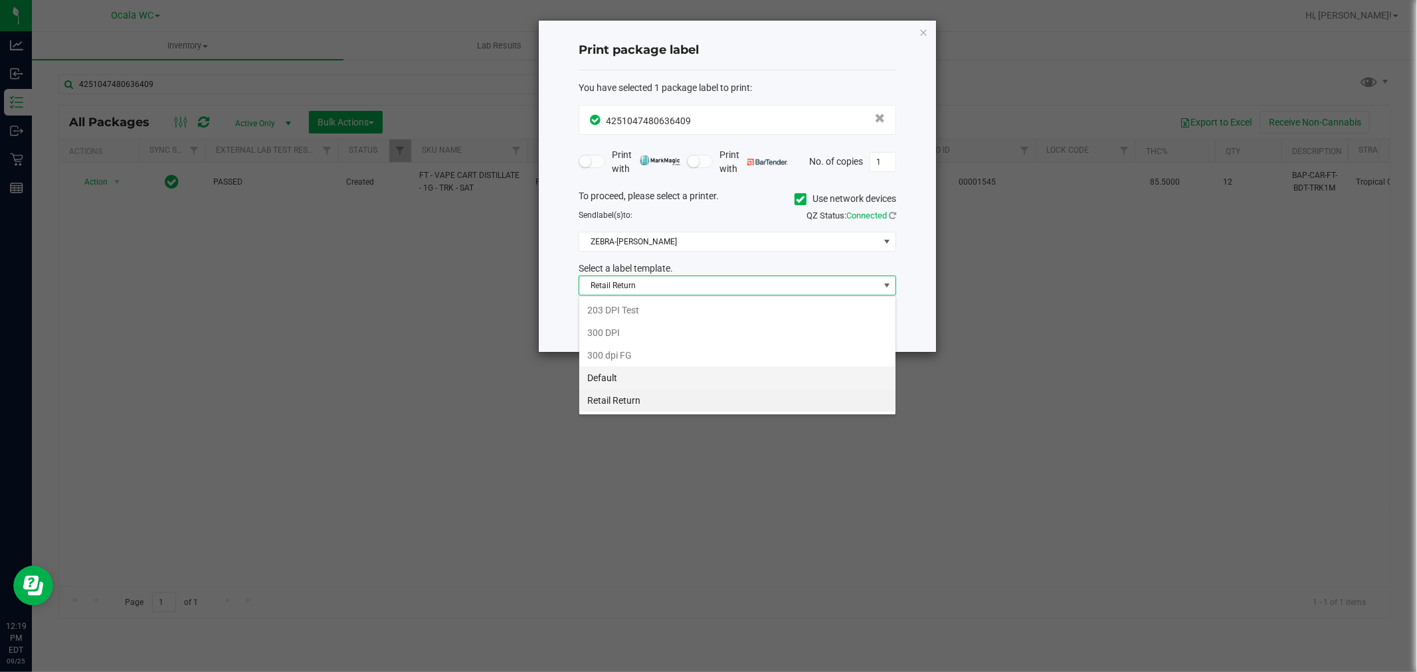
click at [622, 373] on li "Default" at bounding box center [737, 378] width 316 height 23
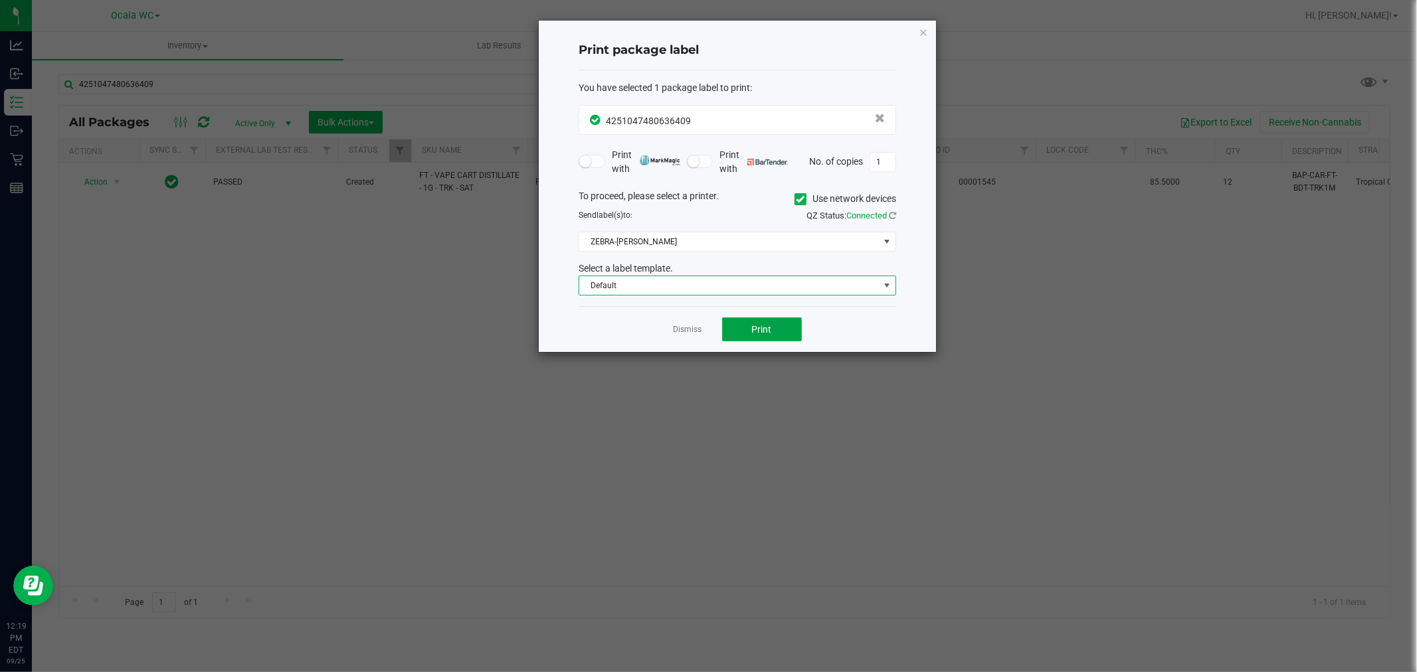
click at [733, 326] on button "Print" at bounding box center [762, 330] width 80 height 24
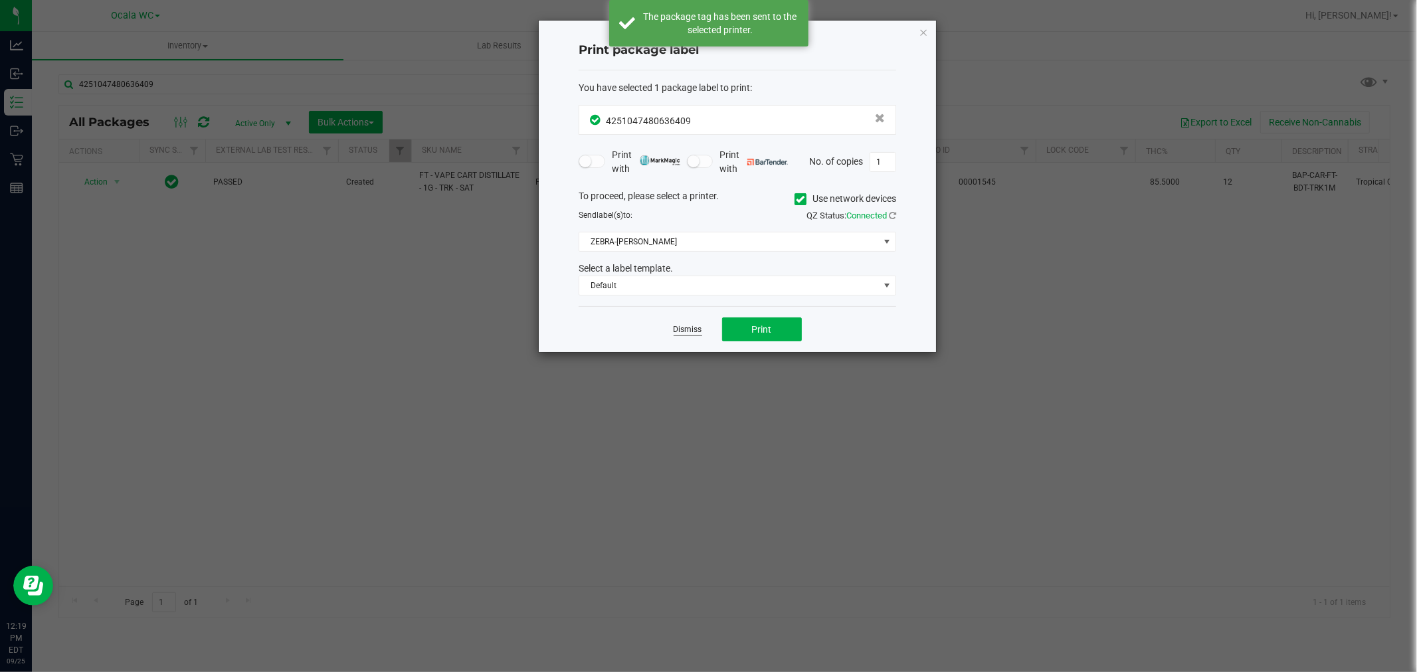
click at [685, 331] on link "Dismiss" at bounding box center [688, 329] width 29 height 11
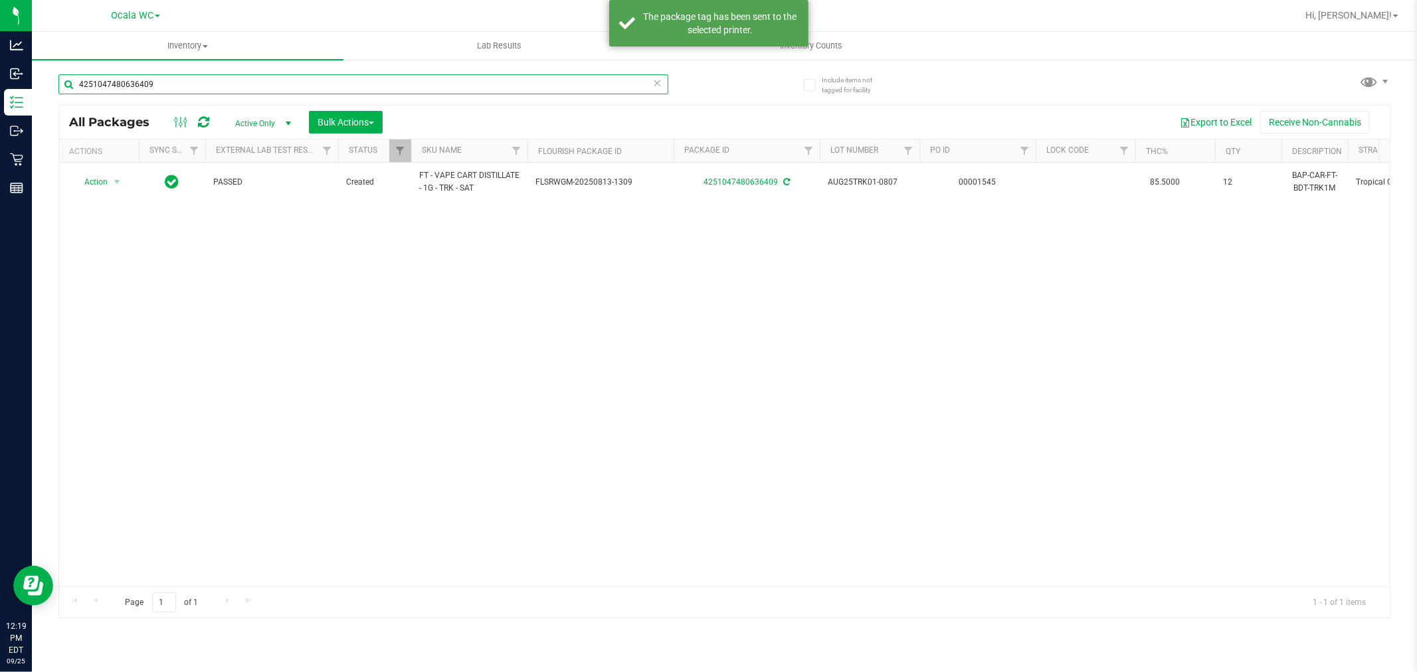
click at [171, 80] on input "4251047480636409" at bounding box center [363, 84] width 610 height 20
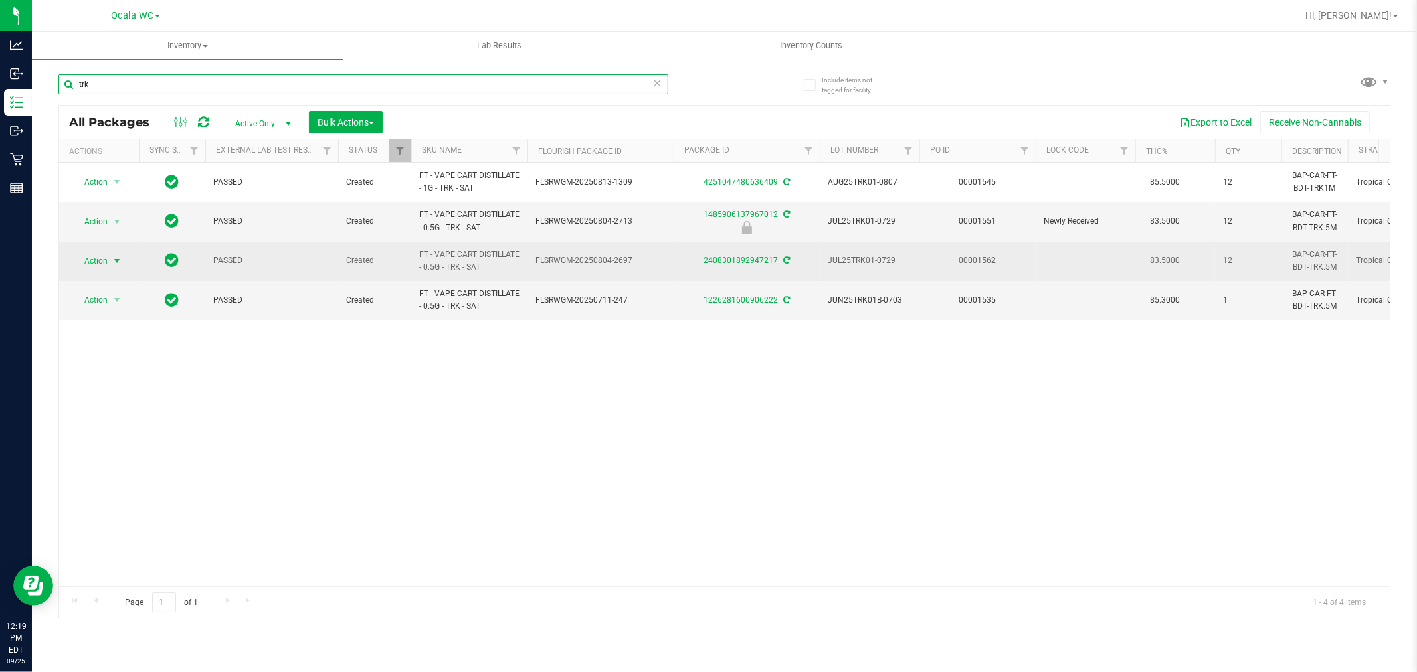
type input "trk"
click at [102, 256] on span "Action" at bounding box center [90, 261] width 36 height 19
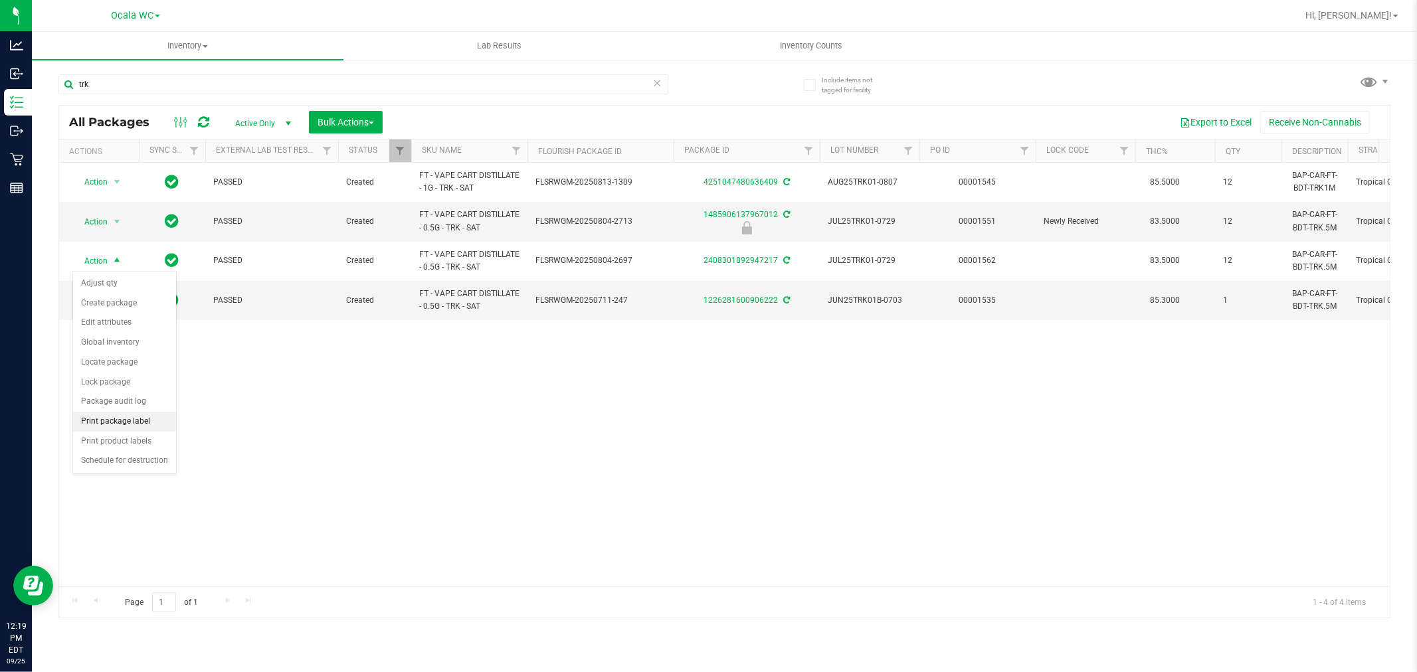
click at [144, 417] on li "Print package label" at bounding box center [124, 422] width 103 height 20
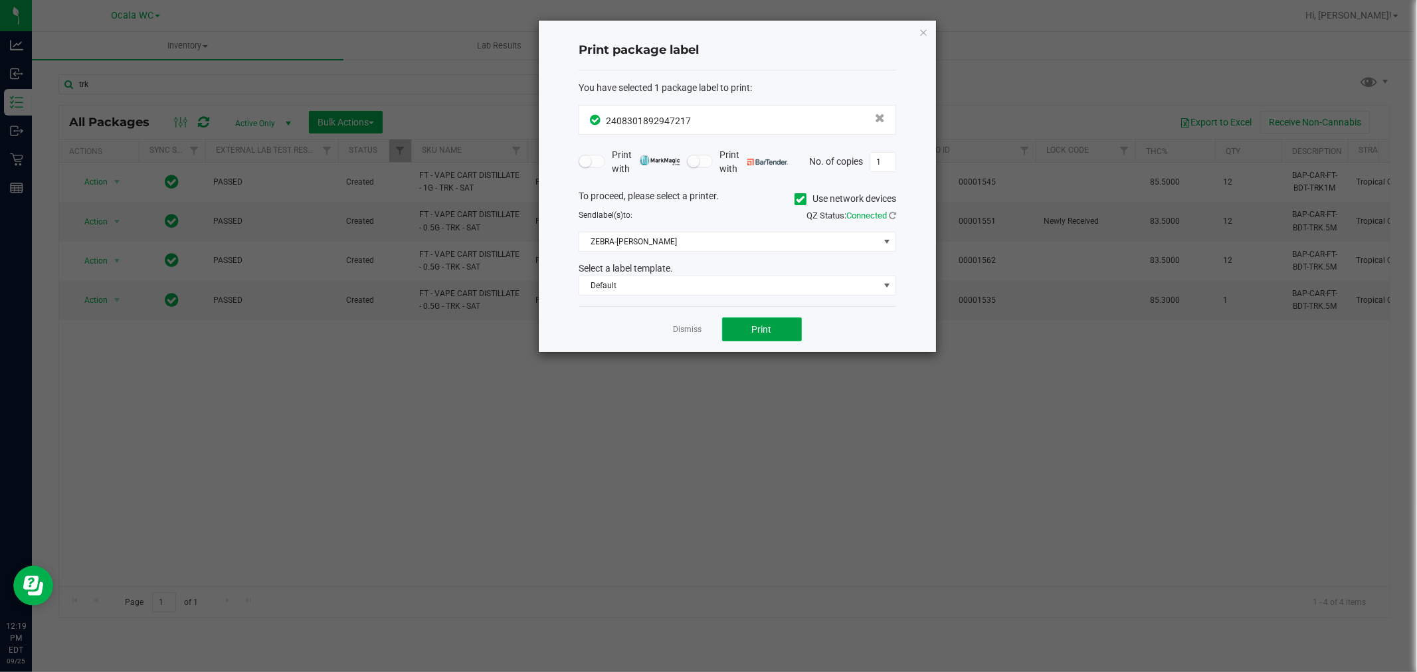
click at [754, 340] on button "Print" at bounding box center [762, 330] width 80 height 24
